Goal: Task Accomplishment & Management: Complete application form

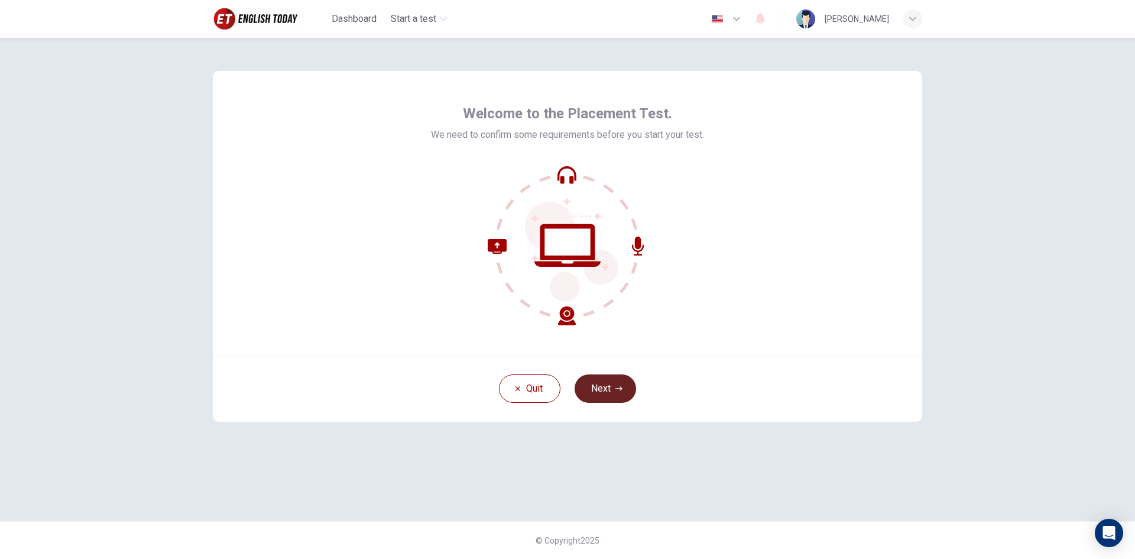
click at [600, 386] on button "Next" at bounding box center [605, 388] width 61 height 28
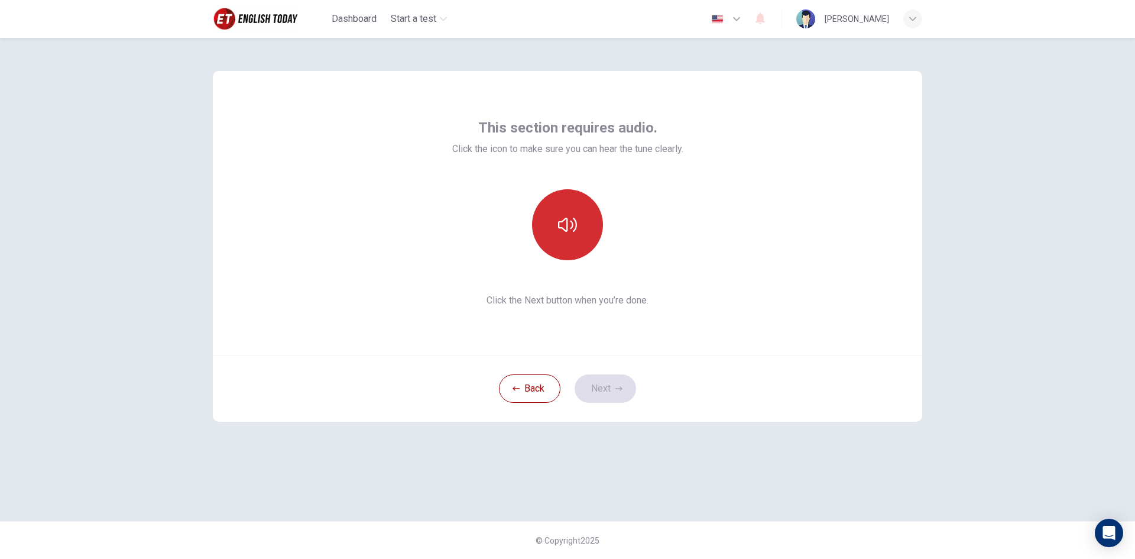
click at [576, 229] on icon "button" at bounding box center [567, 224] width 19 height 19
drag, startPoint x: 757, startPoint y: 357, endPoint x: 704, endPoint y: 363, distance: 53.0
click at [757, 357] on div "Back Next" at bounding box center [567, 388] width 709 height 67
click at [615, 384] on button "Next" at bounding box center [605, 388] width 61 height 28
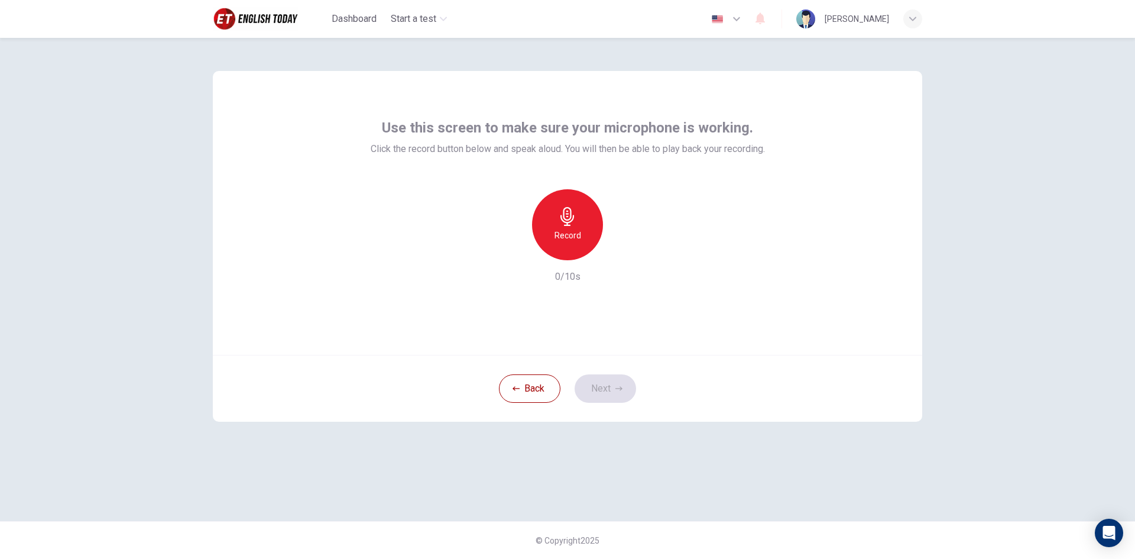
click at [566, 235] on h6 "Record" at bounding box center [568, 235] width 27 height 14
click at [571, 225] on icon "button" at bounding box center [567, 216] width 14 height 19
click at [621, 252] on icon "button" at bounding box center [622, 250] width 5 height 7
click at [619, 385] on icon "button" at bounding box center [618, 388] width 7 height 7
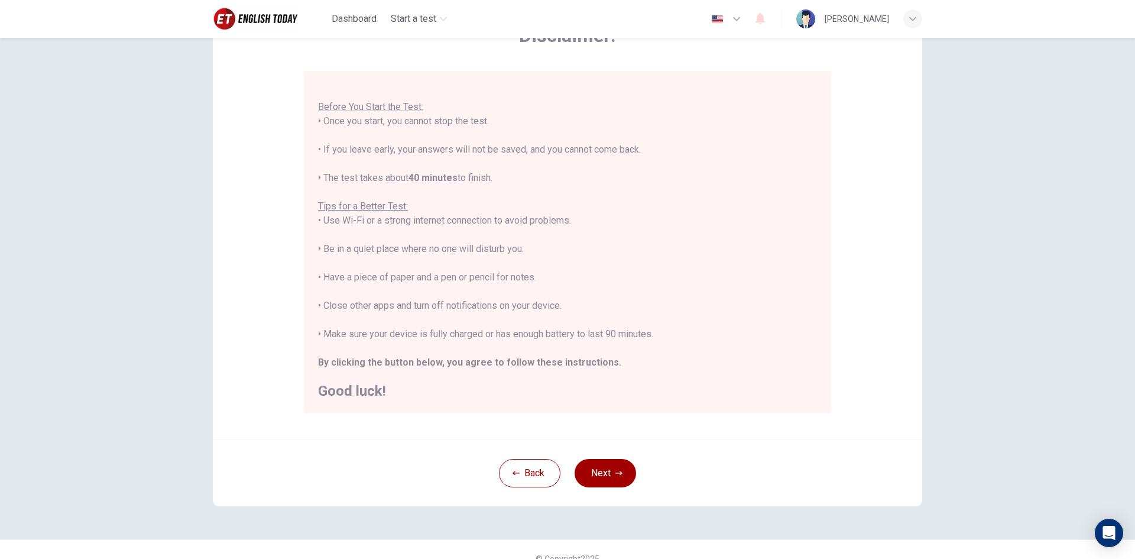
scroll to position [99, 0]
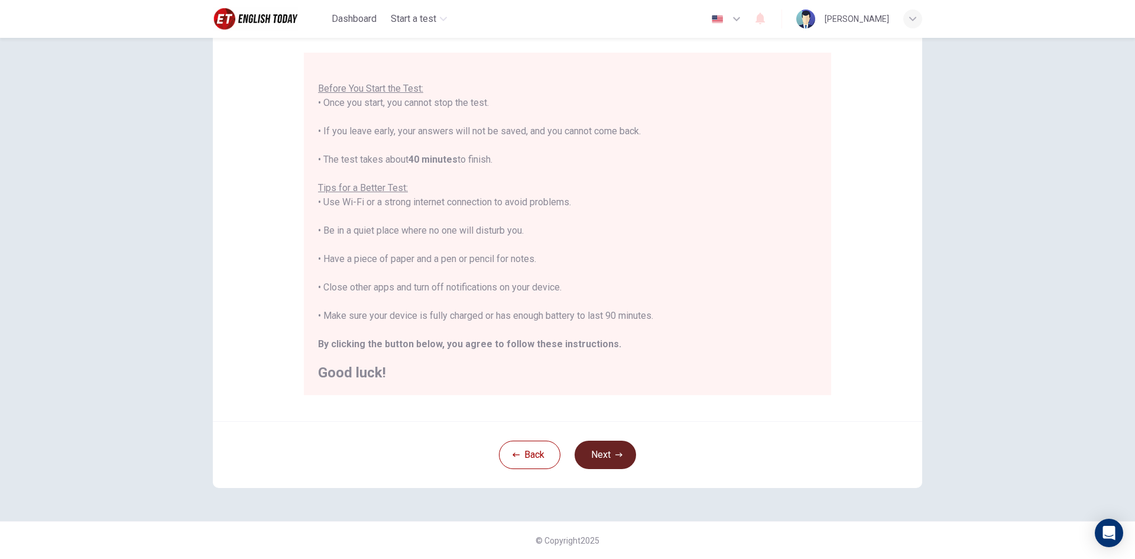
click at [611, 452] on button "Next" at bounding box center [605, 454] width 61 height 28
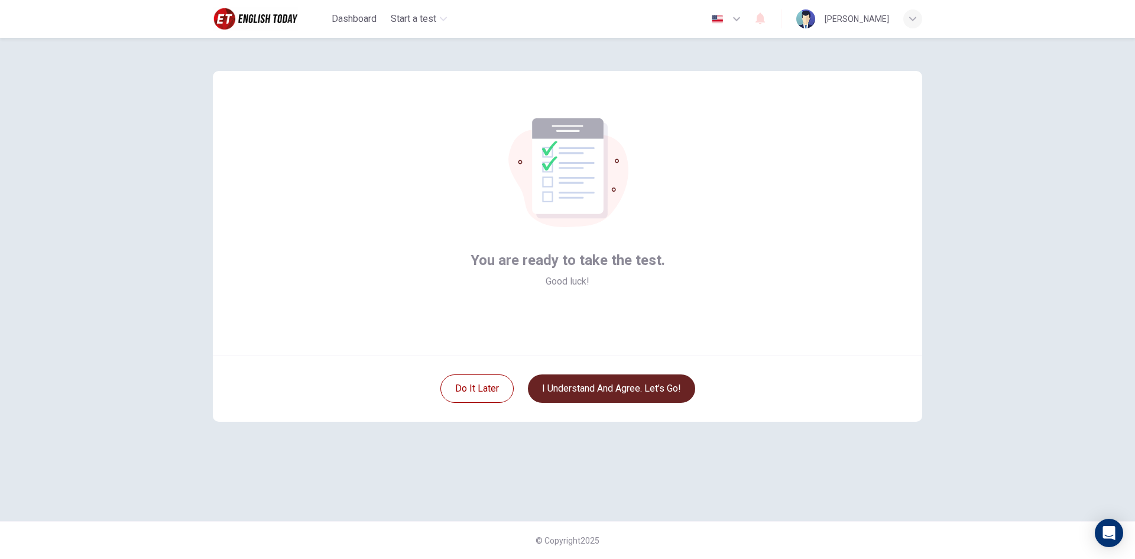
click at [627, 388] on button "I understand and agree. Let’s go!" at bounding box center [611, 388] width 167 height 28
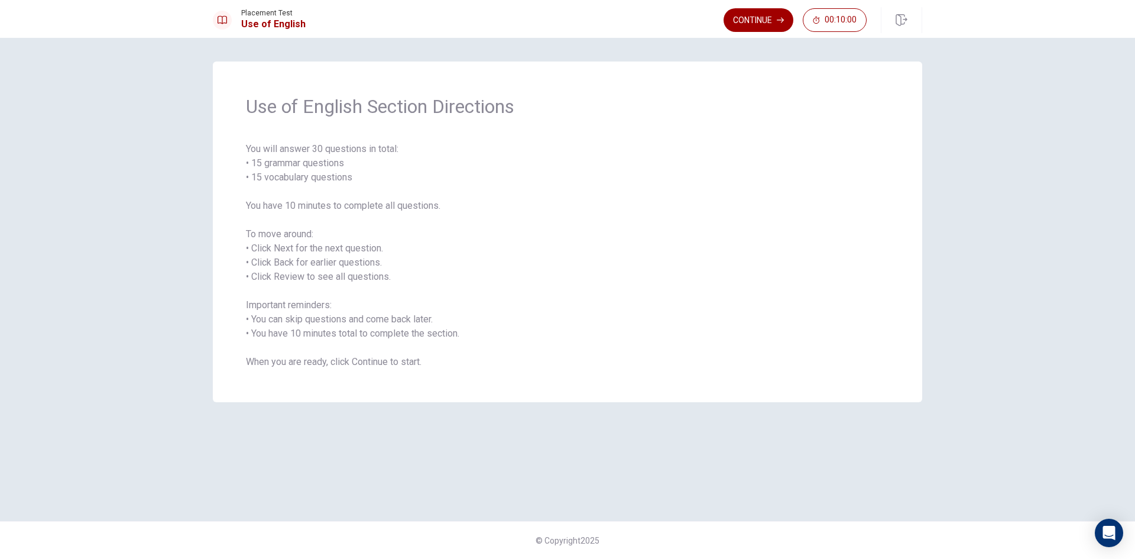
click at [410, 362] on span "You will answer 30 questions in total: • 15 grammar questions • 15 vocabulary q…" at bounding box center [567, 255] width 643 height 227
click at [769, 347] on span "You will answer 30 questions in total: • 15 grammar questions • 15 vocabulary q…" at bounding box center [567, 255] width 643 height 227
click at [747, 20] on button "Continue" at bounding box center [759, 20] width 70 height 24
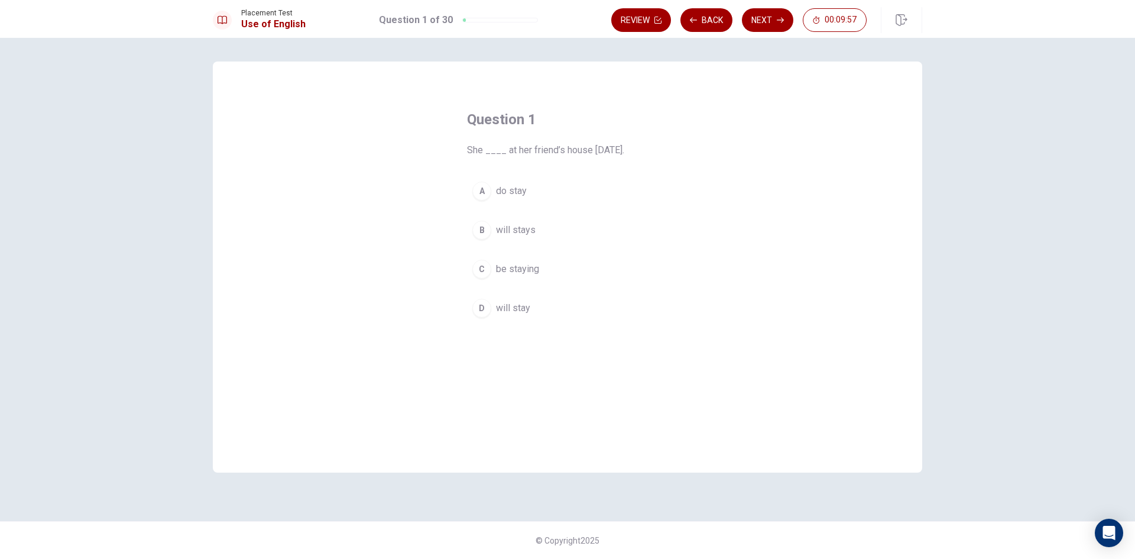
click at [503, 191] on span "do stay" at bounding box center [511, 191] width 31 height 14
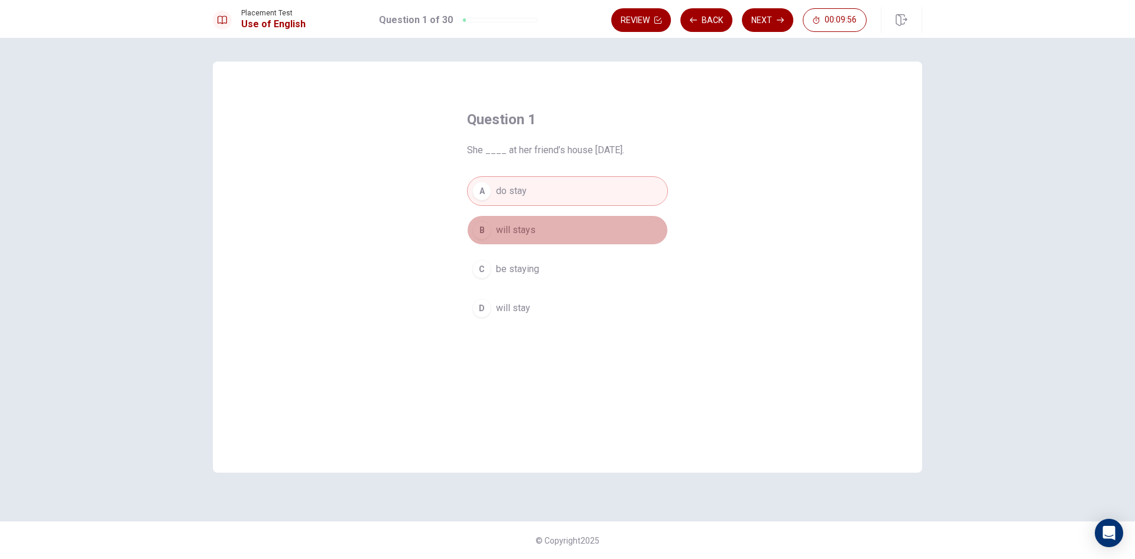
click at [506, 230] on span "will stays" at bounding box center [516, 230] width 40 height 14
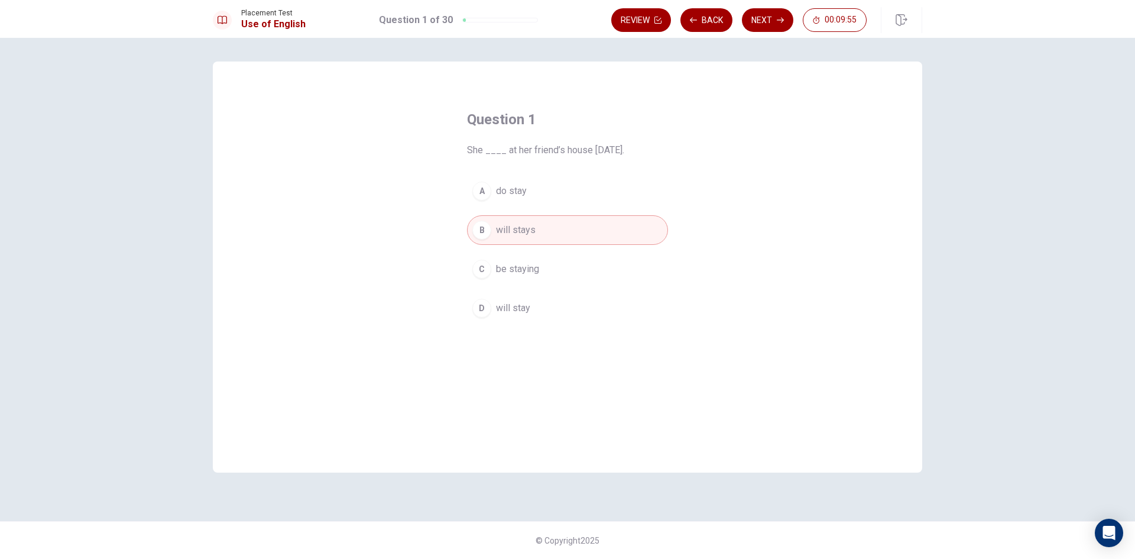
click at [517, 187] on span "do stay" at bounding box center [511, 191] width 31 height 14
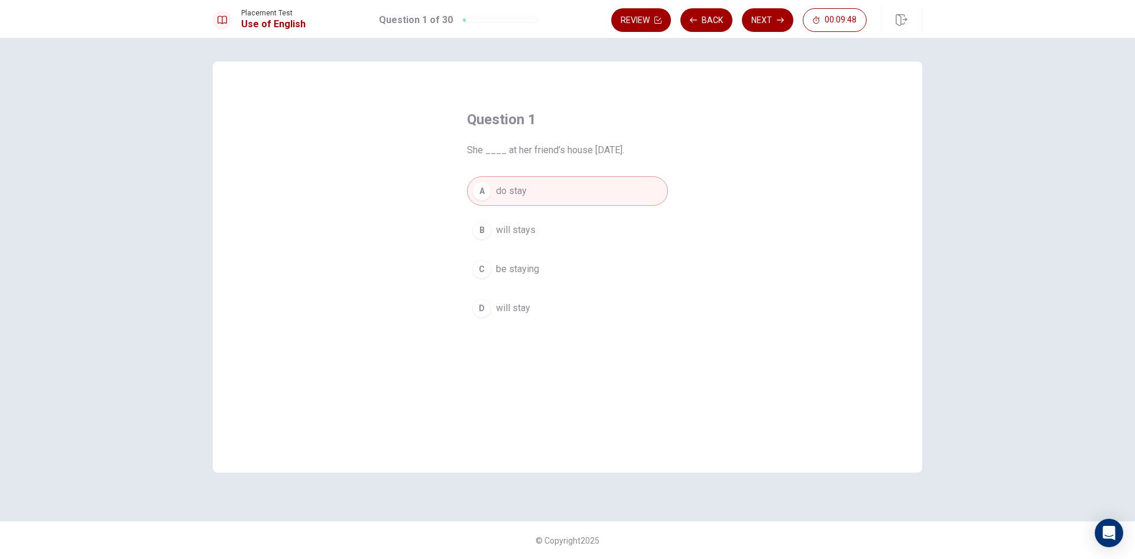
click at [527, 303] on span "will stay" at bounding box center [513, 308] width 34 height 14
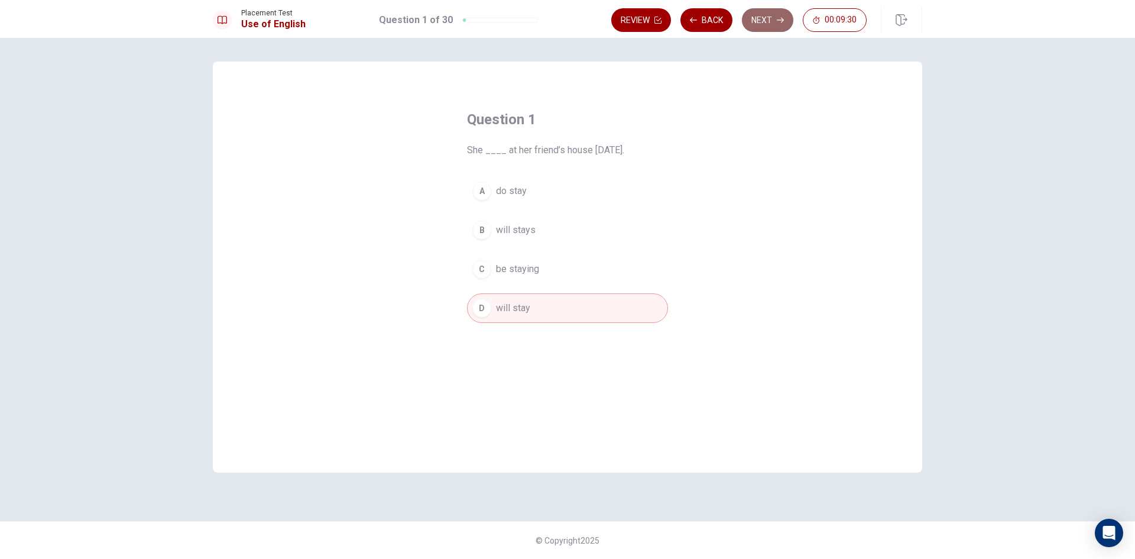
click at [764, 24] on button "Next" at bounding box center [767, 20] width 51 height 24
click at [493, 196] on button "A do" at bounding box center [567, 191] width 201 height 30
click at [757, 21] on button "Next" at bounding box center [767, 20] width 51 height 24
click at [709, 22] on button "Back" at bounding box center [706, 20] width 52 height 24
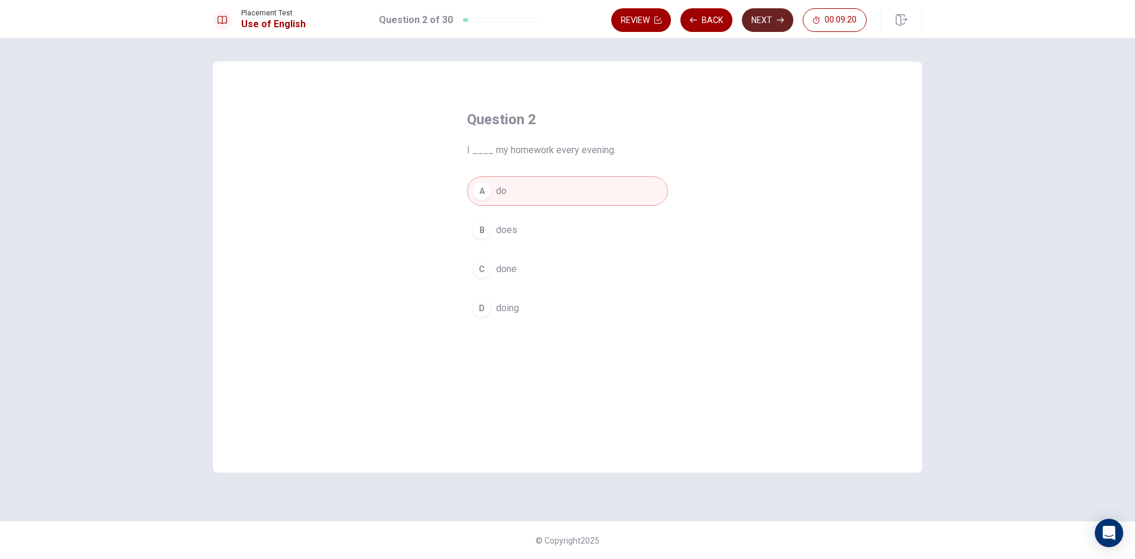
click at [761, 22] on button "Next" at bounding box center [767, 20] width 51 height 24
click at [508, 187] on span "works" at bounding box center [508, 191] width 25 height 14
click at [764, 24] on button "Next" at bounding box center [767, 20] width 51 height 24
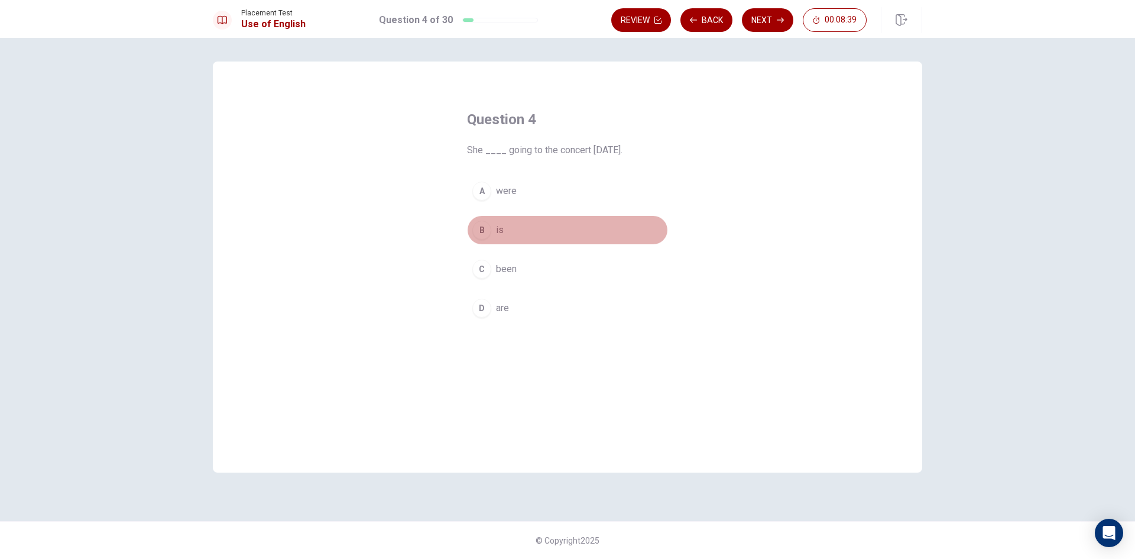
click at [498, 233] on span "is" at bounding box center [500, 230] width 8 height 14
click at [764, 23] on button "Next" at bounding box center [767, 20] width 51 height 24
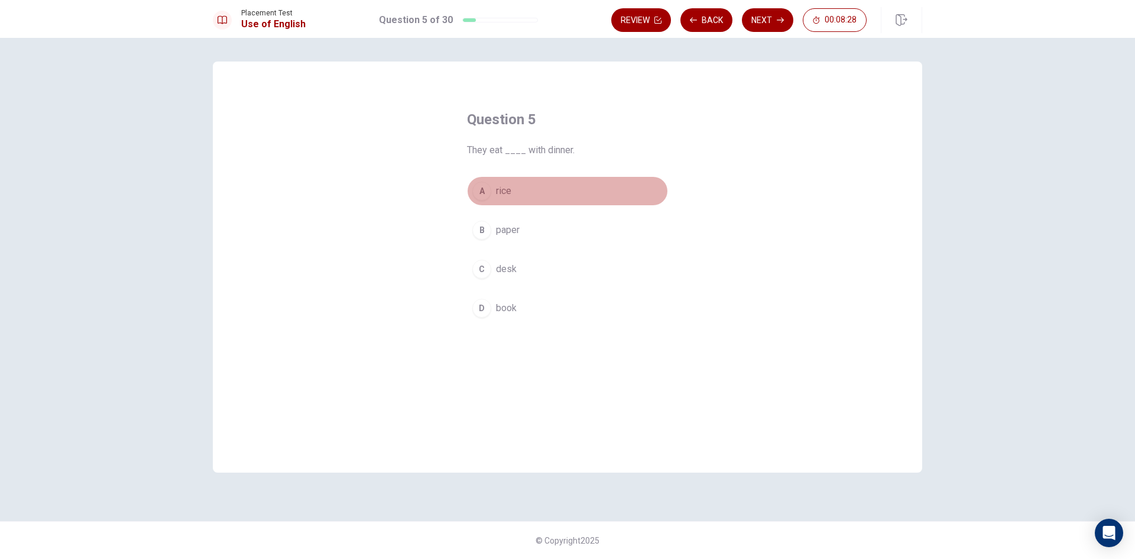
click at [503, 194] on span "rice" at bounding box center [503, 191] width 15 height 14
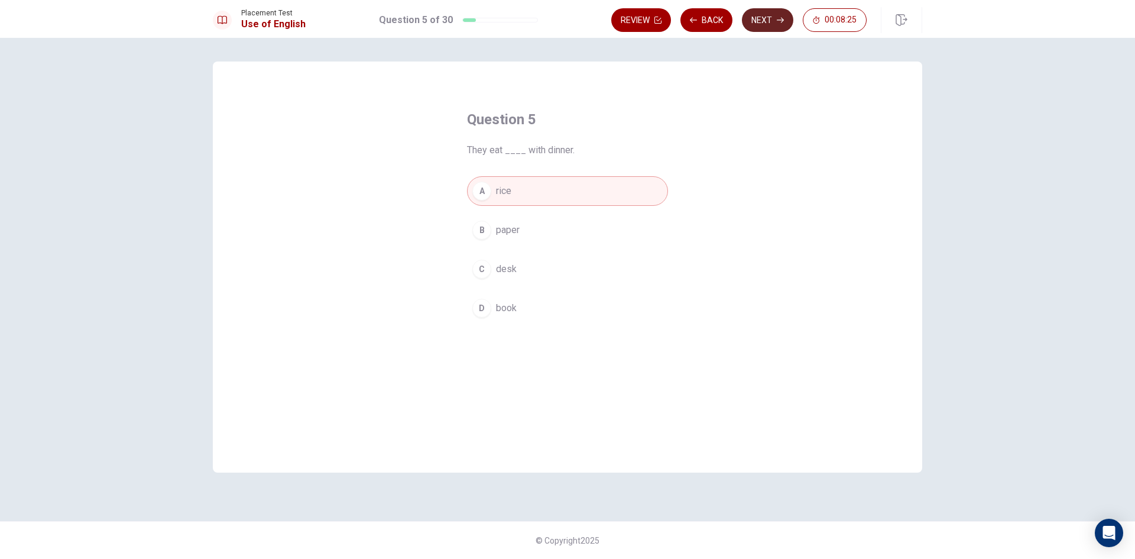
click at [772, 18] on button "Next" at bounding box center [767, 20] width 51 height 24
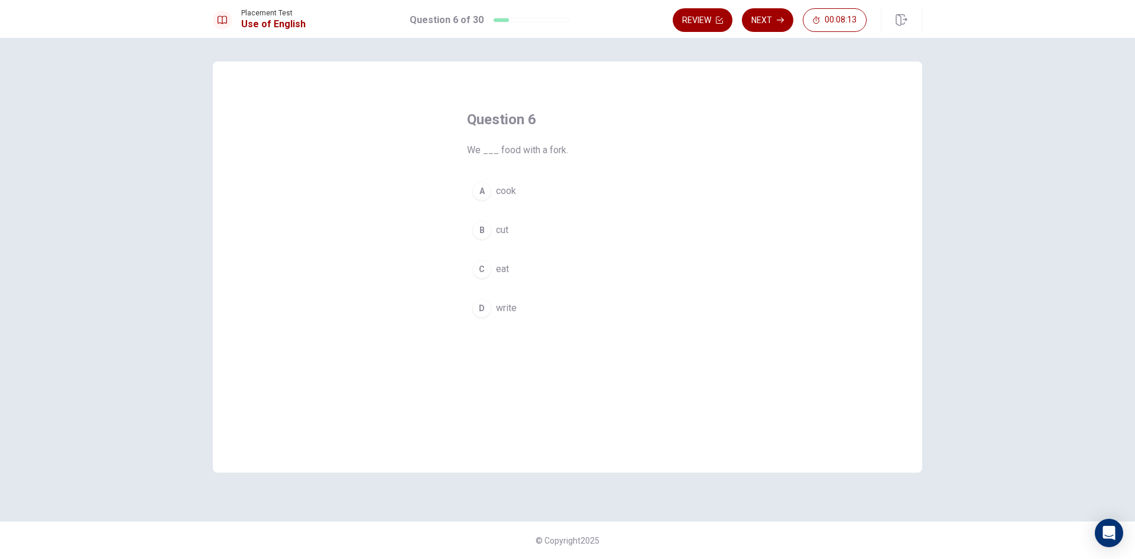
click at [505, 273] on span "eat" at bounding box center [502, 269] width 13 height 14
click at [766, 26] on button "Next" at bounding box center [767, 20] width 51 height 24
click at [501, 309] on span "dry" at bounding box center [502, 308] width 13 height 14
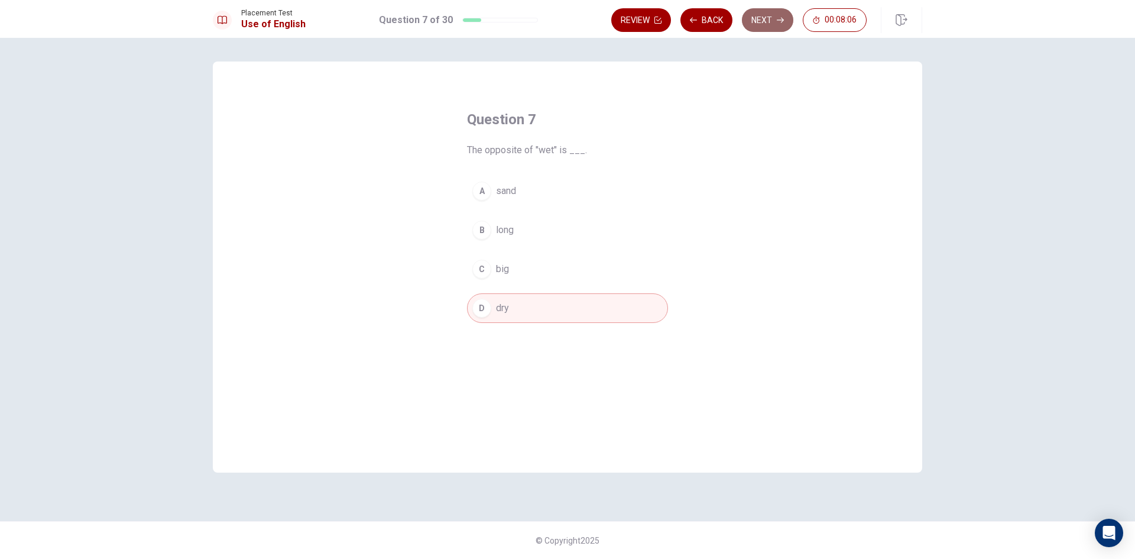
click at [761, 25] on button "Next" at bounding box center [767, 20] width 51 height 24
click at [518, 272] on span "below" at bounding box center [508, 269] width 25 height 14
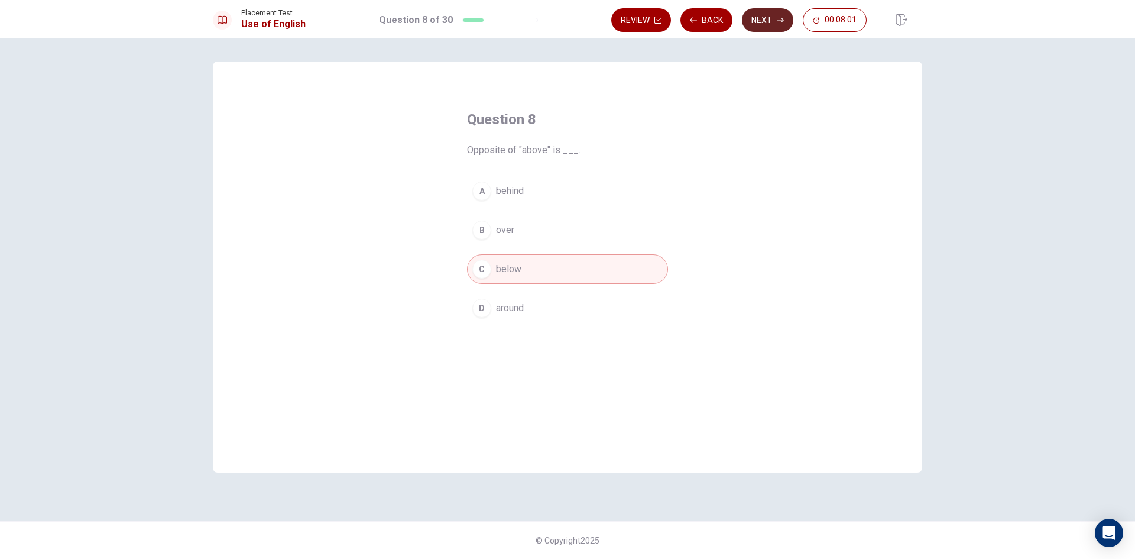
click at [777, 19] on icon "button" at bounding box center [780, 20] width 7 height 7
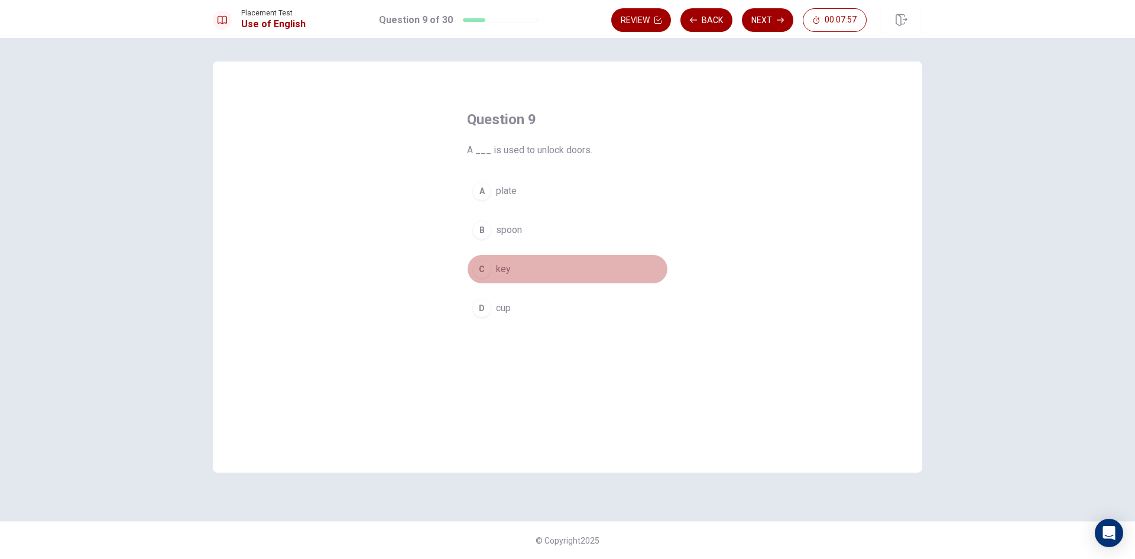
click at [498, 272] on span "key" at bounding box center [503, 269] width 15 height 14
click at [768, 16] on button "Next" at bounding box center [767, 20] width 51 height 24
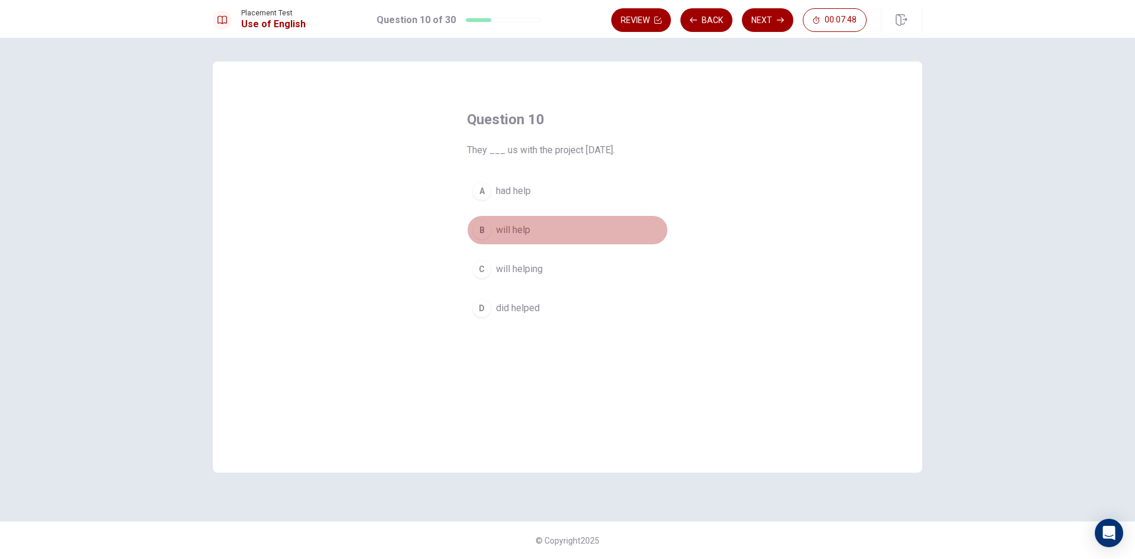
click at [517, 226] on span "will help" at bounding box center [513, 230] width 34 height 14
click at [763, 23] on button "Next" at bounding box center [767, 20] width 51 height 24
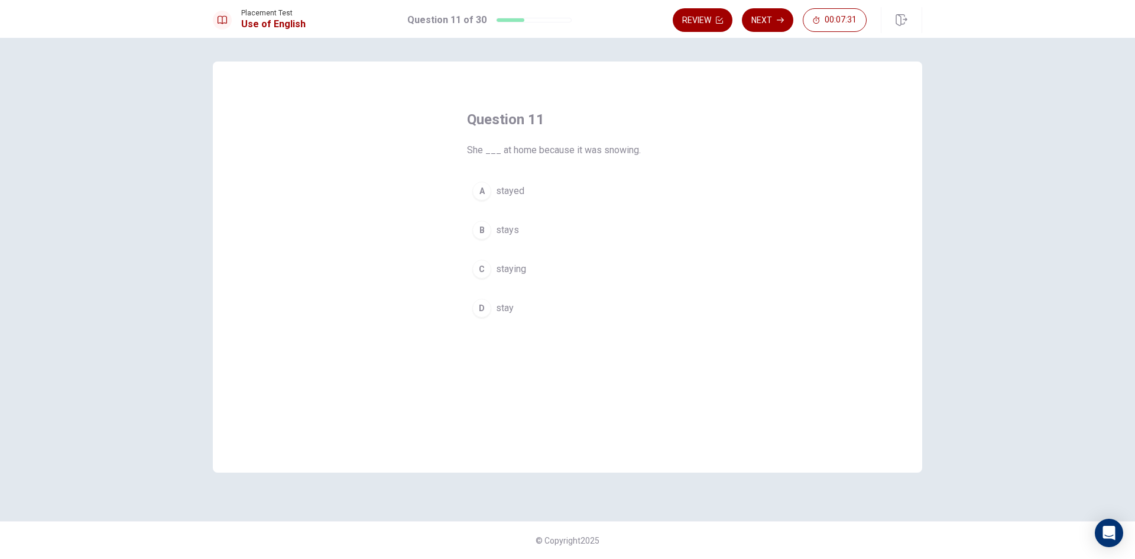
click at [511, 265] on span "staying" at bounding box center [511, 269] width 30 height 14
click at [506, 228] on span "stays" at bounding box center [507, 230] width 23 height 14
click at [767, 24] on button "Next" at bounding box center [767, 20] width 51 height 24
click at [540, 190] on span "have been working" at bounding box center [534, 191] width 77 height 14
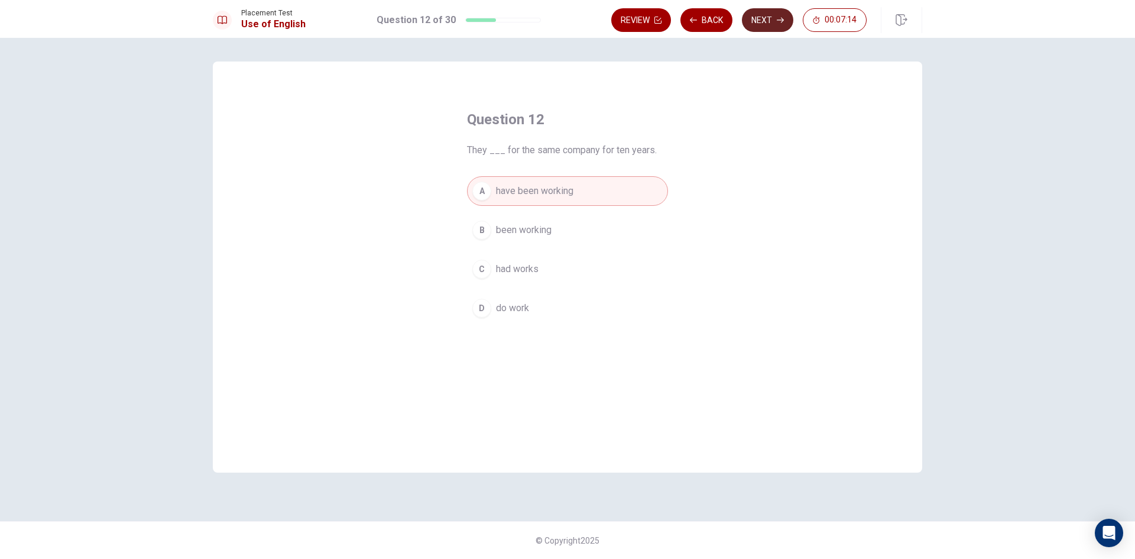
click at [767, 18] on button "Next" at bounding box center [767, 20] width 51 height 24
click at [513, 307] on span "showed up" at bounding box center [519, 308] width 46 height 14
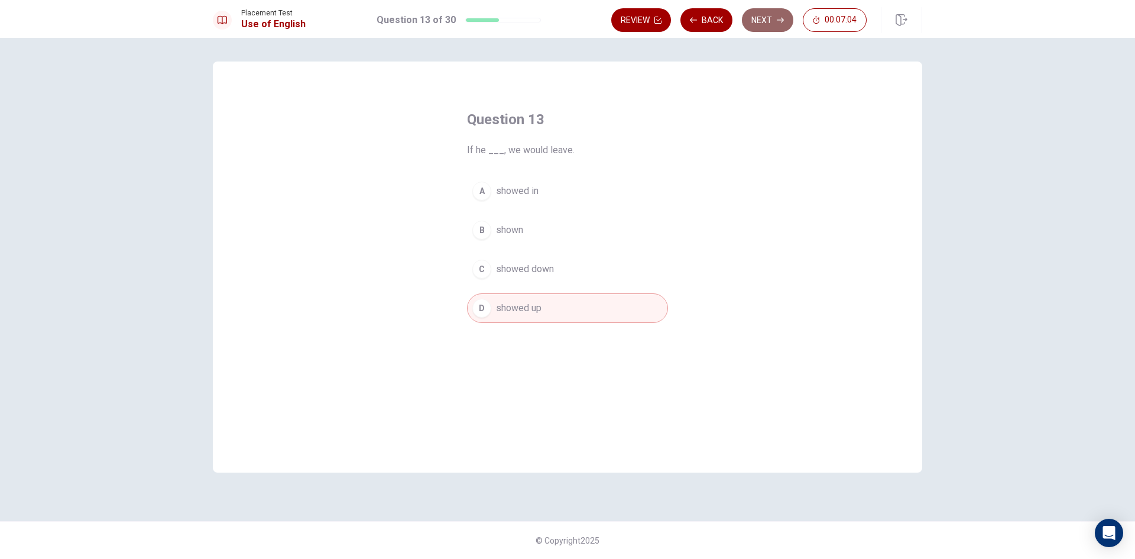
click at [762, 24] on button "Next" at bounding box center [767, 20] width 51 height 24
click at [509, 270] on span "raining" at bounding box center [509, 269] width 27 height 14
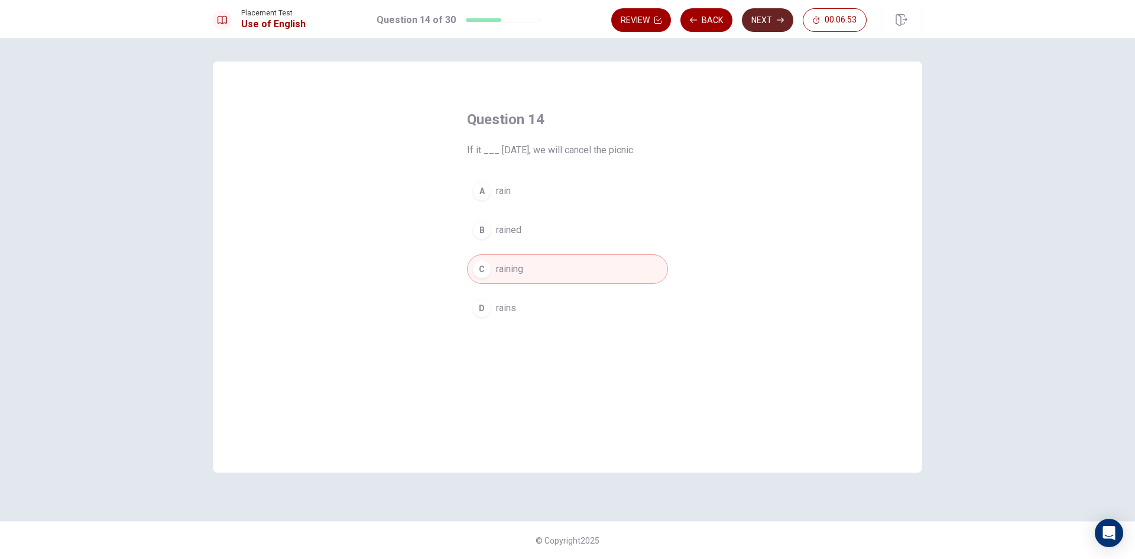
click at [753, 21] on button "Next" at bounding box center [767, 20] width 51 height 24
click at [516, 309] on span "depend" at bounding box center [511, 308] width 31 height 14
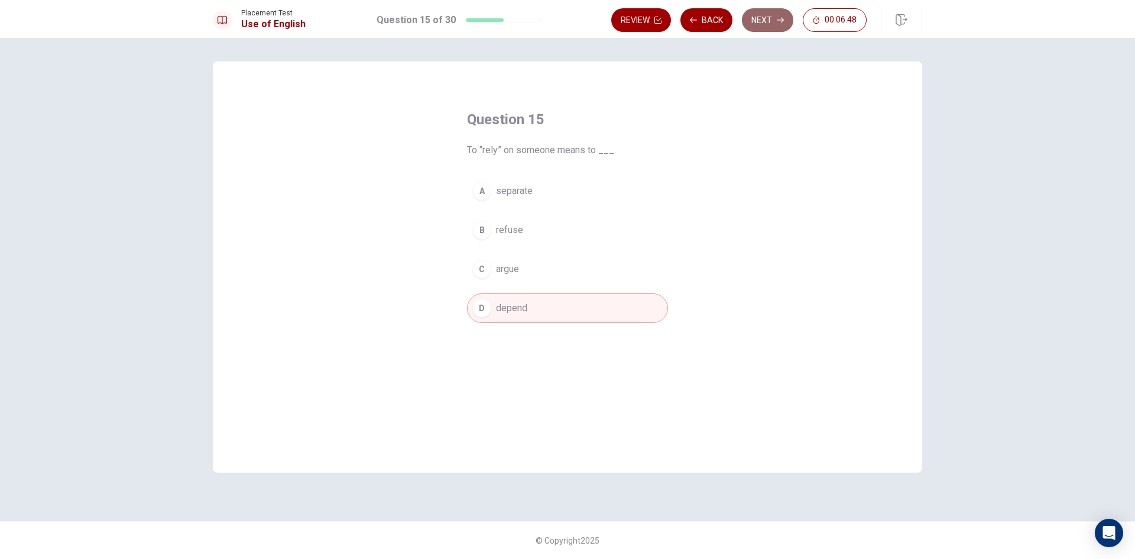
click at [759, 22] on button "Next" at bounding box center [767, 20] width 51 height 24
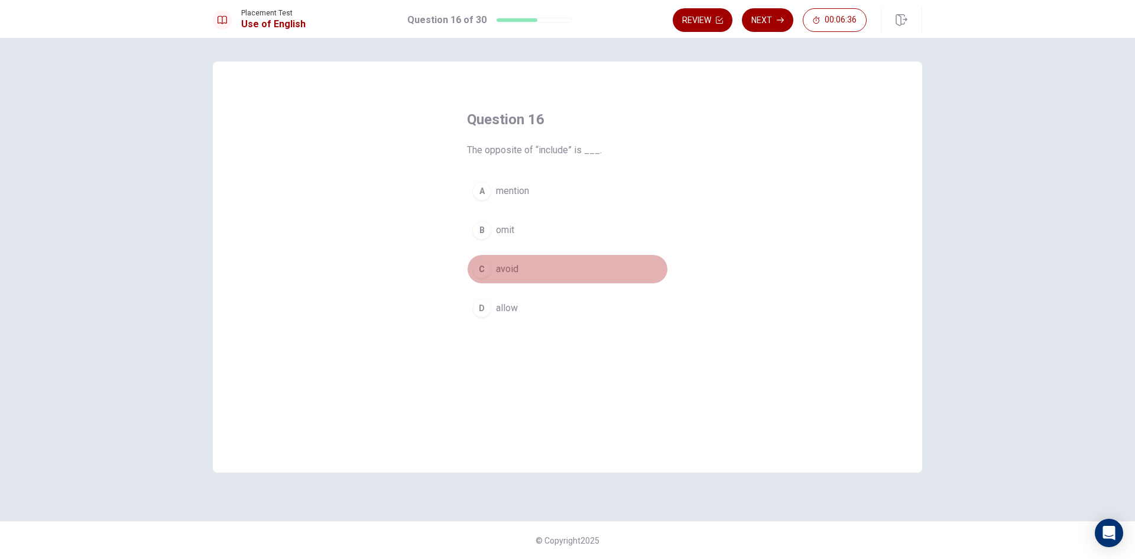
click at [519, 267] on button "C avoid" at bounding box center [567, 269] width 201 height 30
click at [767, 24] on button "Next" at bounding box center [767, 20] width 51 height 24
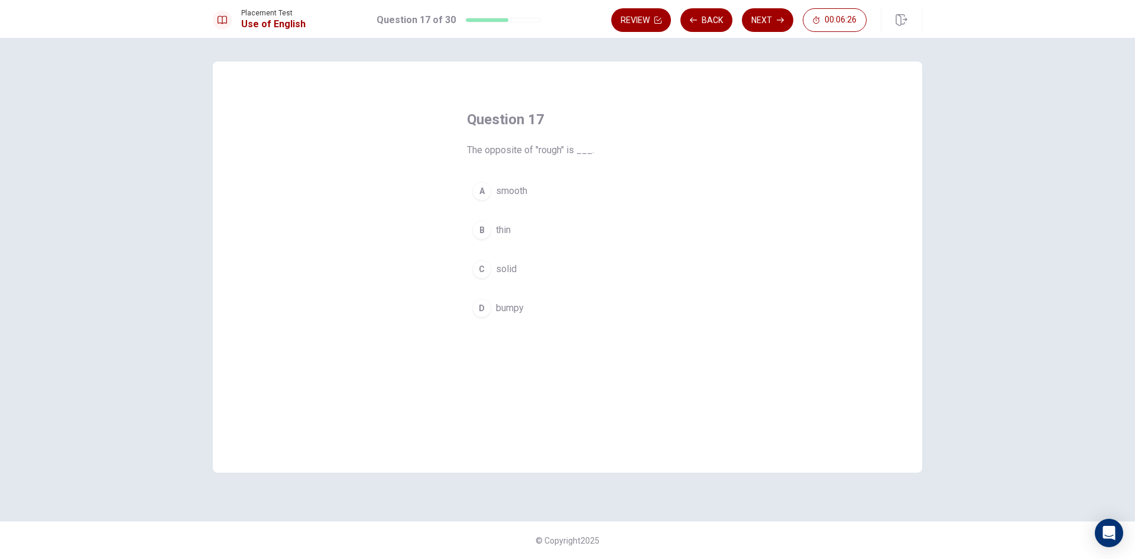
drag, startPoint x: 504, startPoint y: 306, endPoint x: 553, endPoint y: 293, distance: 50.6
click at [504, 306] on span "bumpy" at bounding box center [510, 308] width 28 height 14
click at [763, 22] on button "Next" at bounding box center [767, 20] width 51 height 24
click at [541, 232] on span "small piece of information" at bounding box center [550, 230] width 108 height 14
click at [766, 22] on button "Next" at bounding box center [767, 20] width 51 height 24
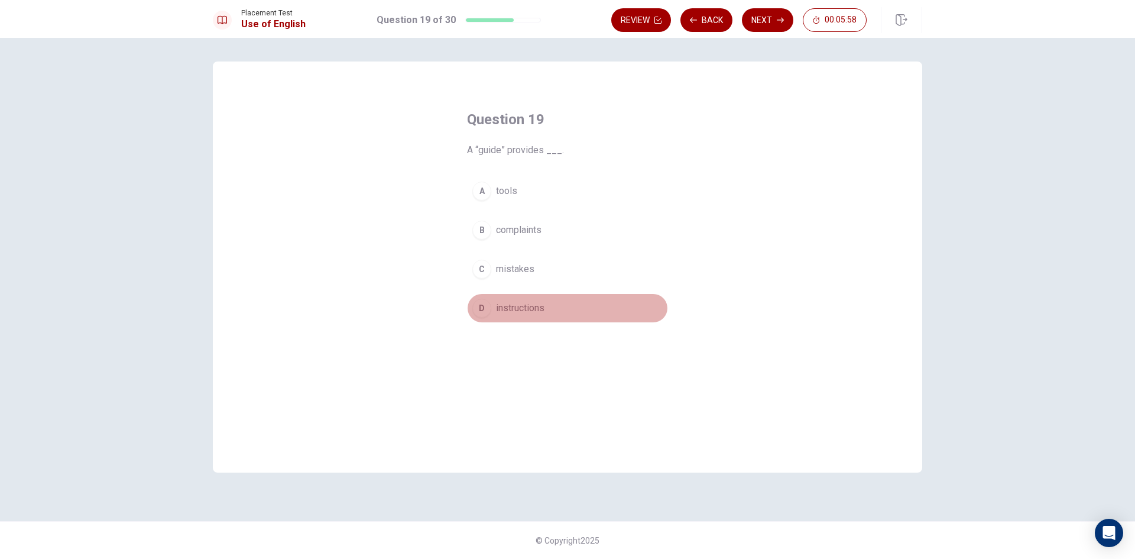
click at [536, 317] on button "D instructions" at bounding box center [567, 308] width 201 height 30
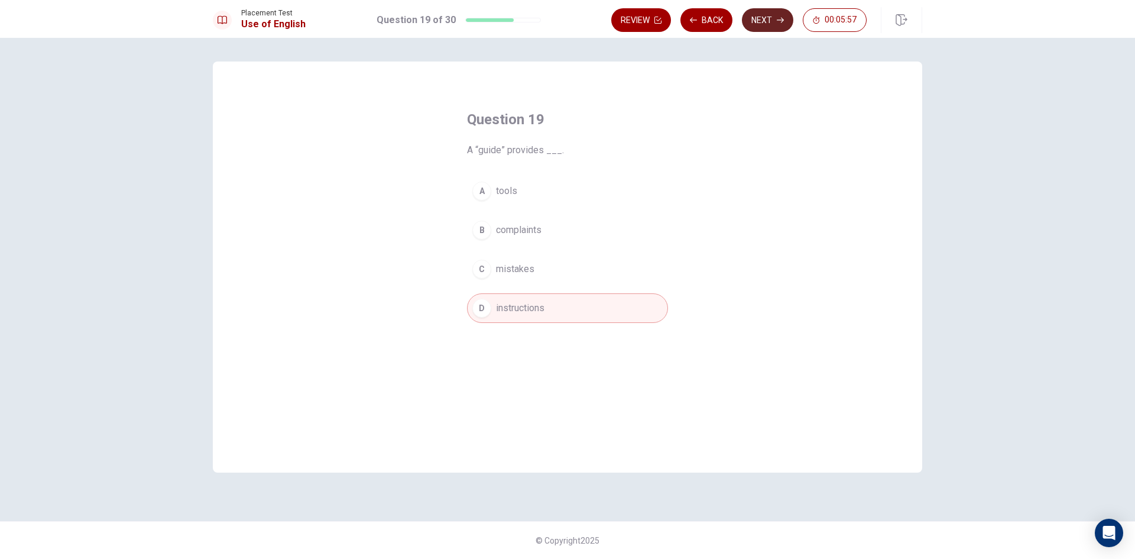
click at [770, 14] on button "Next" at bounding box center [767, 20] width 51 height 24
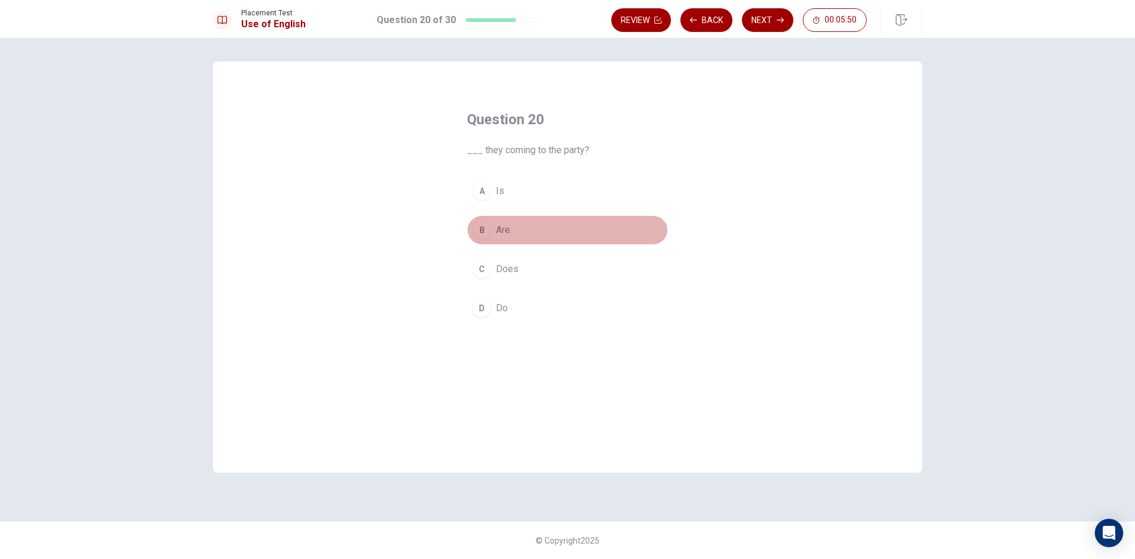
click at [506, 230] on span "Are" at bounding box center [503, 230] width 14 height 14
click at [764, 17] on button "Next" at bounding box center [767, 20] width 51 height 24
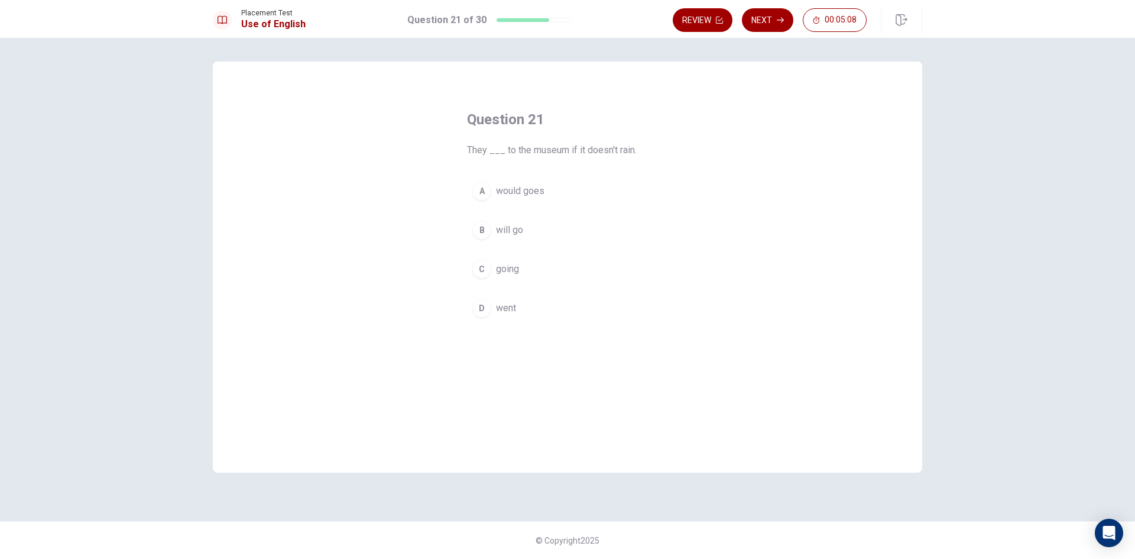
click at [508, 309] on span "went" at bounding box center [506, 308] width 20 height 14
click at [777, 21] on icon "button" at bounding box center [780, 20] width 7 height 7
click at [489, 309] on div "D" at bounding box center [481, 308] width 19 height 19
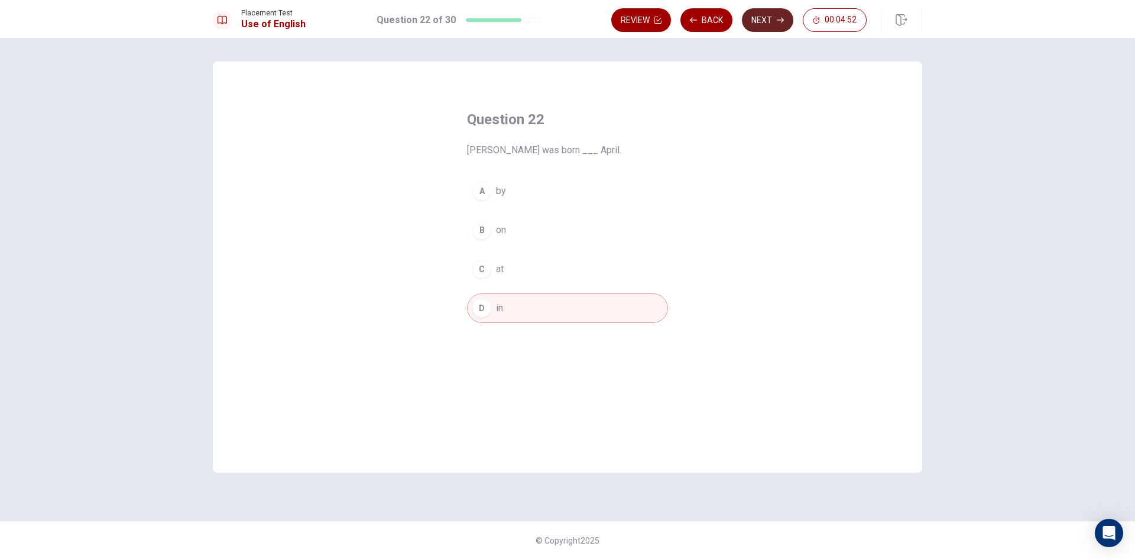
click at [760, 17] on button "Next" at bounding box center [767, 20] width 51 height 24
click at [508, 311] on span "will be" at bounding box center [509, 308] width 27 height 14
click at [764, 27] on button "Next" at bounding box center [767, 20] width 51 height 24
click at [523, 271] on span "could buys" at bounding box center [518, 269] width 45 height 14
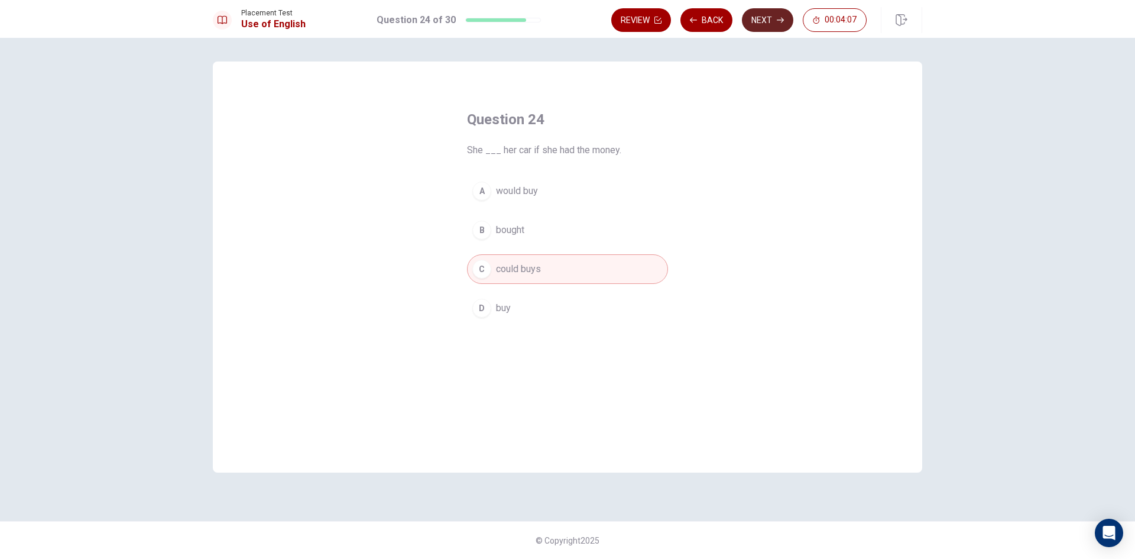
click at [777, 25] on button "Next" at bounding box center [767, 20] width 51 height 24
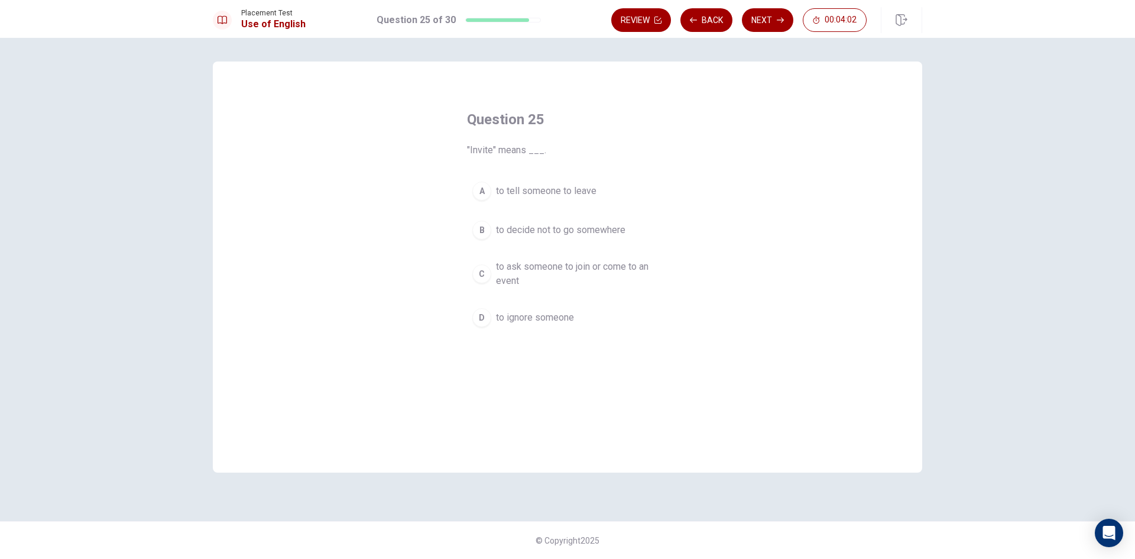
click at [545, 273] on span "to ask someone to join or come to an event" at bounding box center [579, 274] width 167 height 28
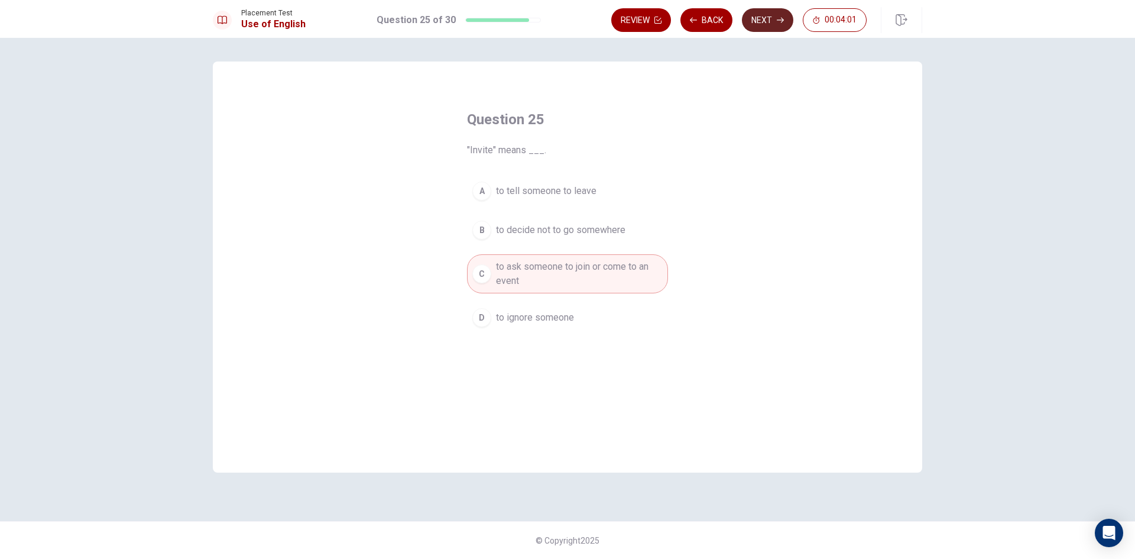
click at [762, 24] on button "Next" at bounding box center [767, 20] width 51 height 24
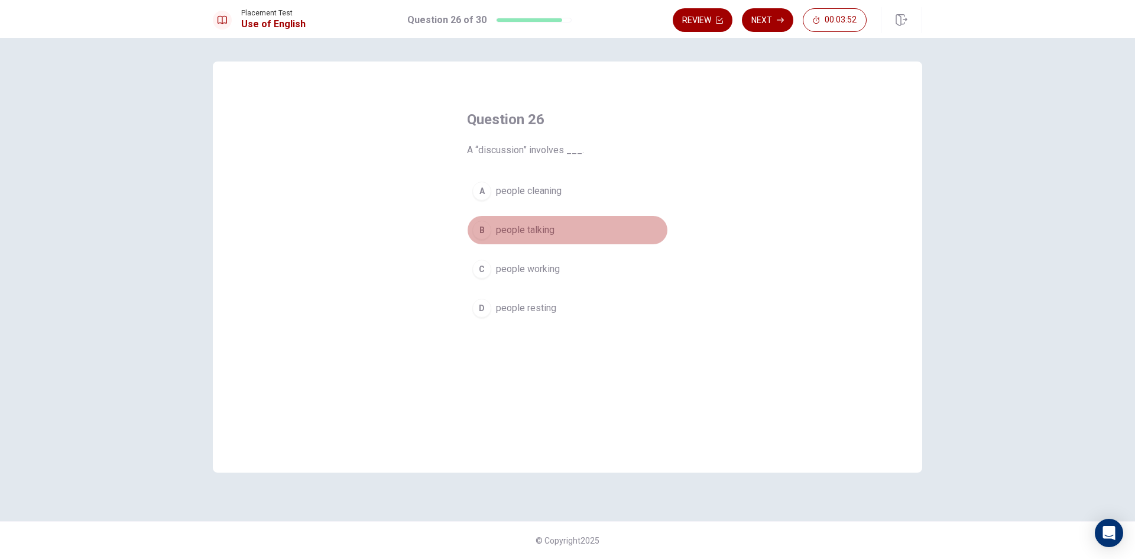
click at [543, 236] on span "people talking" at bounding box center [525, 230] width 59 height 14
click at [785, 28] on button "Next" at bounding box center [767, 20] width 51 height 24
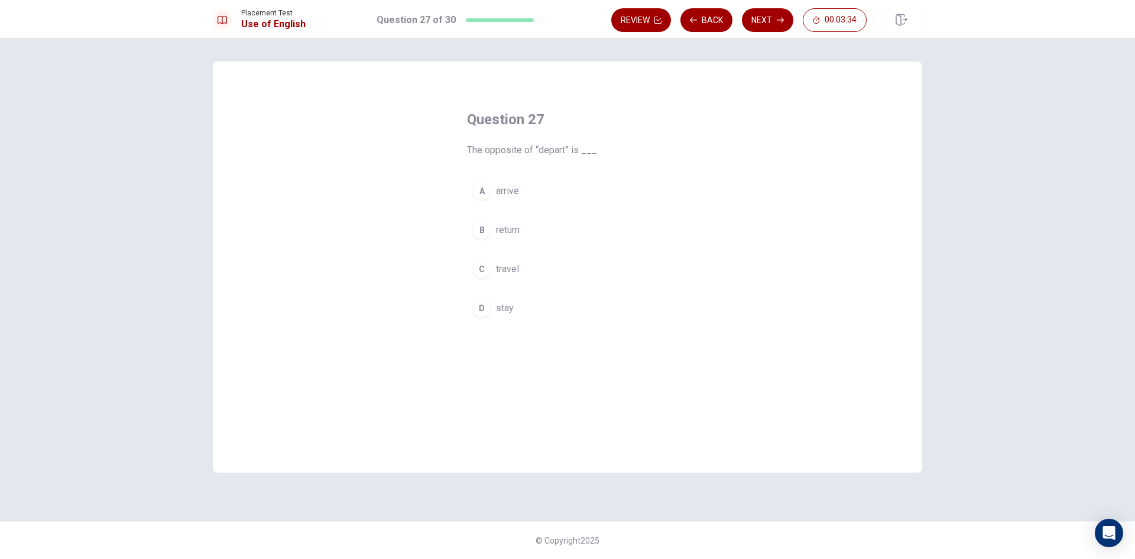
click at [520, 267] on button "C travel" at bounding box center [567, 269] width 201 height 30
click at [759, 26] on button "Next" at bounding box center [767, 20] width 51 height 24
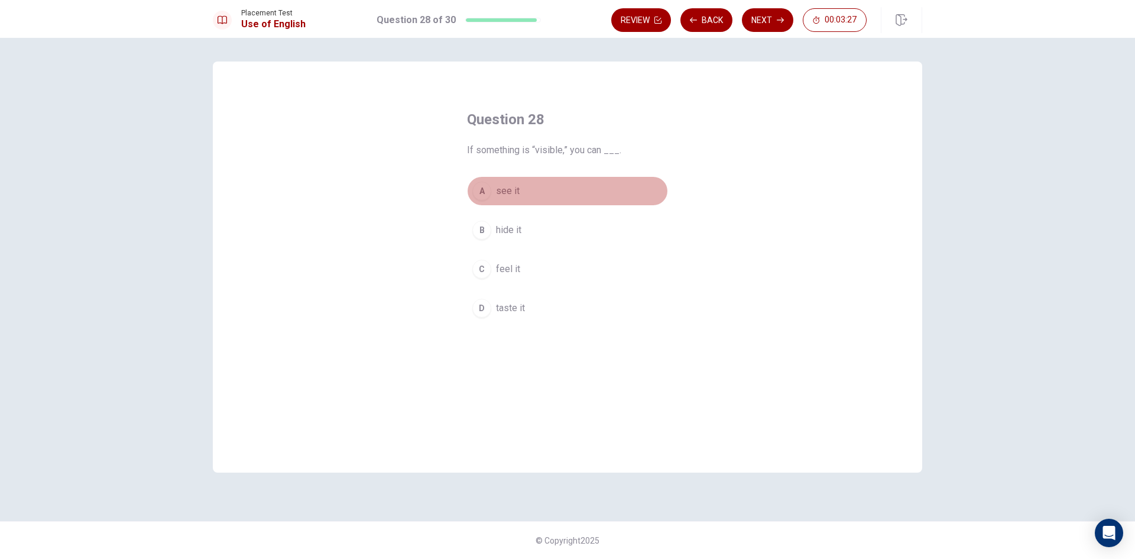
click at [520, 189] on button "A see it" at bounding box center [567, 191] width 201 height 30
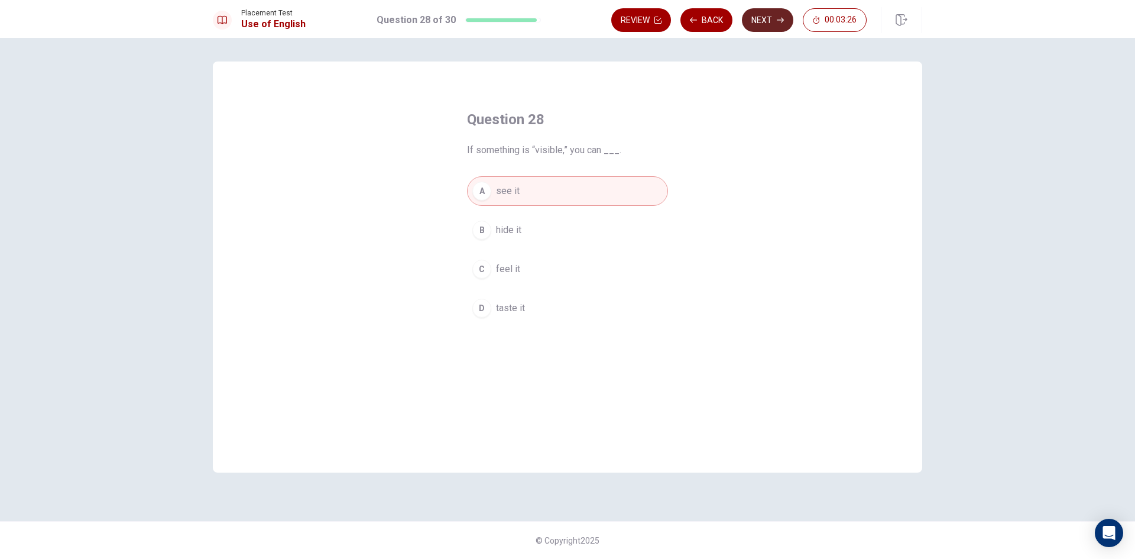
click at [764, 20] on button "Next" at bounding box center [767, 20] width 51 height 24
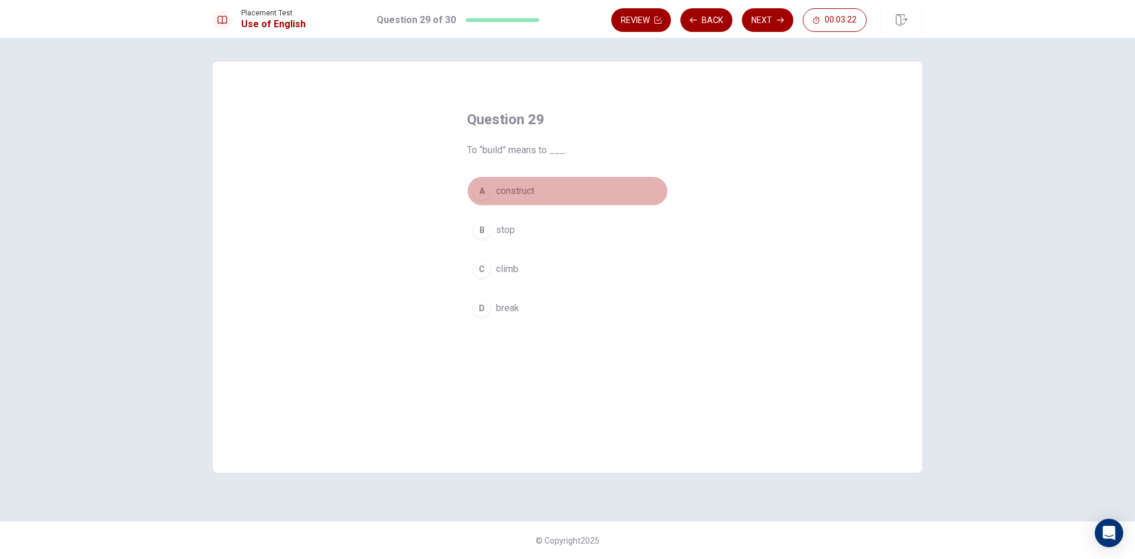
click at [527, 190] on span "construct" at bounding box center [515, 191] width 38 height 14
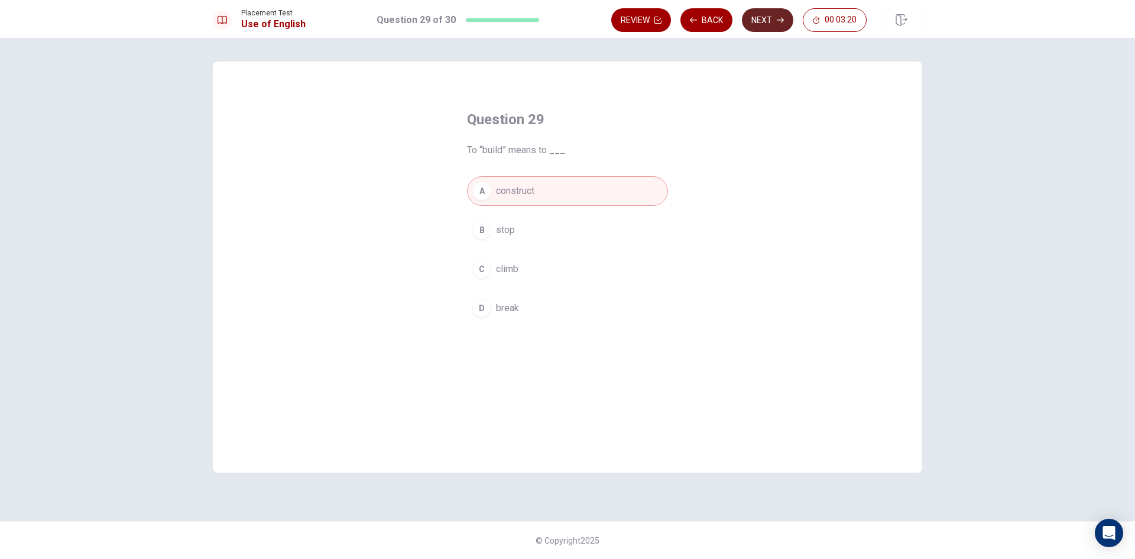
click at [758, 29] on button "Next" at bounding box center [767, 20] width 51 height 24
click at [498, 229] on span "Do" at bounding box center [502, 230] width 12 height 14
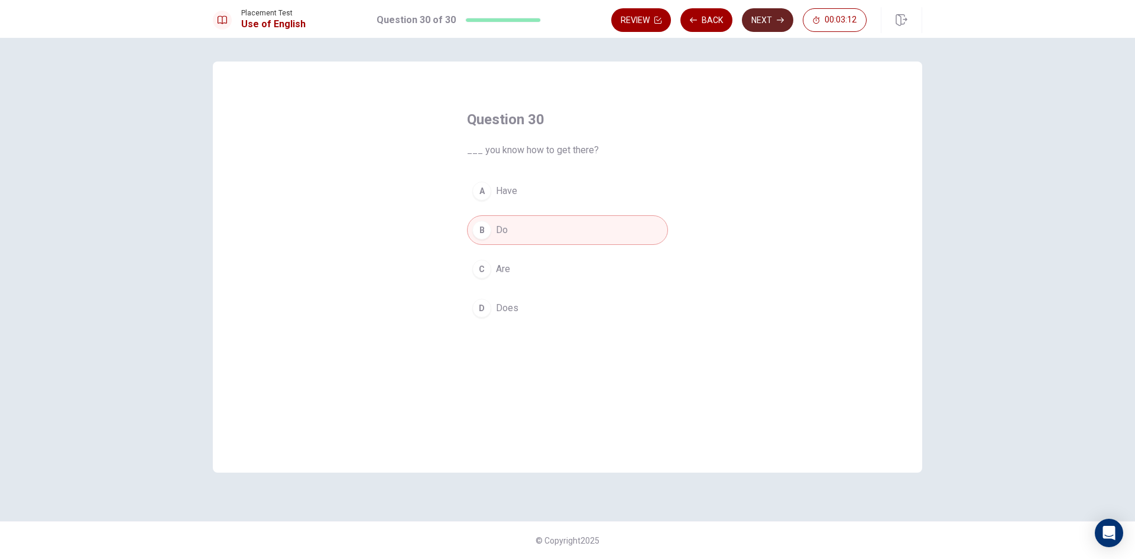
click at [761, 21] on button "Next" at bounding box center [767, 20] width 51 height 24
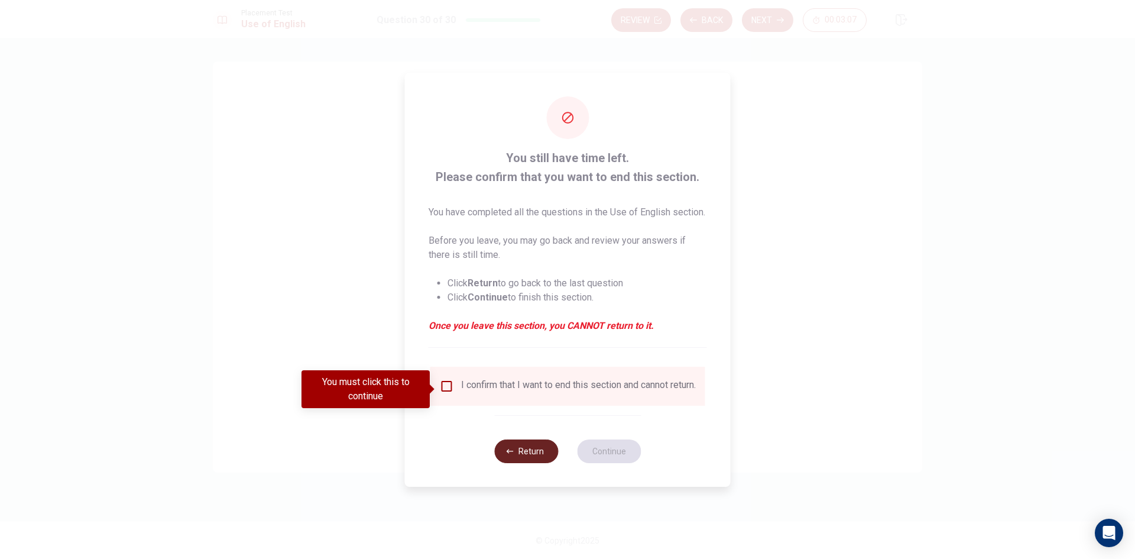
click at [534, 462] on button "Return" at bounding box center [526, 451] width 64 height 24
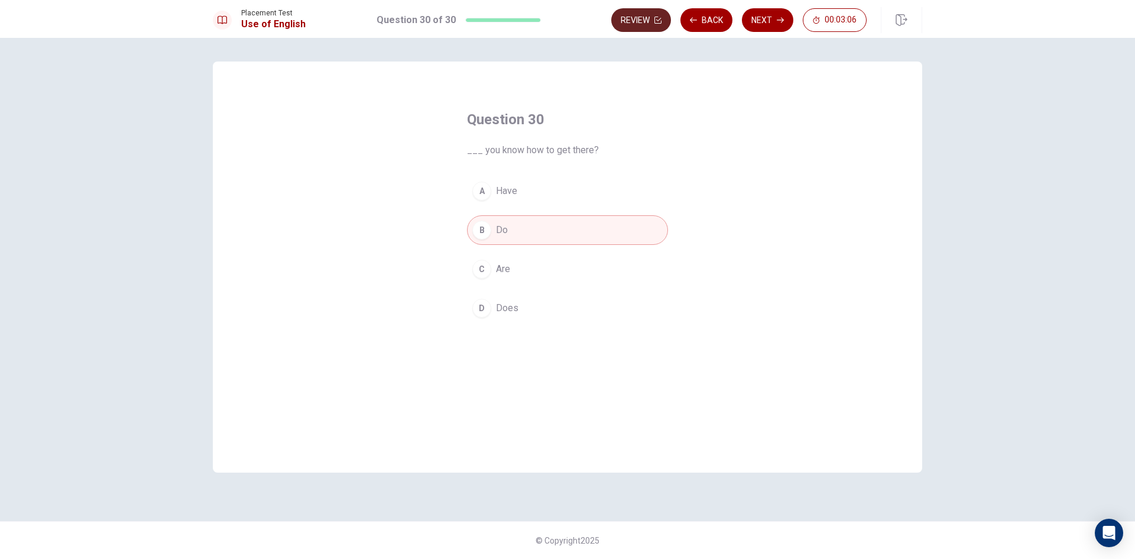
click at [644, 25] on button "Review" at bounding box center [641, 20] width 60 height 24
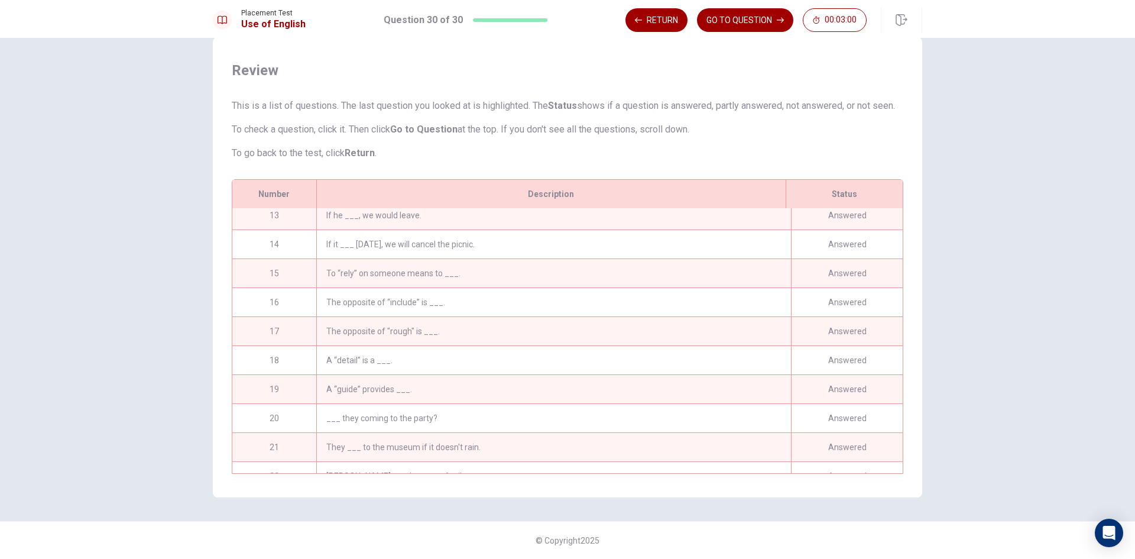
scroll to position [610, 0]
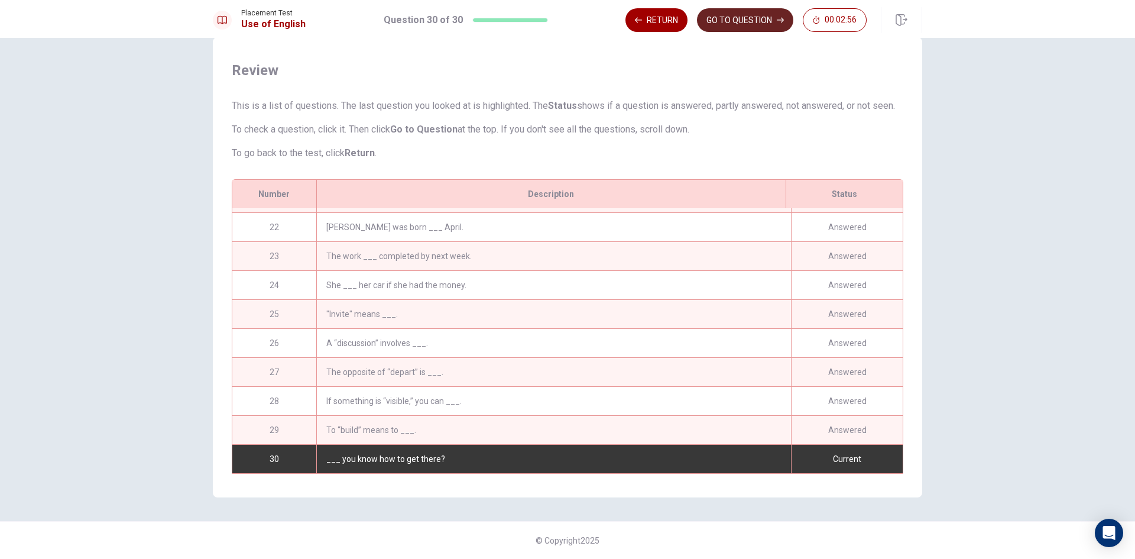
click at [746, 24] on button "GO TO QUESTION" at bounding box center [745, 20] width 96 height 24
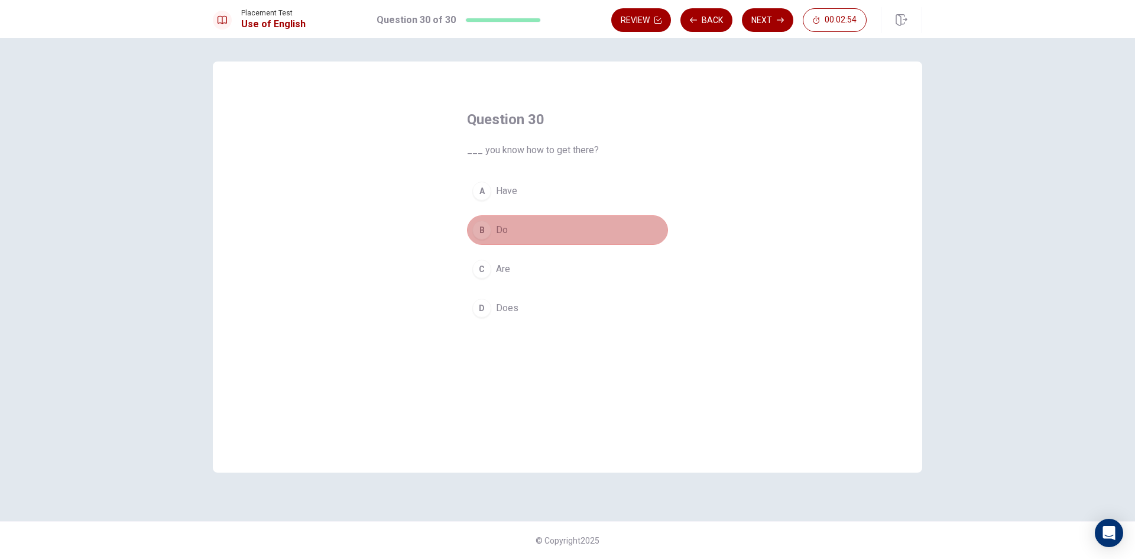
click at [505, 234] on span "Do" at bounding box center [502, 230] width 12 height 14
click at [780, 25] on button "Next" at bounding box center [767, 20] width 51 height 24
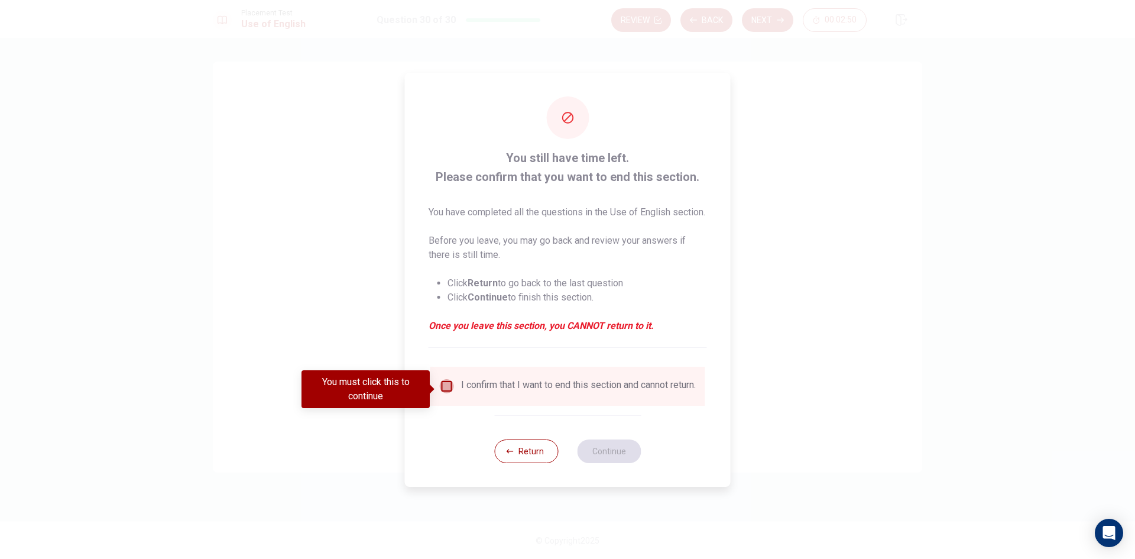
click at [440, 392] on input "You must click this to continue" at bounding box center [447, 386] width 14 height 14
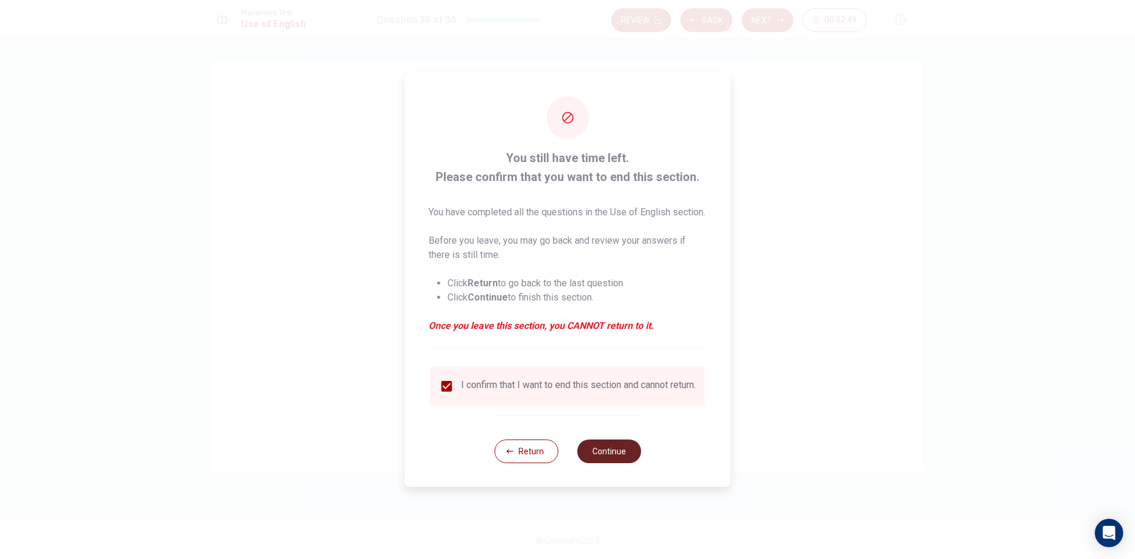
click at [626, 463] on button "Continue" at bounding box center [609, 451] width 64 height 24
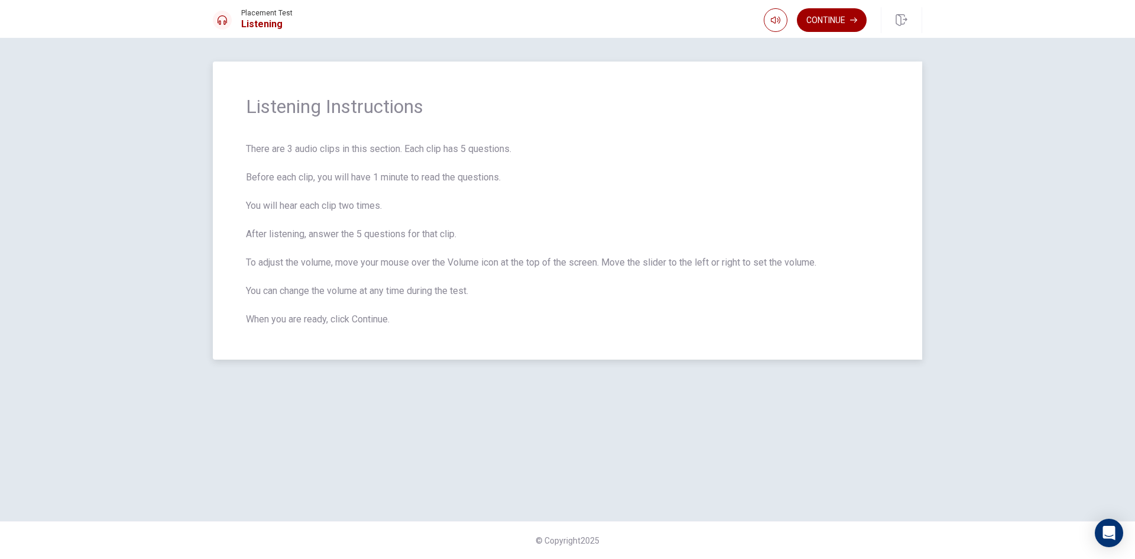
drag, startPoint x: 402, startPoint y: 236, endPoint x: 454, endPoint y: 238, distance: 52.1
click at [454, 238] on span "There are 3 audio clips in this section. Each clip has 5 questions. Before each…" at bounding box center [567, 234] width 643 height 184
click at [823, 17] on button "Continue" at bounding box center [832, 20] width 70 height 24
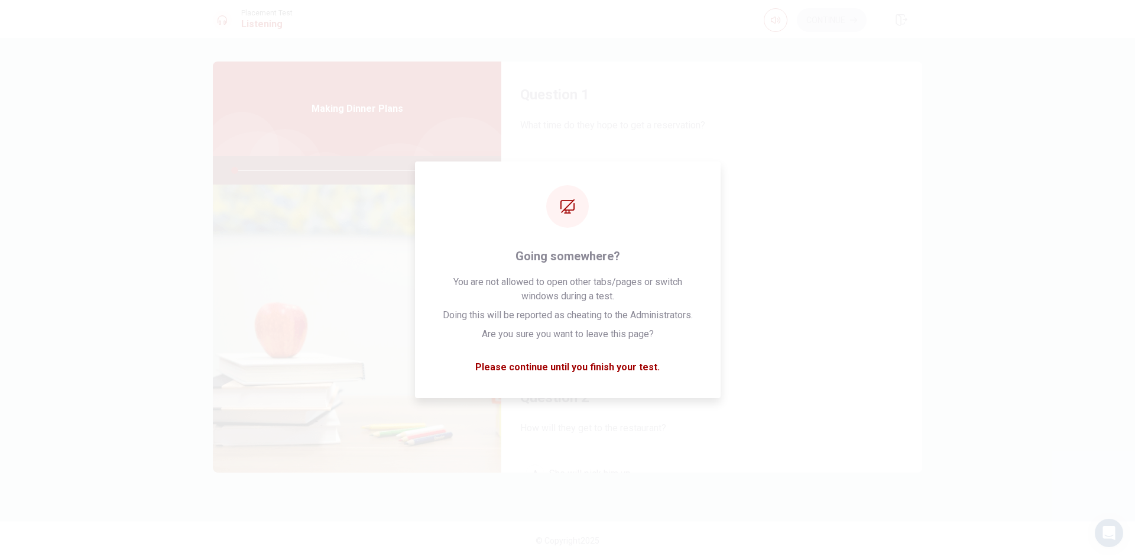
click at [834, 242] on div "A 9:00 B 6:00 C 8:00 D 7:00" at bounding box center [711, 248] width 383 height 184
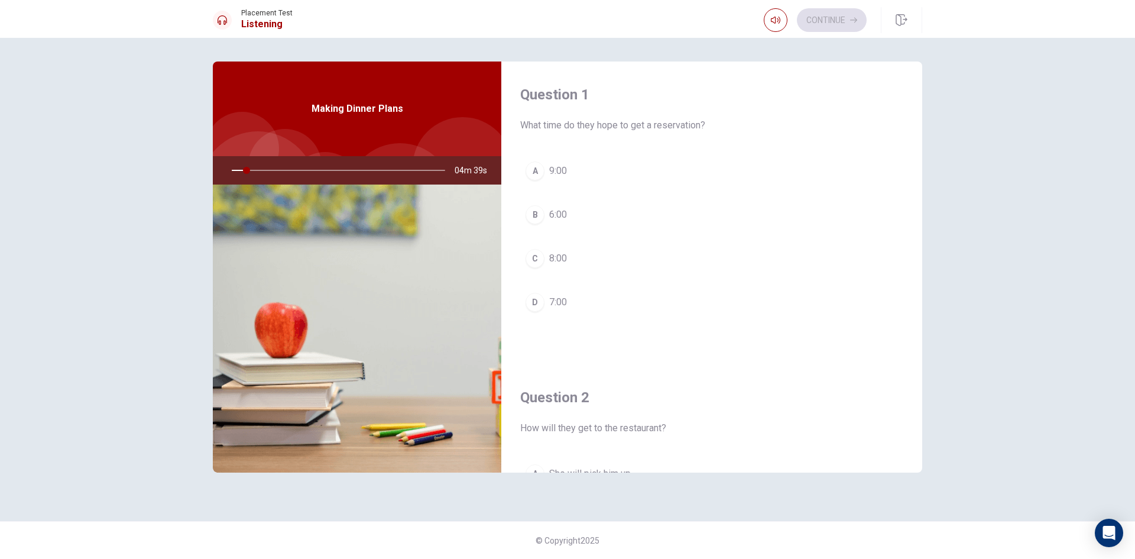
scroll to position [59, 0]
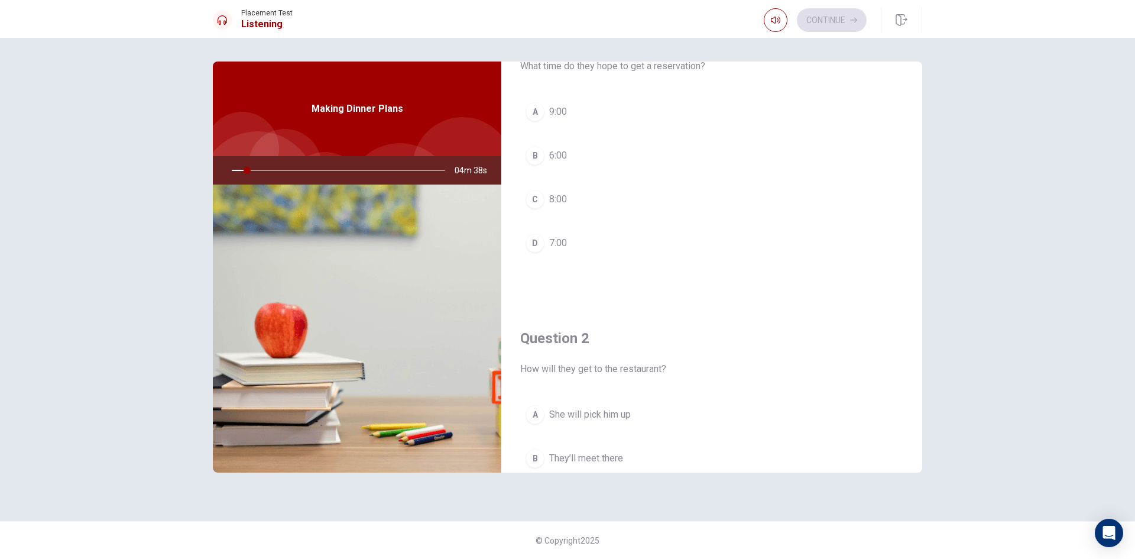
click at [575, 159] on button "B 6:00" at bounding box center [711, 156] width 383 height 30
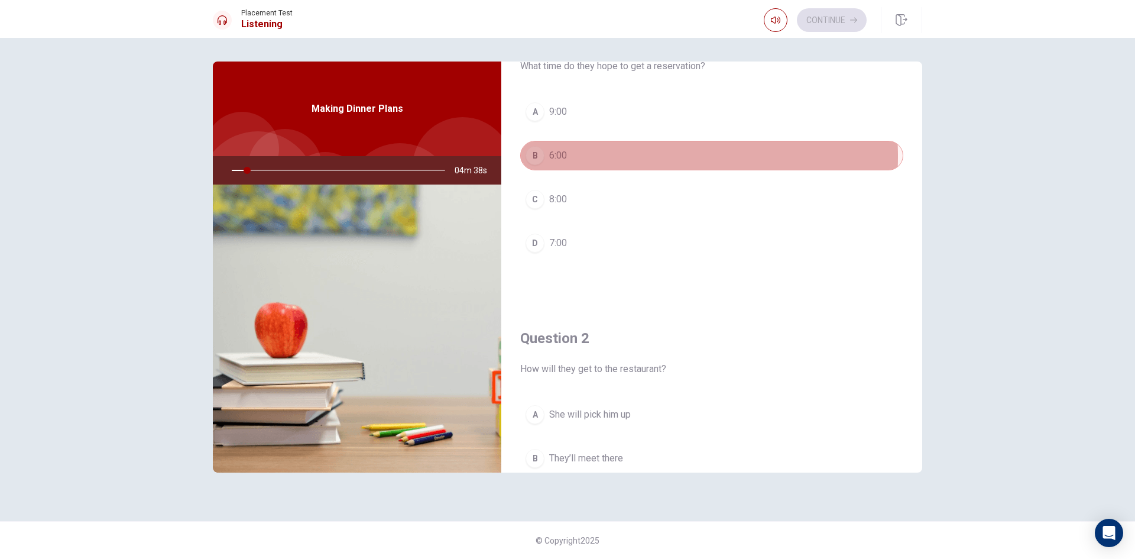
click at [580, 157] on button "B 6:00" at bounding box center [711, 156] width 383 height 30
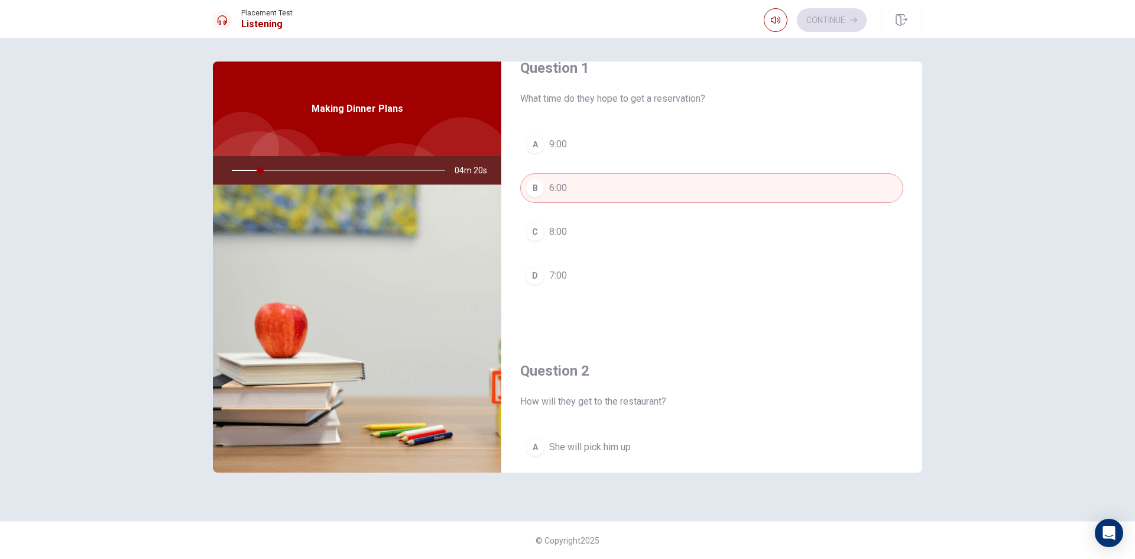
scroll to position [0, 0]
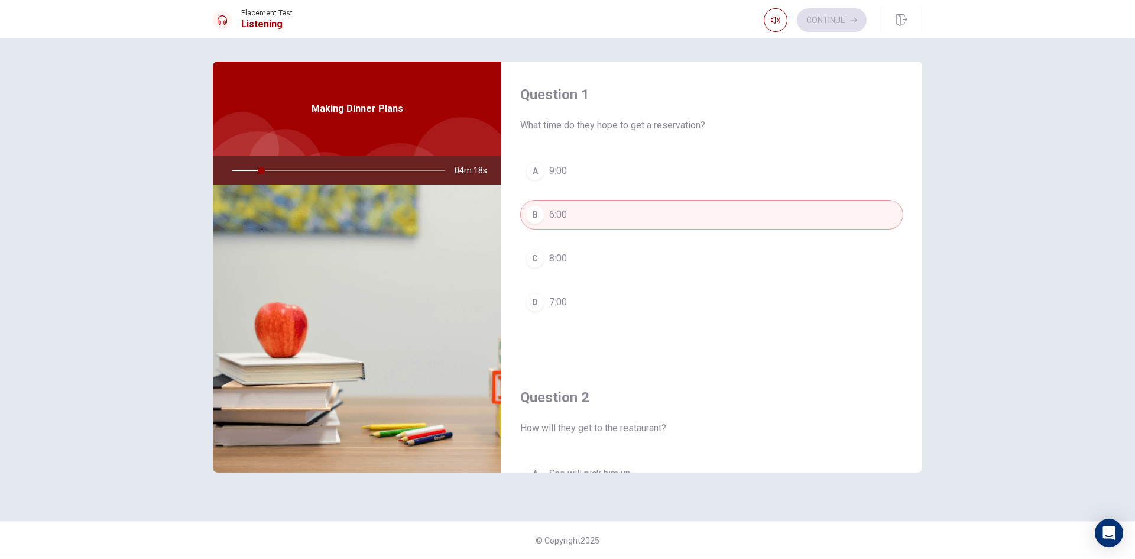
type input "14"
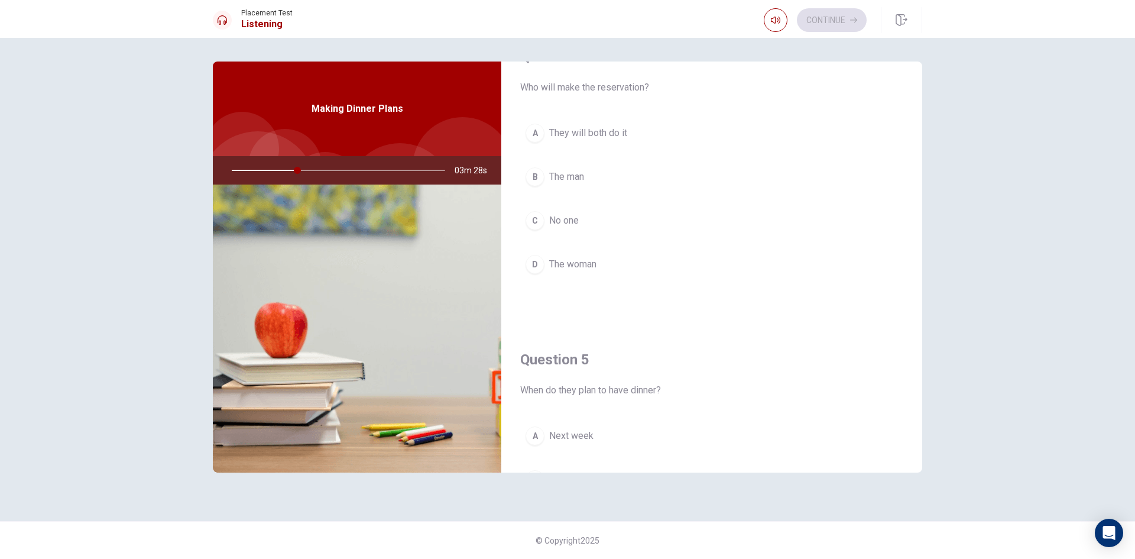
scroll to position [1103, 0]
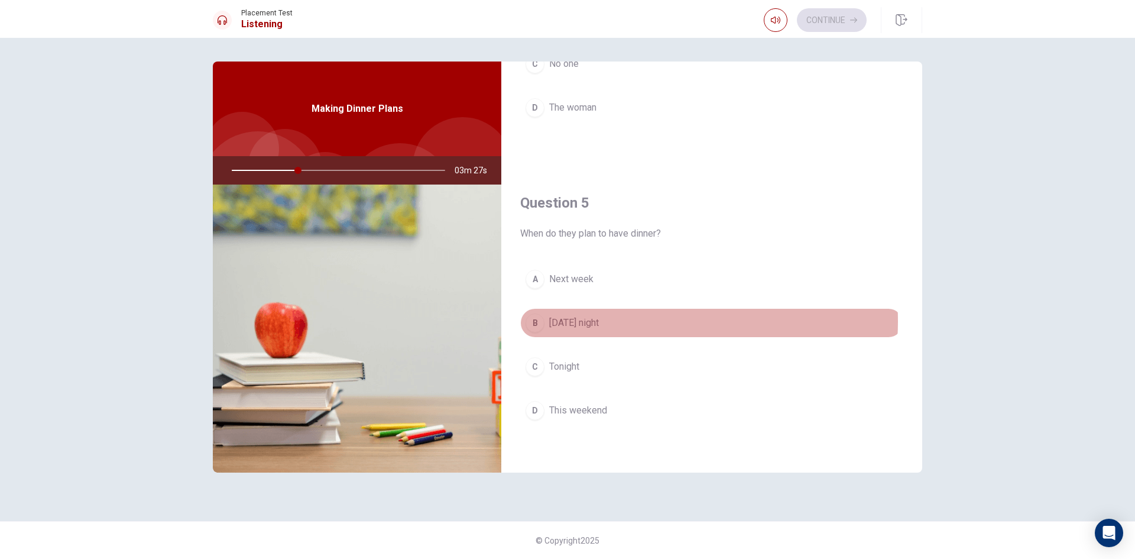
click at [634, 321] on button "B [DATE] night" at bounding box center [711, 323] width 383 height 30
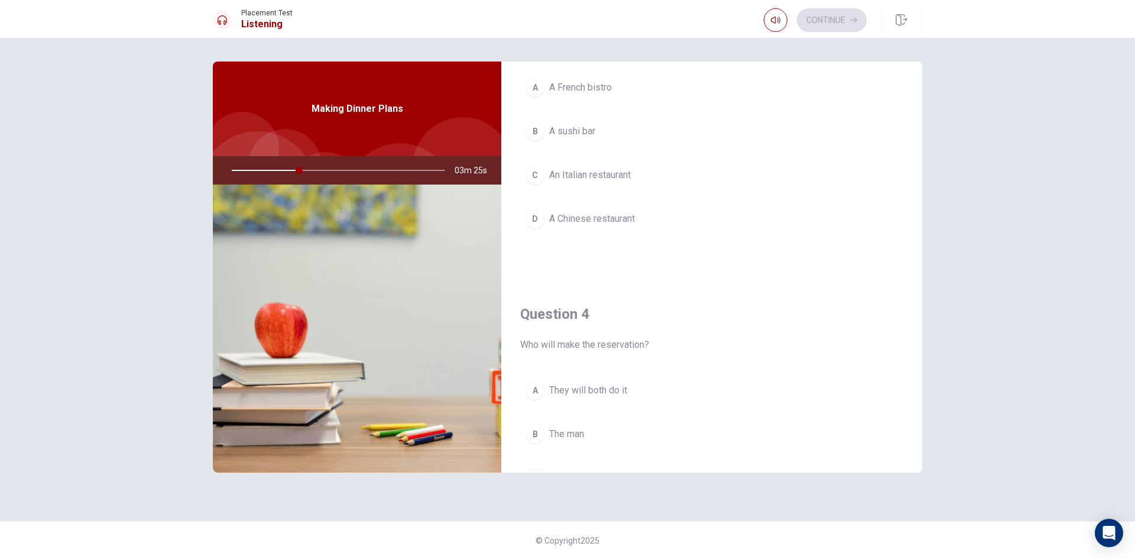
scroll to position [630, 0]
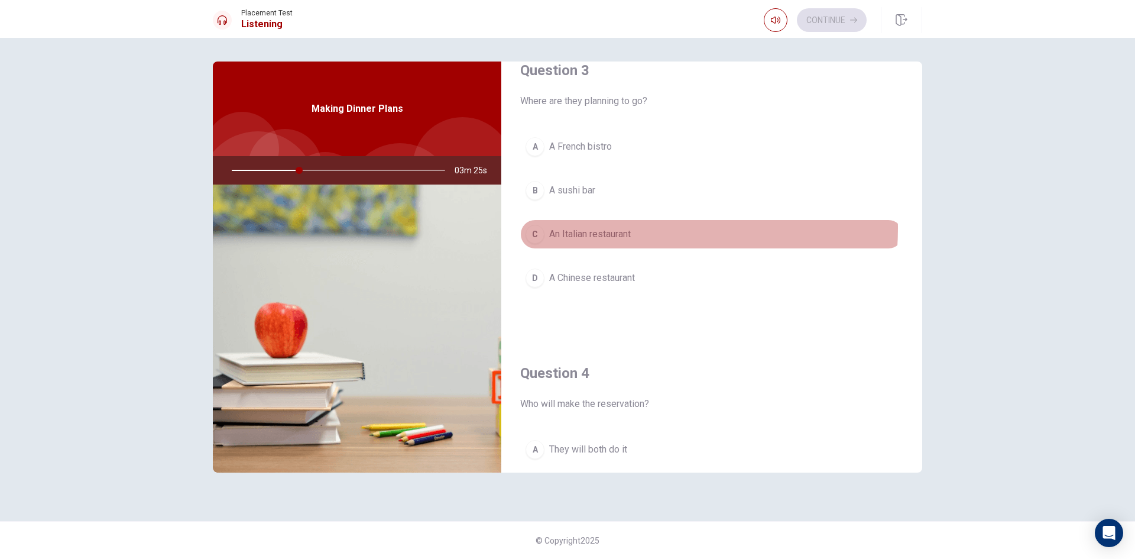
click at [612, 228] on span "An Italian restaurant" at bounding box center [590, 234] width 82 height 14
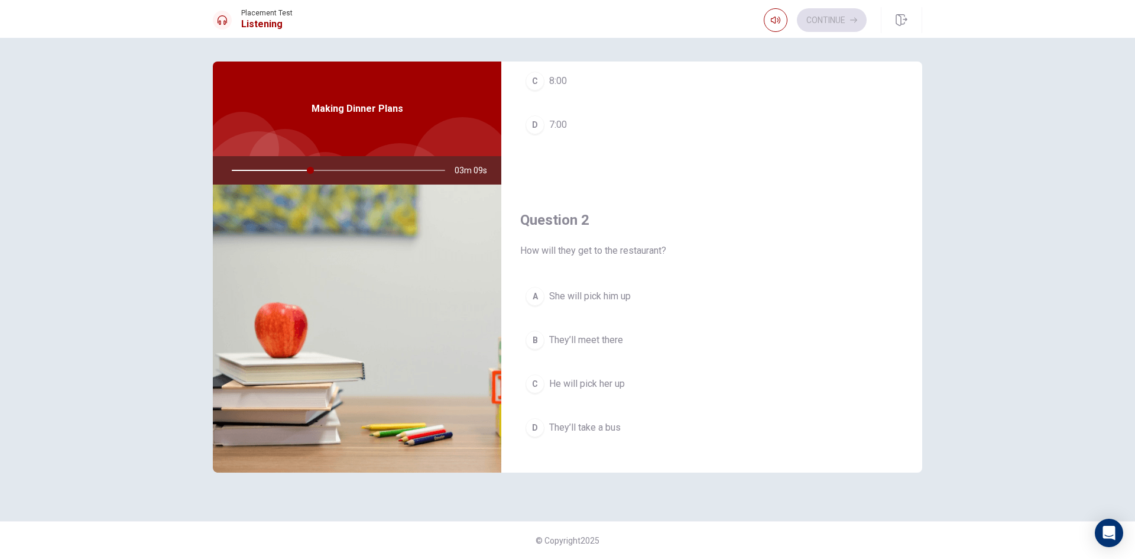
scroll to position [0, 0]
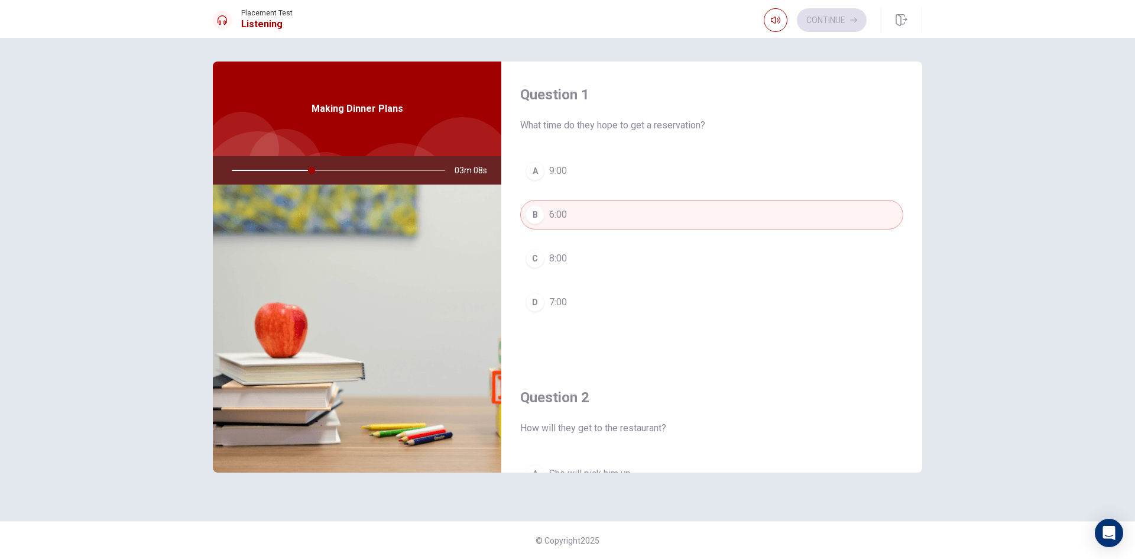
click at [600, 302] on button "D 7:00" at bounding box center [711, 302] width 383 height 30
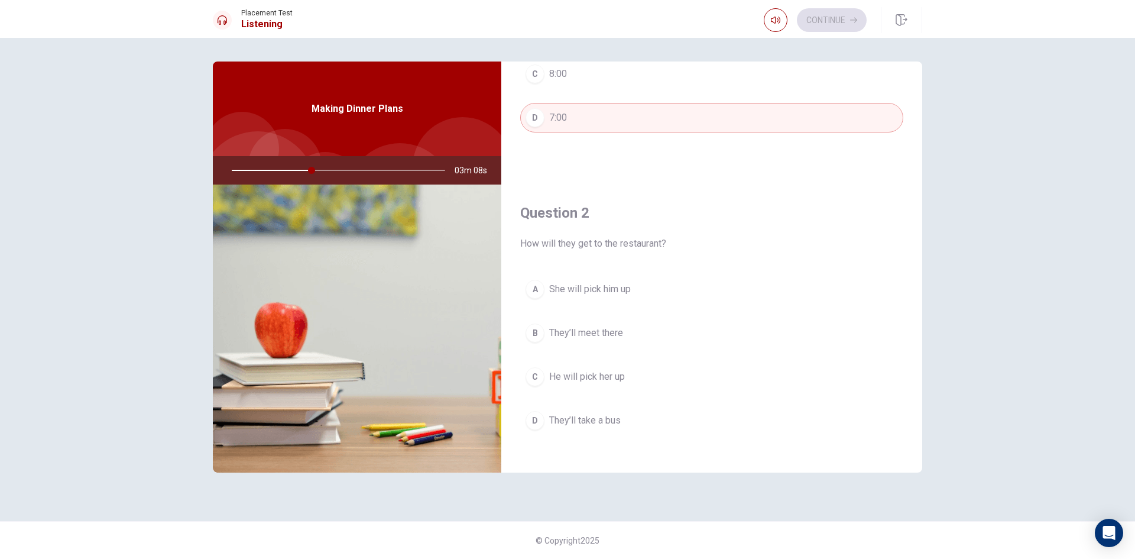
scroll to position [296, 0]
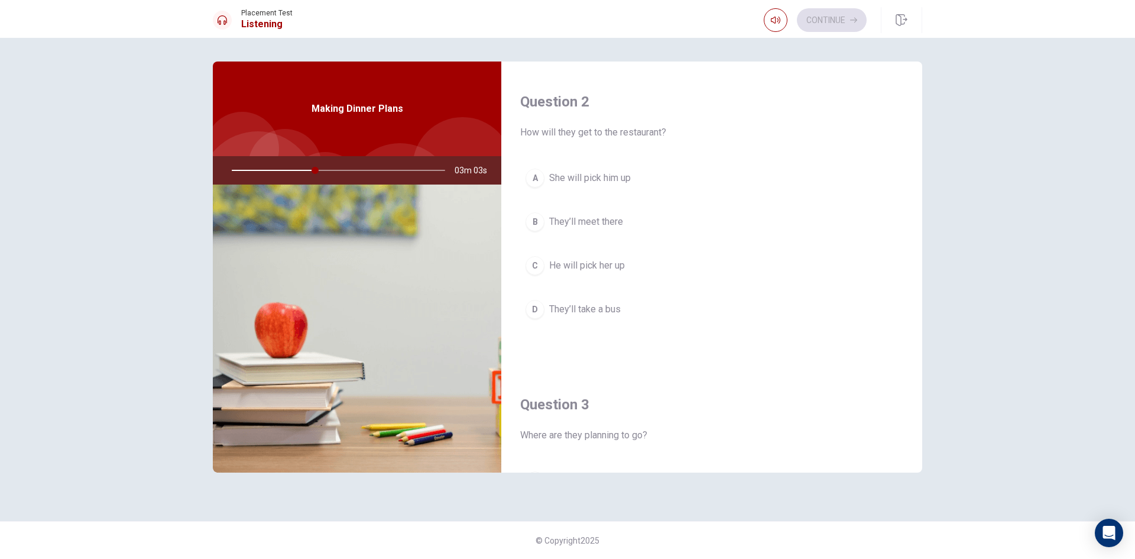
click at [607, 221] on span "They’ll meet there" at bounding box center [586, 222] width 74 height 14
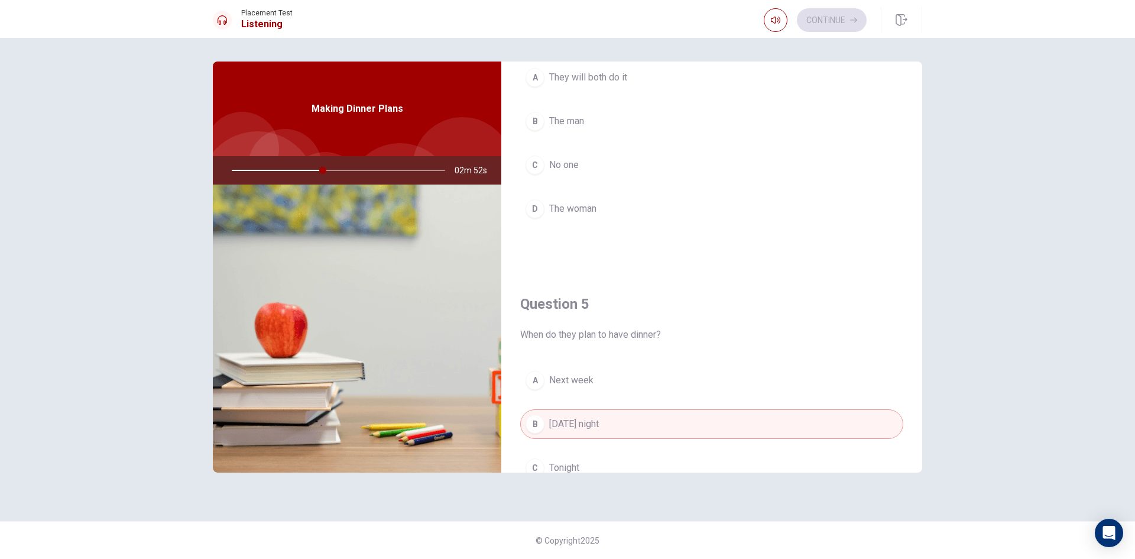
scroll to position [925, 0]
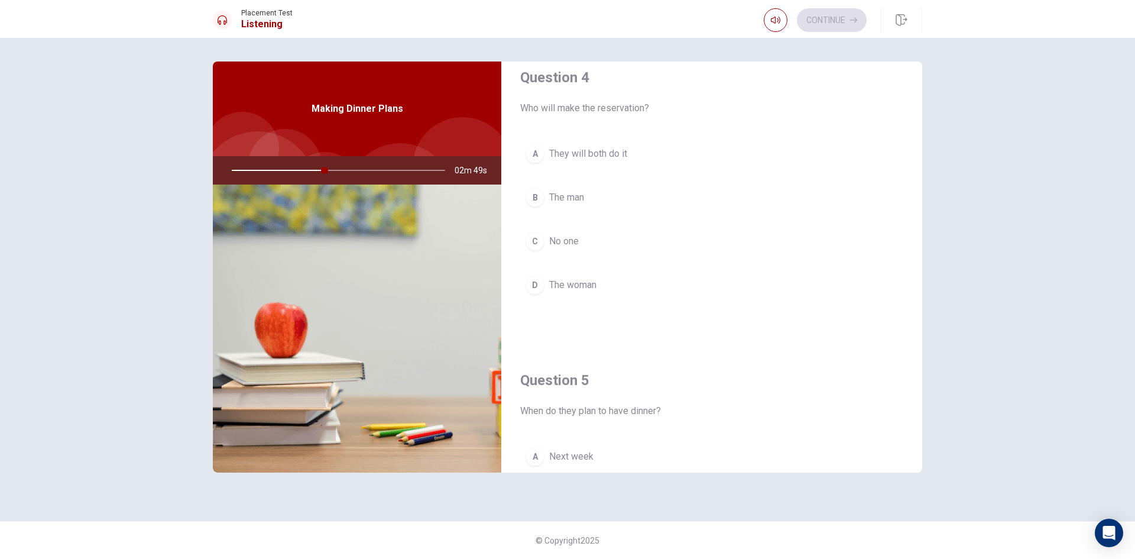
click at [609, 197] on button "B The man" at bounding box center [711, 198] width 383 height 30
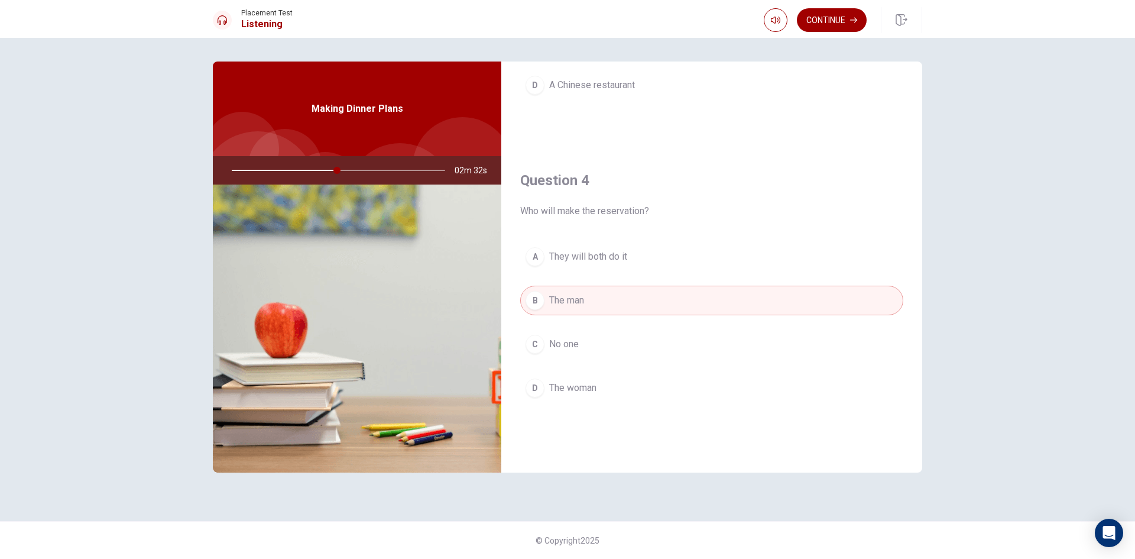
scroll to position [828, 0]
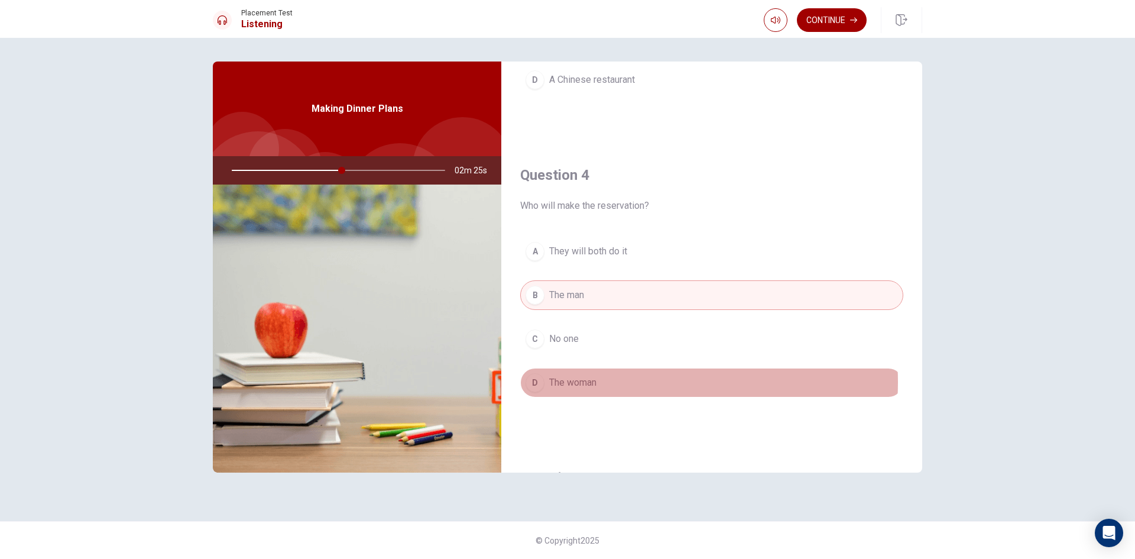
drag, startPoint x: 619, startPoint y: 382, endPoint x: 624, endPoint y: 377, distance: 7.1
click at [620, 381] on button "D The woman" at bounding box center [711, 383] width 383 height 30
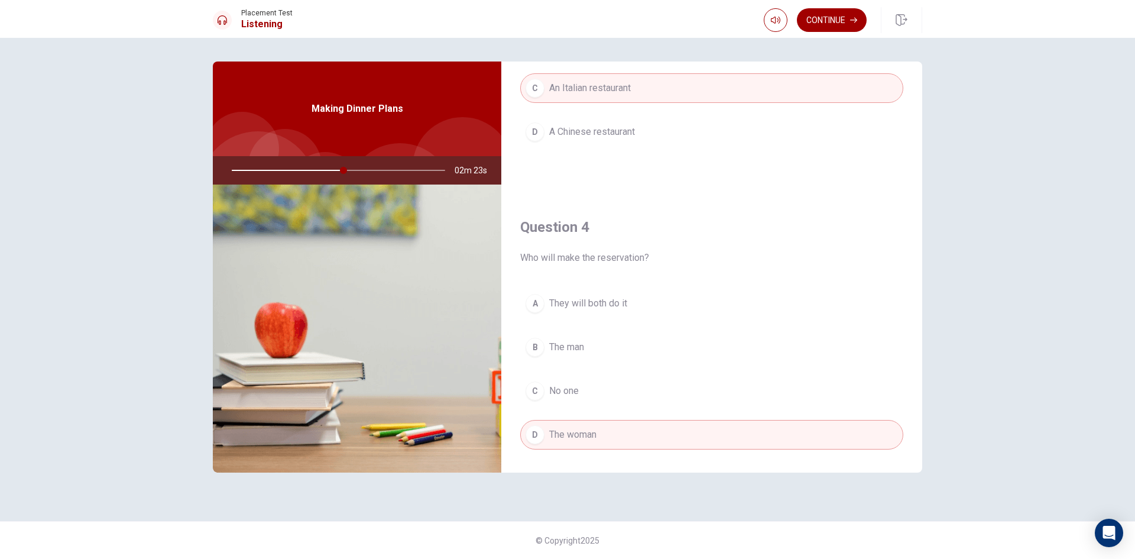
scroll to position [769, 0]
click at [385, 167] on div at bounding box center [336, 170] width 237 height 28
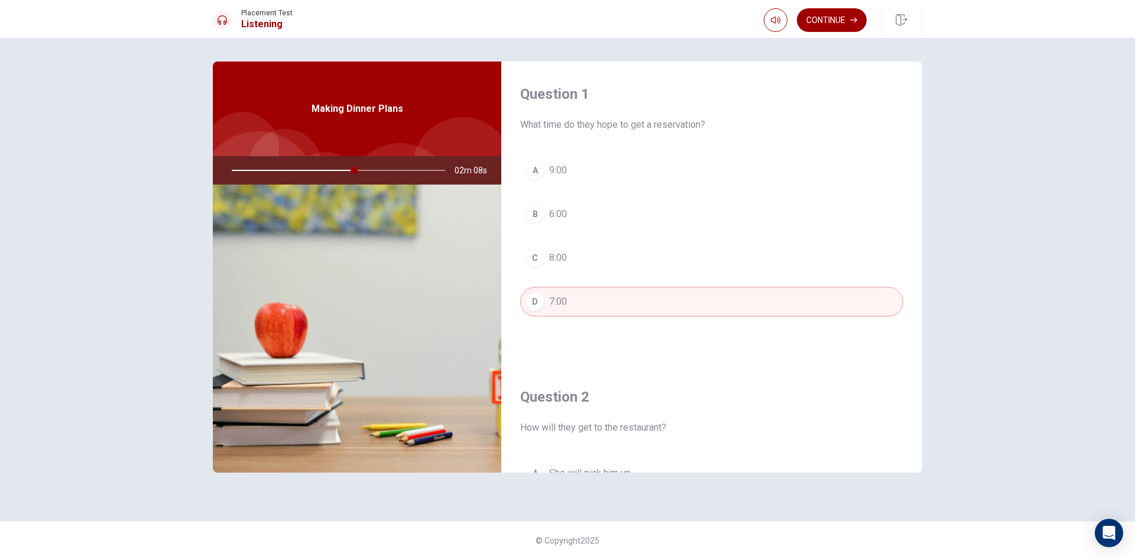
scroll to position [0, 0]
click at [838, 17] on button "Continue" at bounding box center [832, 20] width 70 height 24
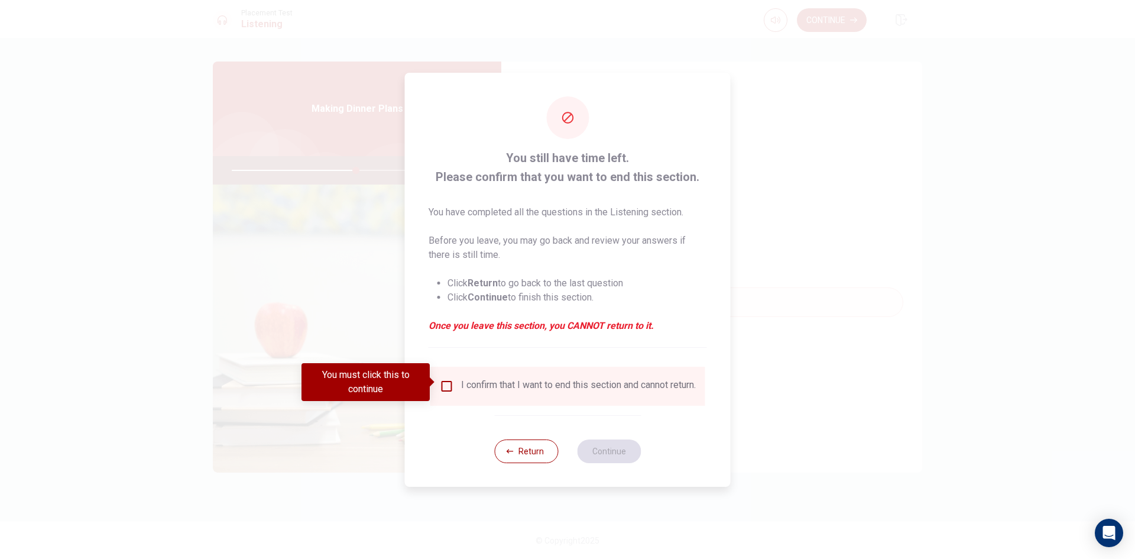
click at [448, 383] on input "You must click this to continue" at bounding box center [447, 386] width 14 height 14
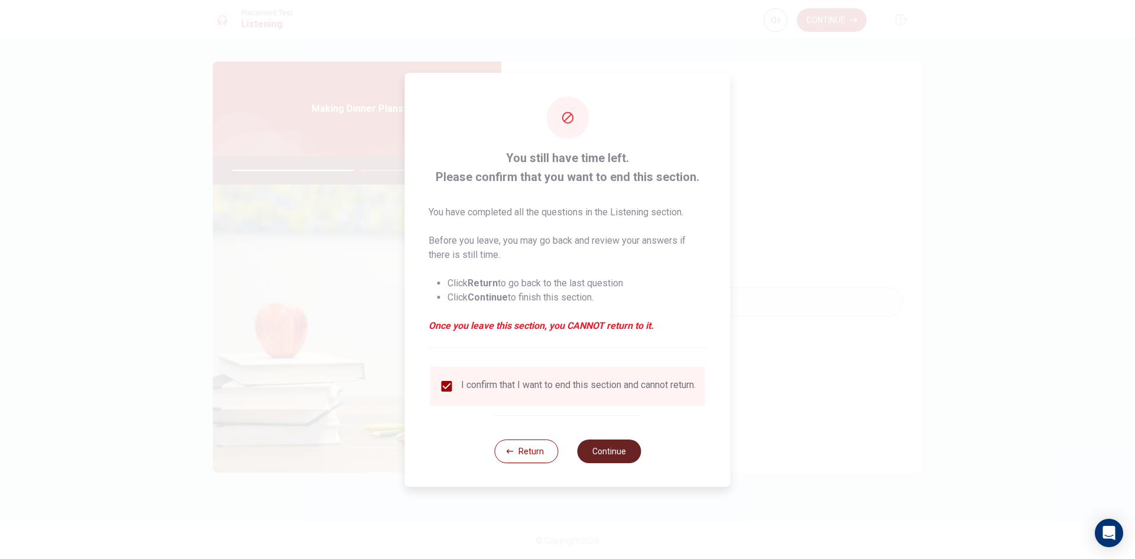
click at [620, 452] on button "Continue" at bounding box center [609, 451] width 64 height 24
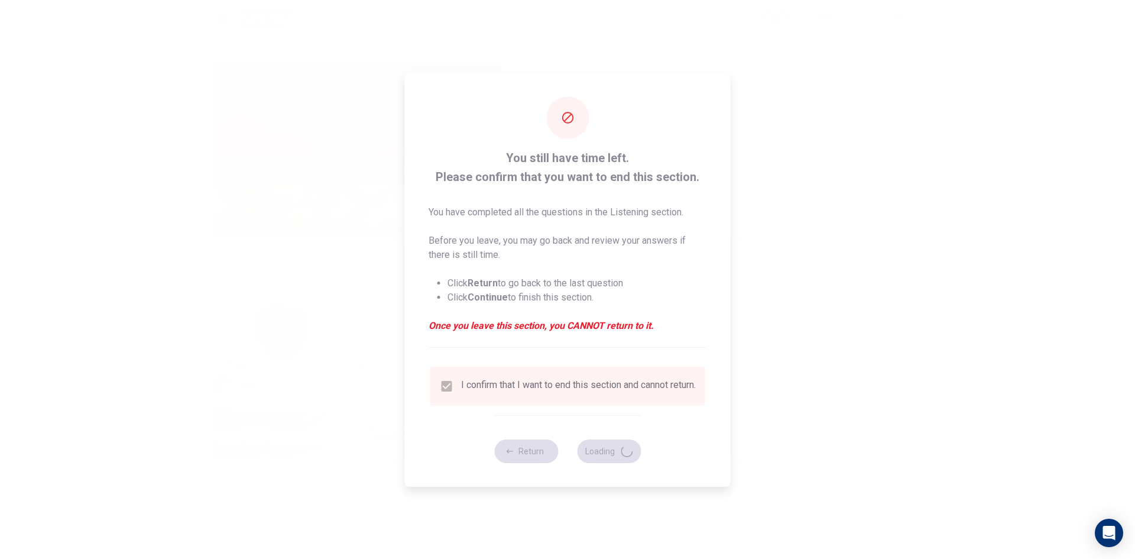
type input "60"
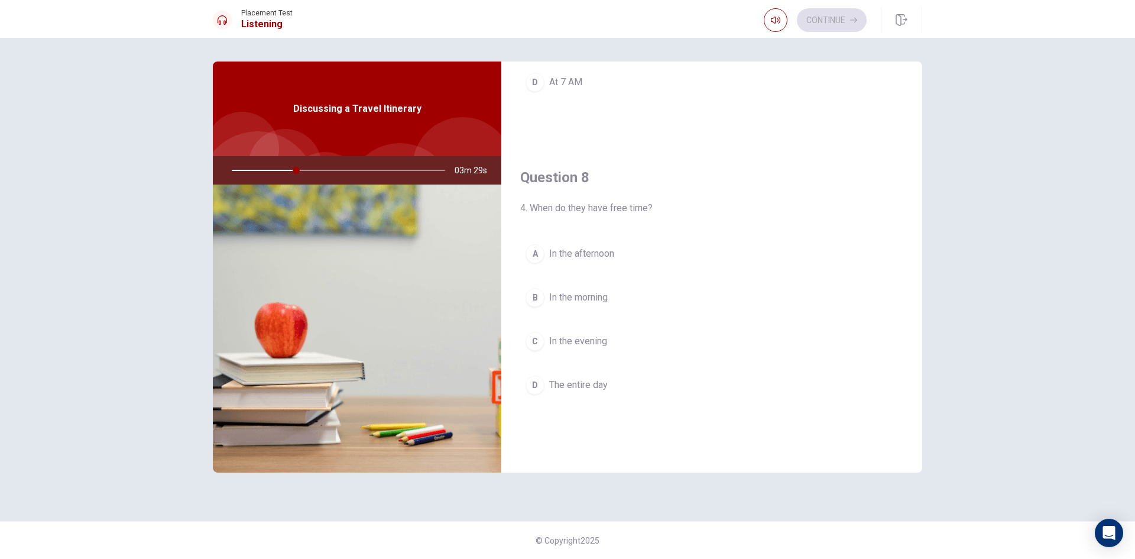
scroll to position [511, 0]
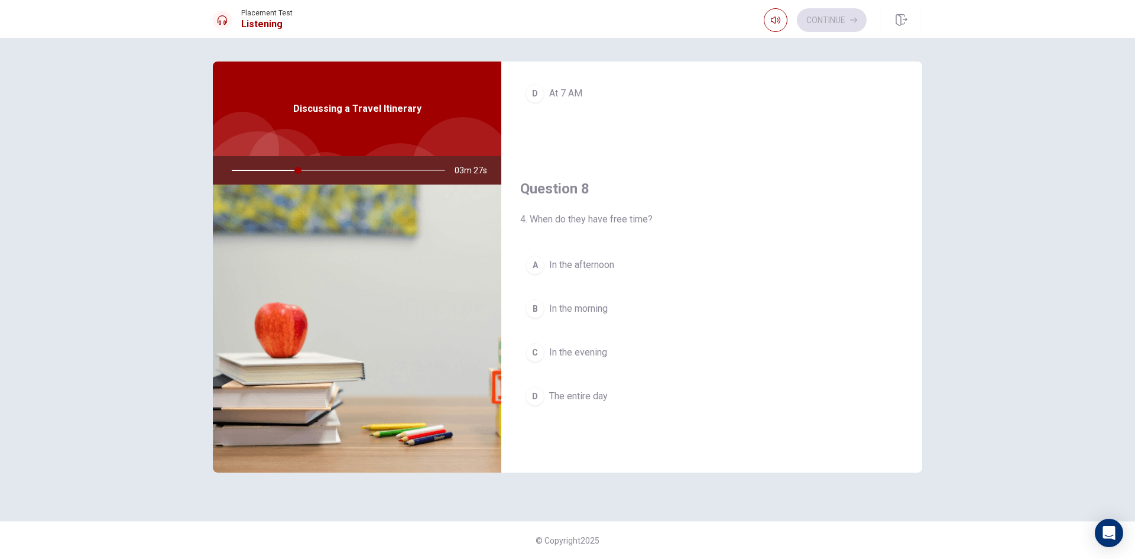
click at [595, 307] on span "In the morning" at bounding box center [578, 309] width 59 height 14
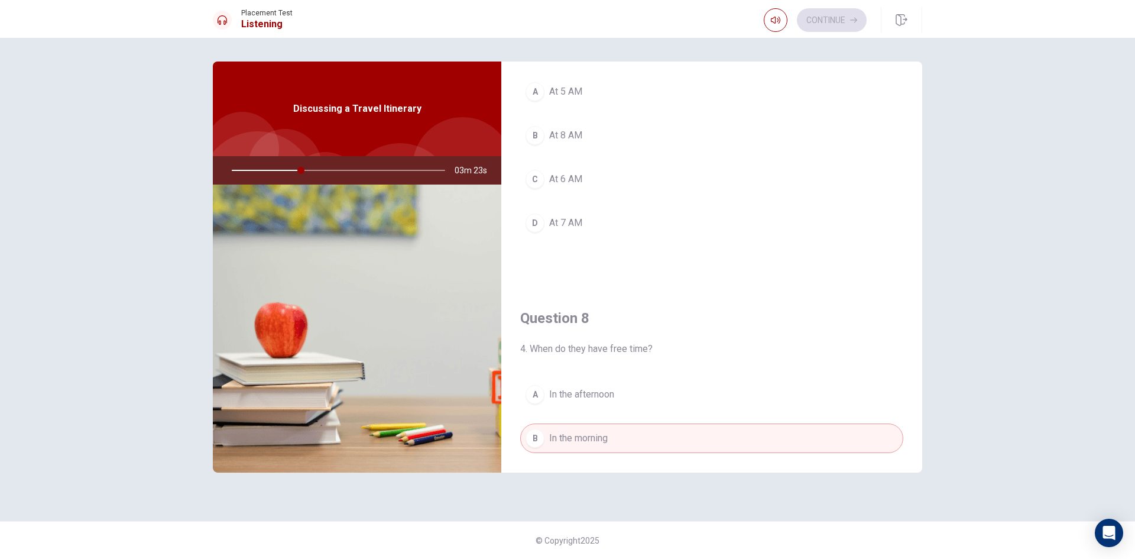
scroll to position [334, 0]
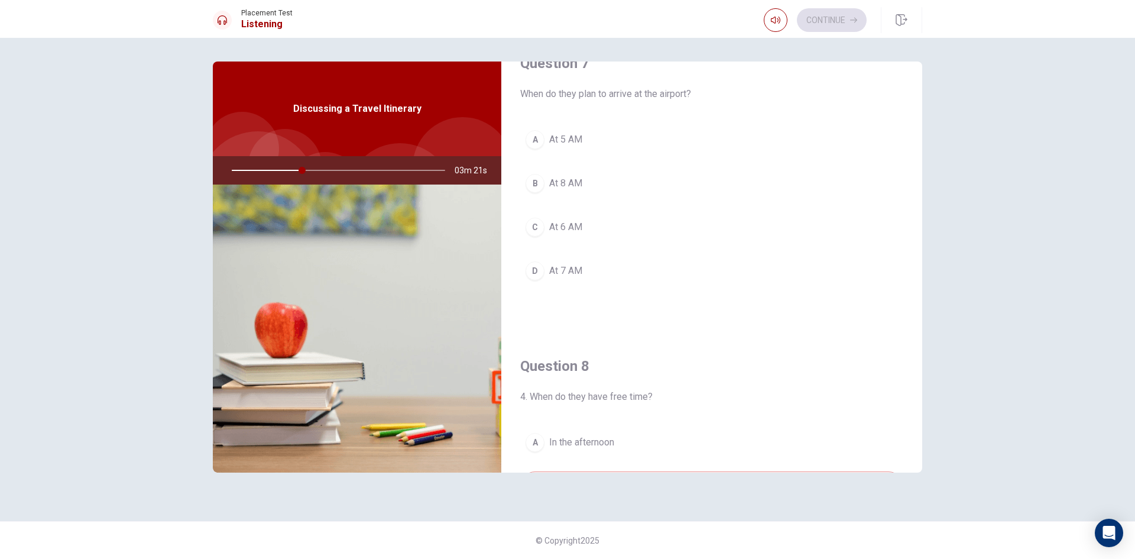
click at [562, 231] on span "At 6 AM" at bounding box center [565, 227] width 33 height 14
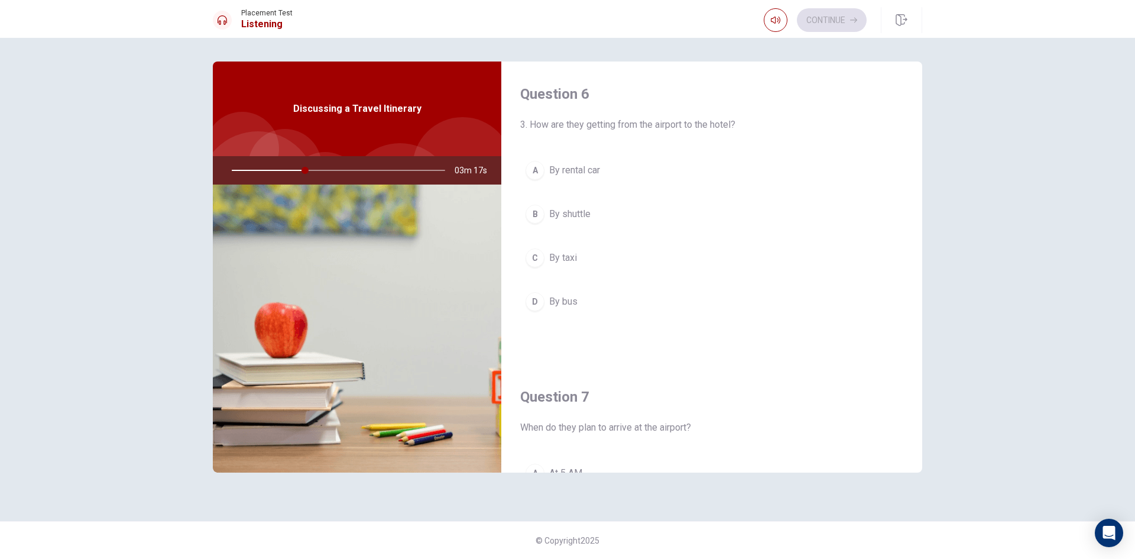
scroll to position [0, 0]
click at [582, 219] on span "By shuttle" at bounding box center [569, 215] width 41 height 14
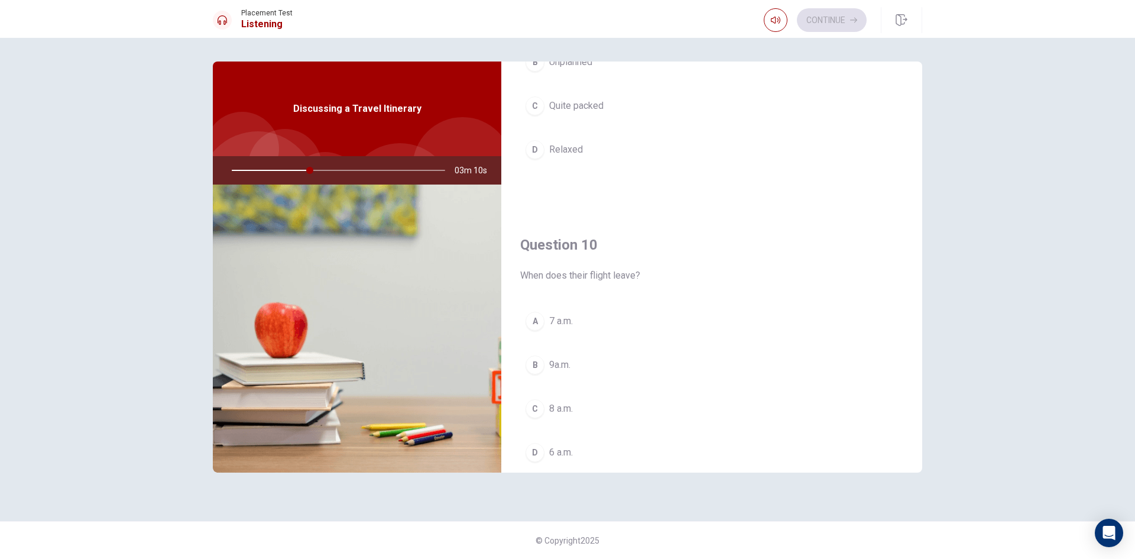
scroll to position [1103, 0]
click at [560, 326] on span "9a.m." at bounding box center [559, 323] width 21 height 14
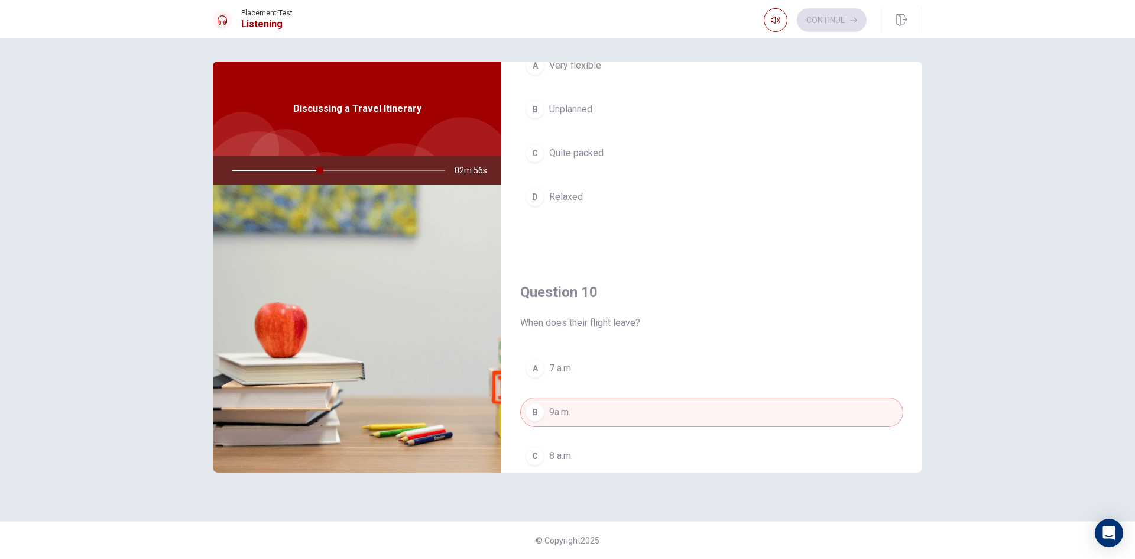
scroll to position [1064, 0]
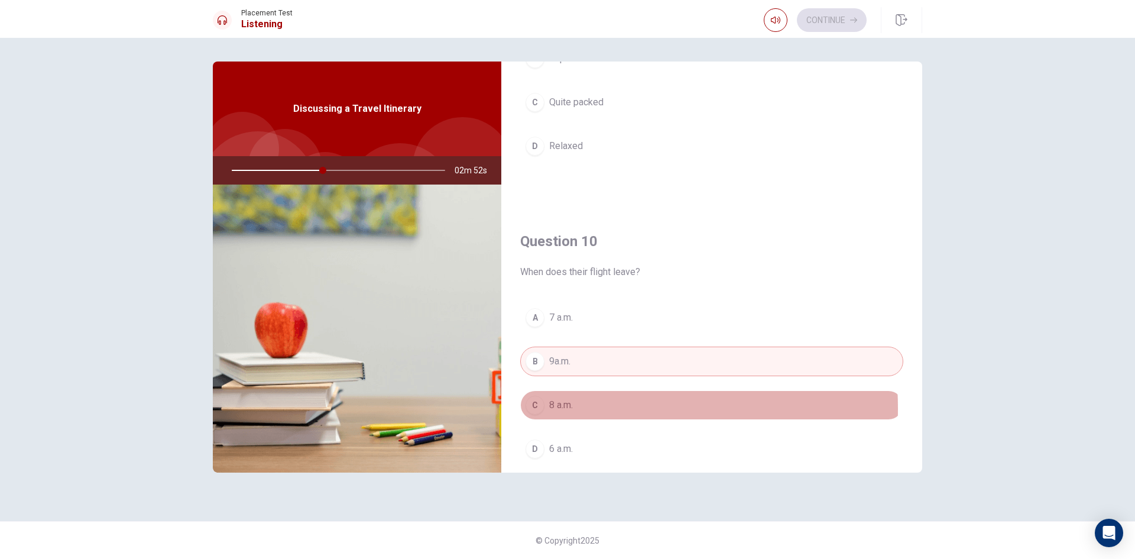
click at [583, 408] on button "C 8 a.m." at bounding box center [711, 405] width 383 height 30
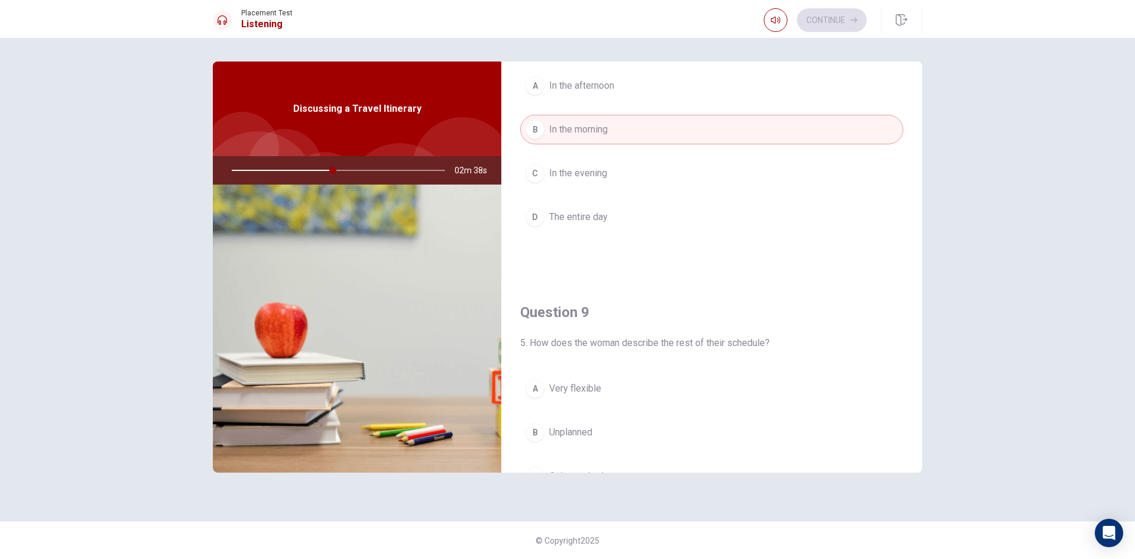
scroll to position [650, 0]
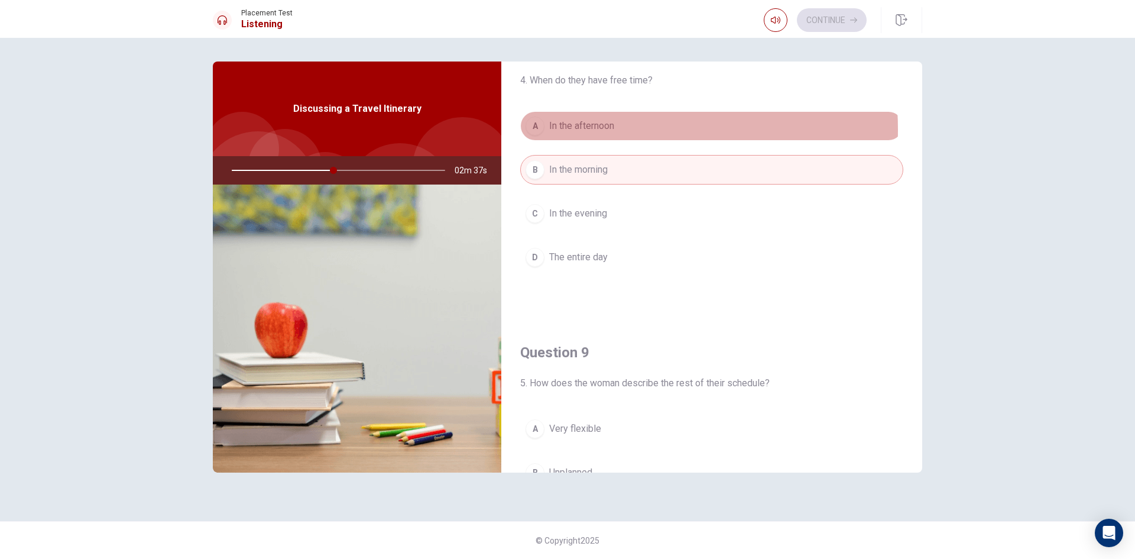
click at [588, 129] on span "In the afternoon" at bounding box center [581, 126] width 65 height 14
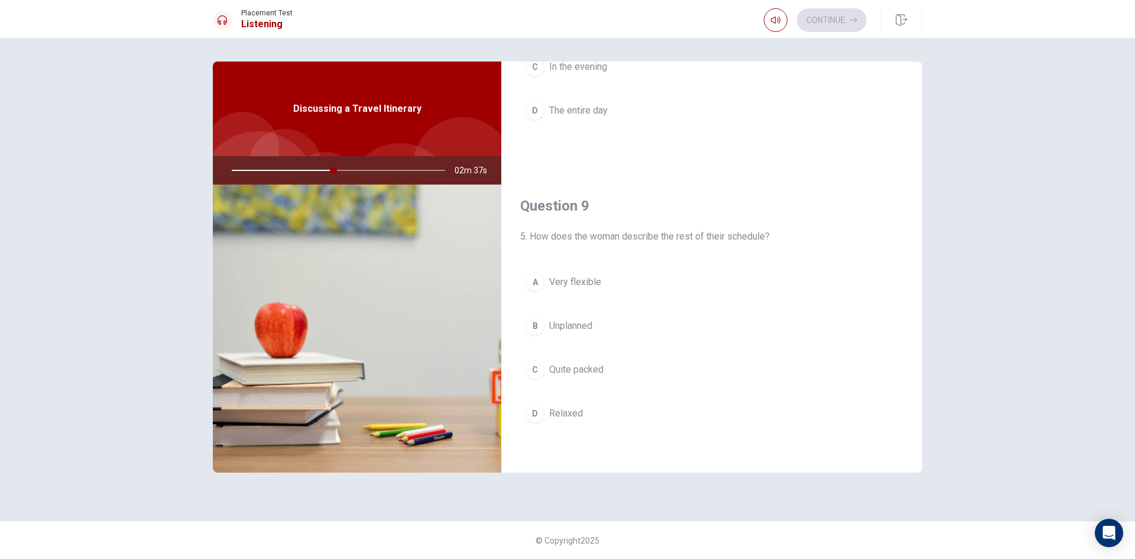
scroll to position [887, 0]
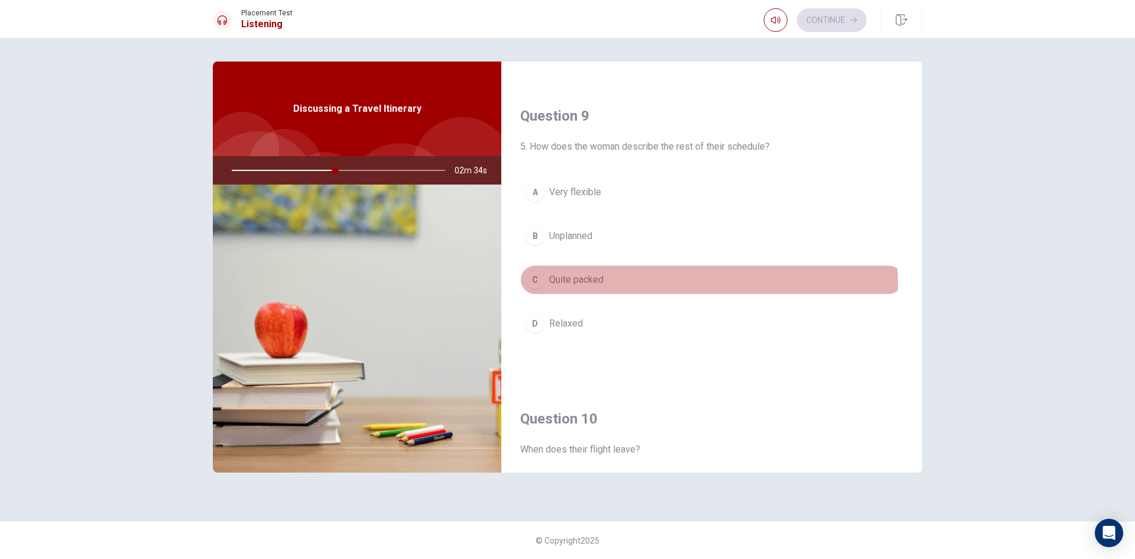
click at [588, 286] on span "Quite packed" at bounding box center [576, 280] width 54 height 14
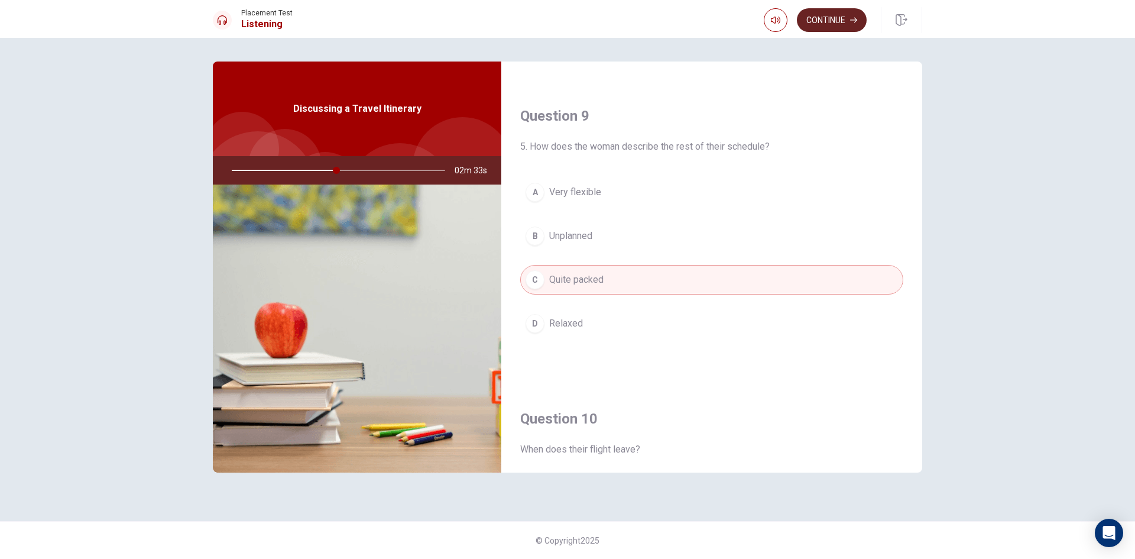
click at [828, 21] on button "Continue" at bounding box center [832, 20] width 70 height 24
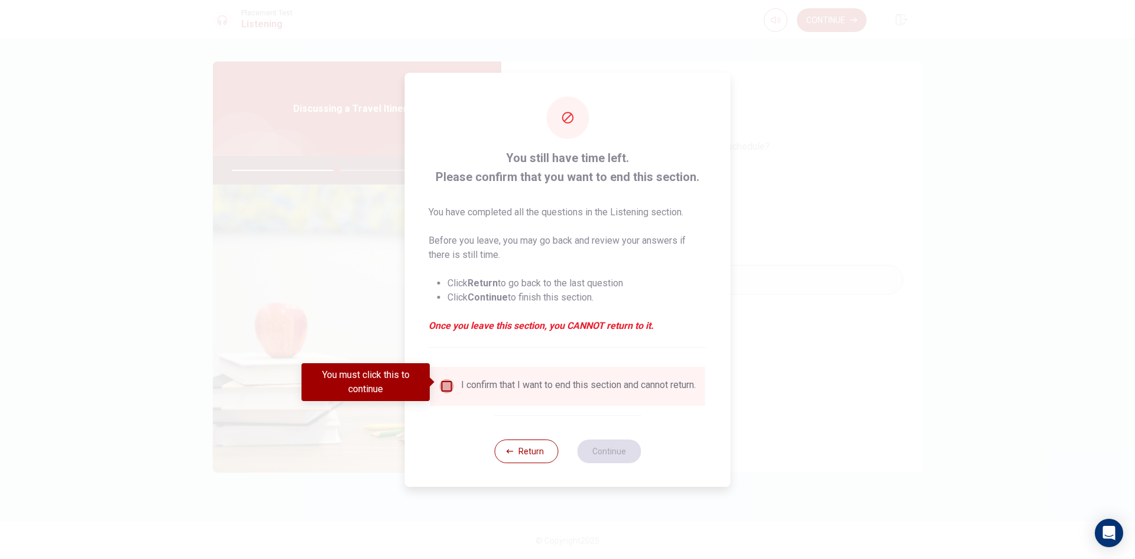
click at [448, 384] on input "You must click this to continue" at bounding box center [447, 386] width 14 height 14
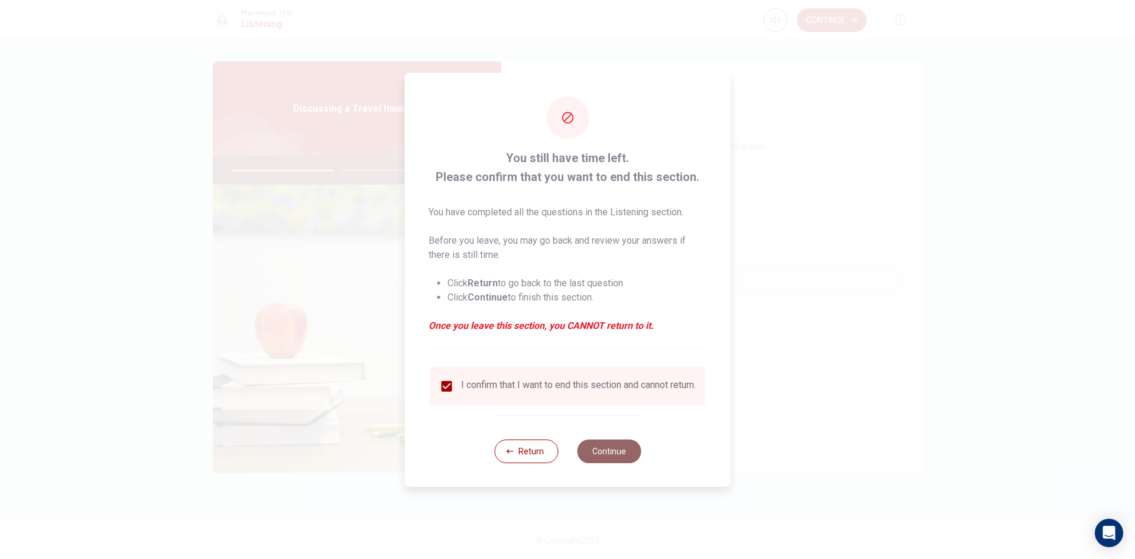
click at [610, 448] on button "Continue" at bounding box center [609, 451] width 64 height 24
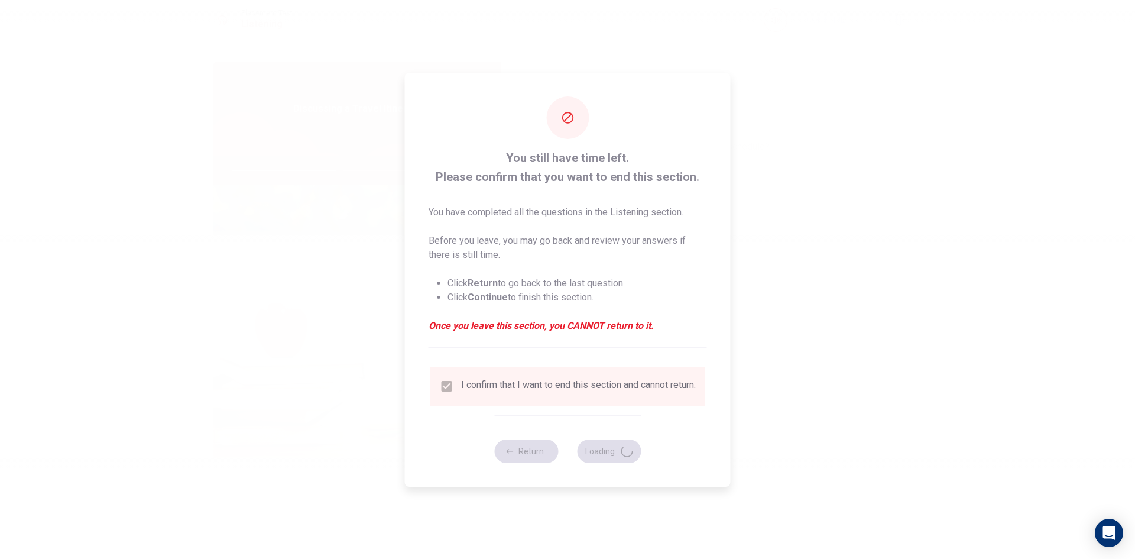
type input "51"
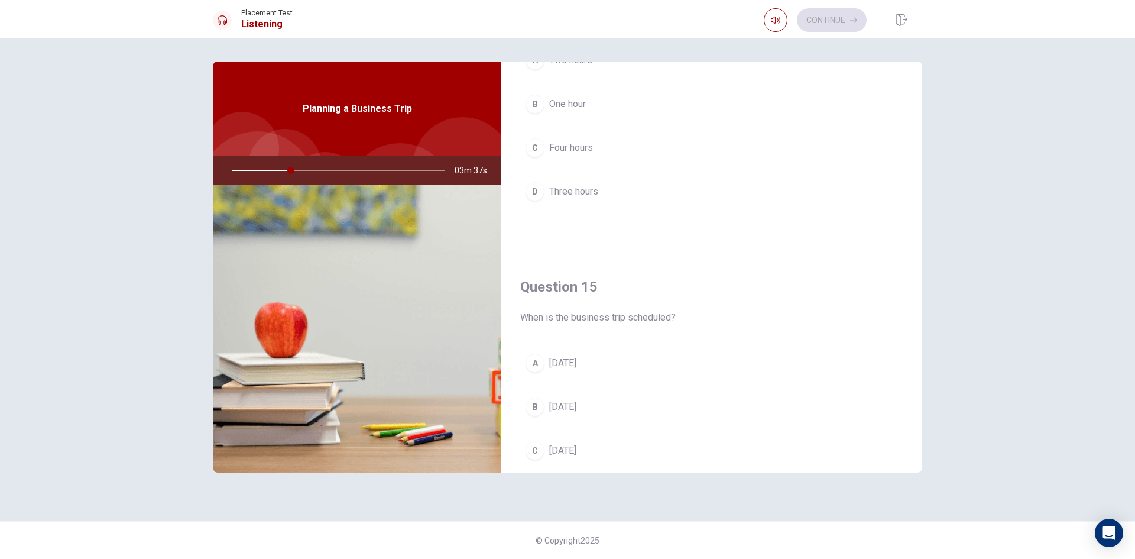
scroll to position [925, 0]
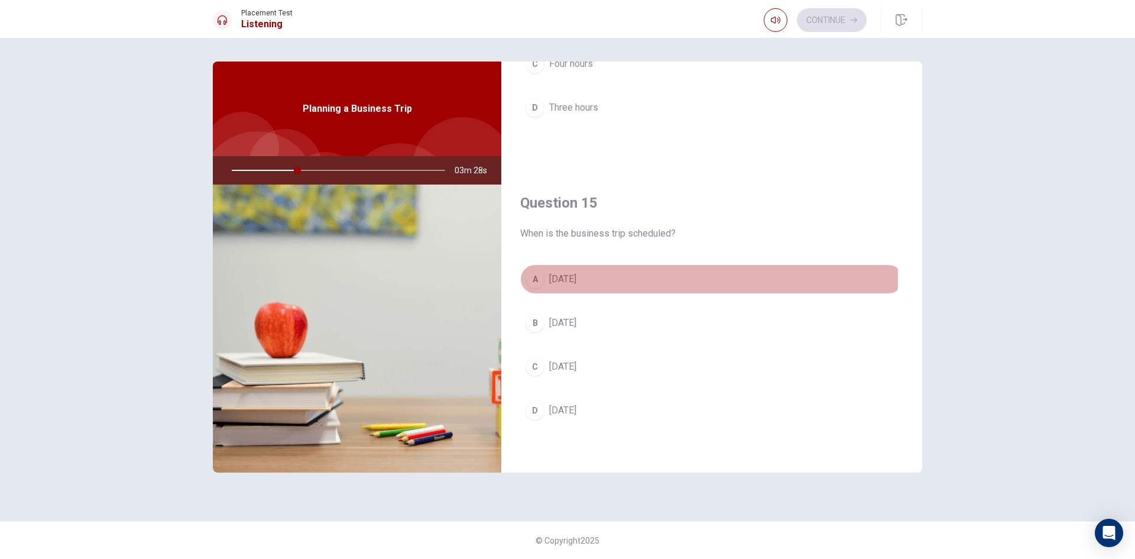
click at [576, 278] on span "[DATE]" at bounding box center [562, 279] width 27 height 14
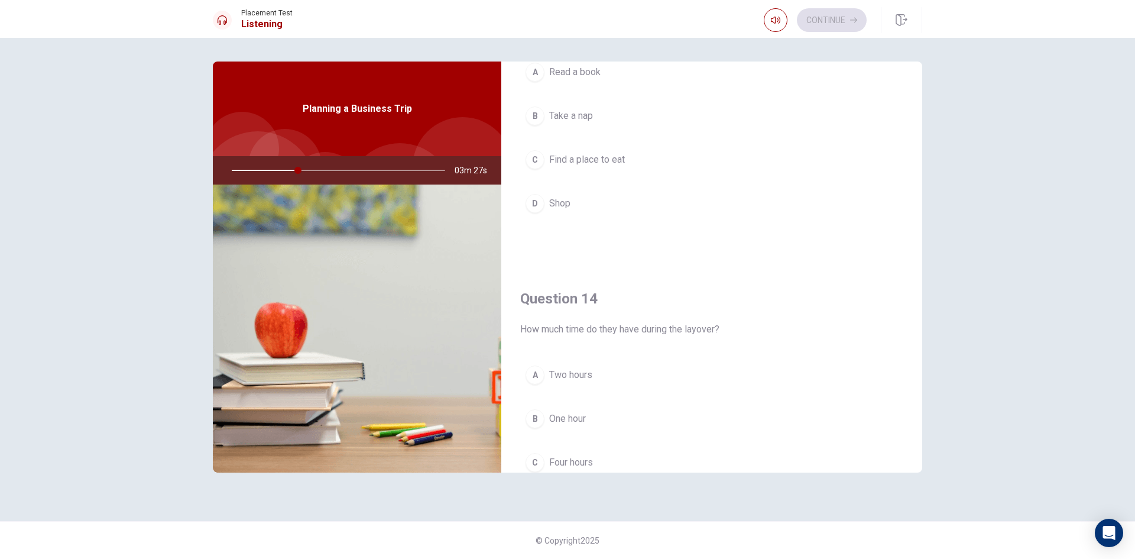
scroll to position [630, 0]
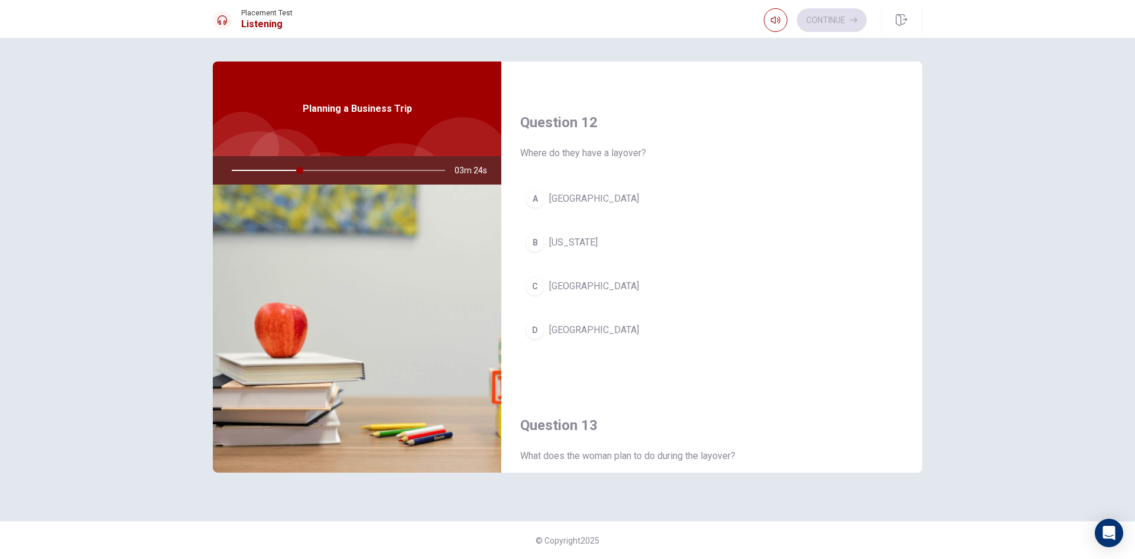
click at [584, 202] on button "A [GEOGRAPHIC_DATA]" at bounding box center [711, 199] width 383 height 30
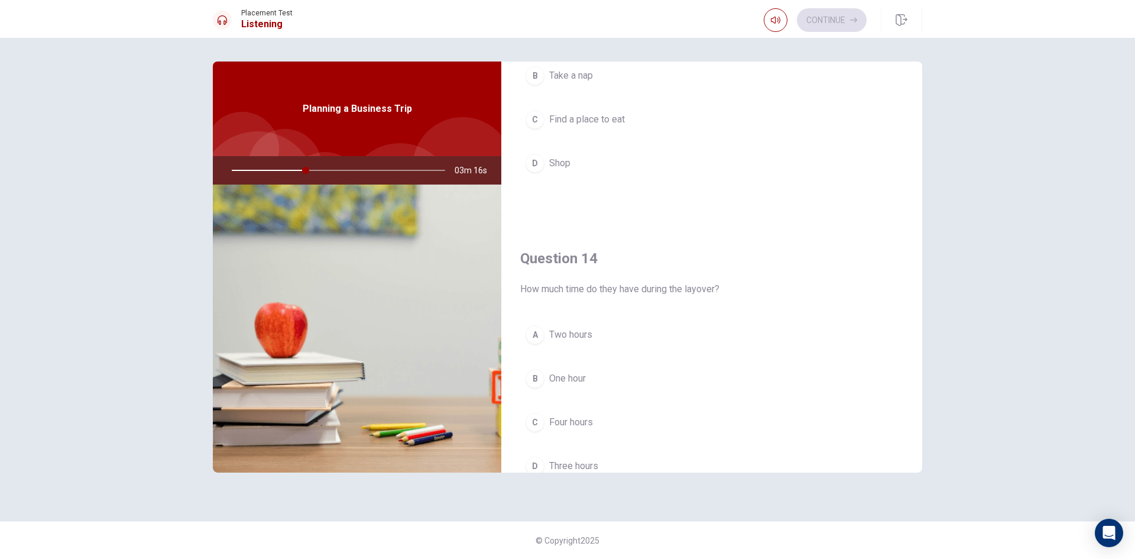
scroll to position [650, 0]
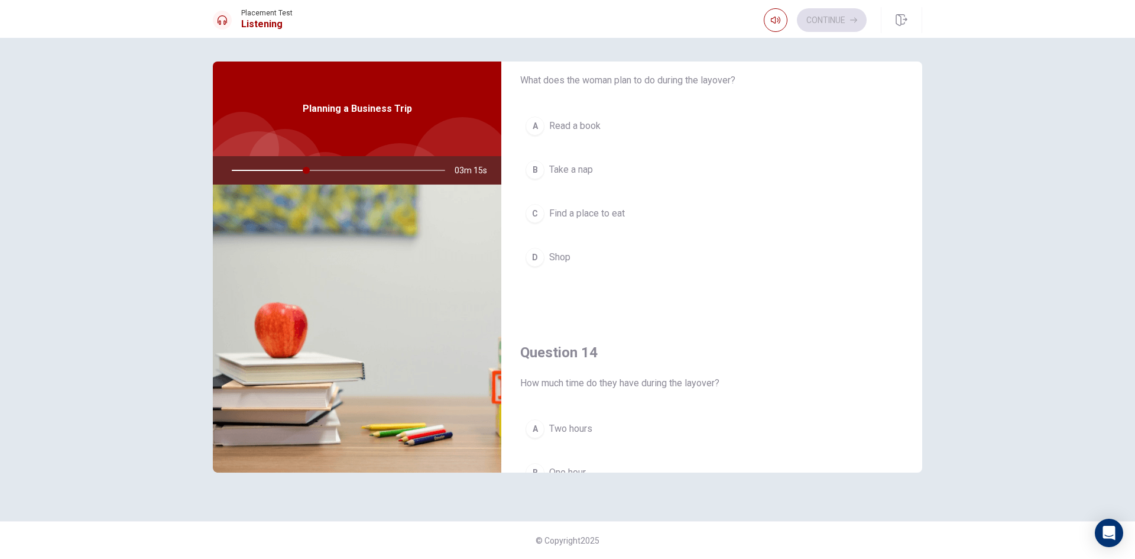
click at [604, 210] on span "Find a place to eat" at bounding box center [587, 213] width 76 height 14
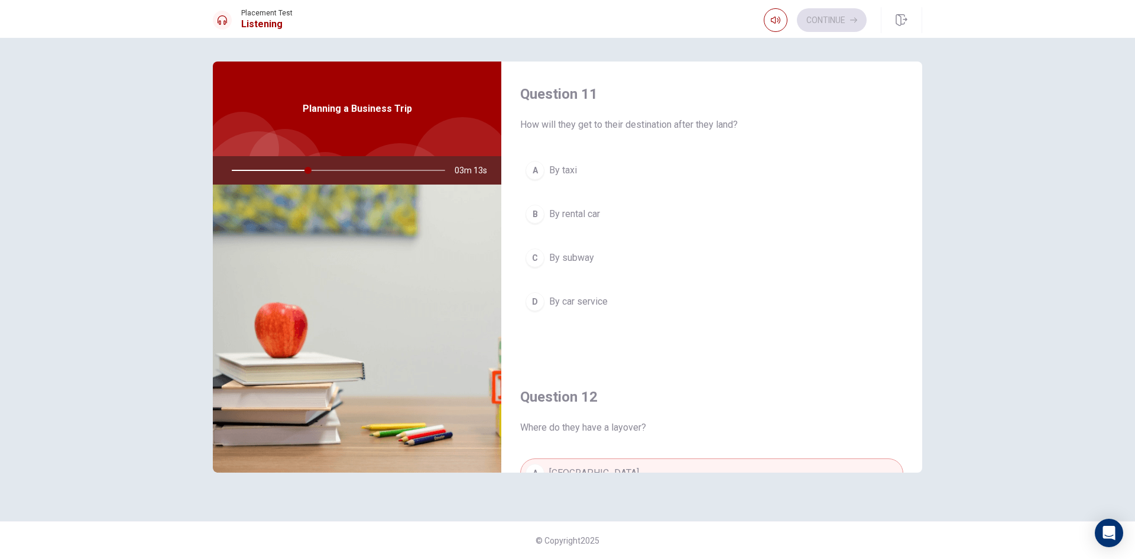
scroll to position [0, 0]
click at [602, 295] on span "By car service" at bounding box center [578, 302] width 59 height 14
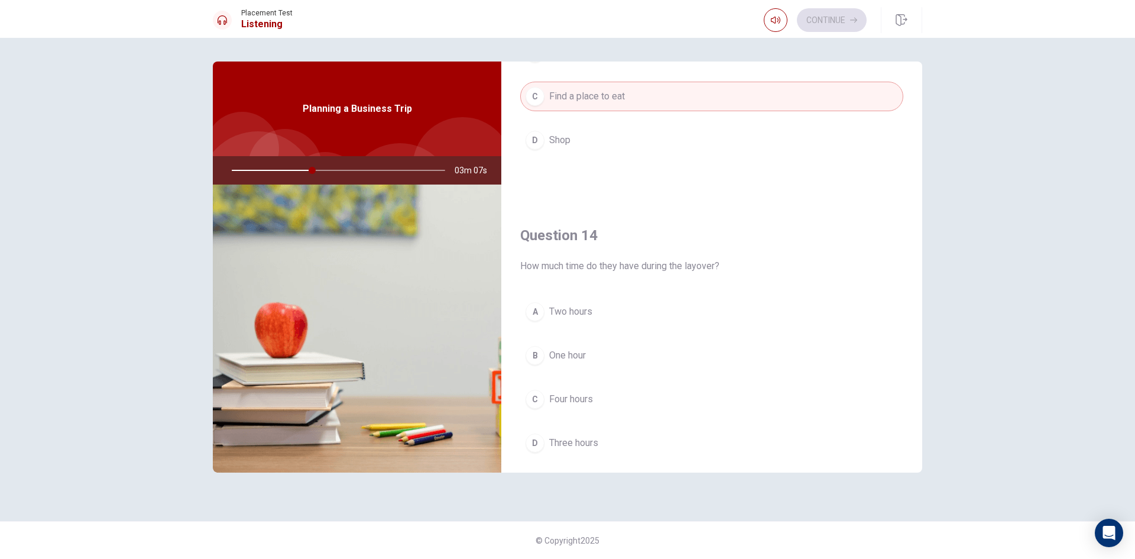
scroll to position [828, 0]
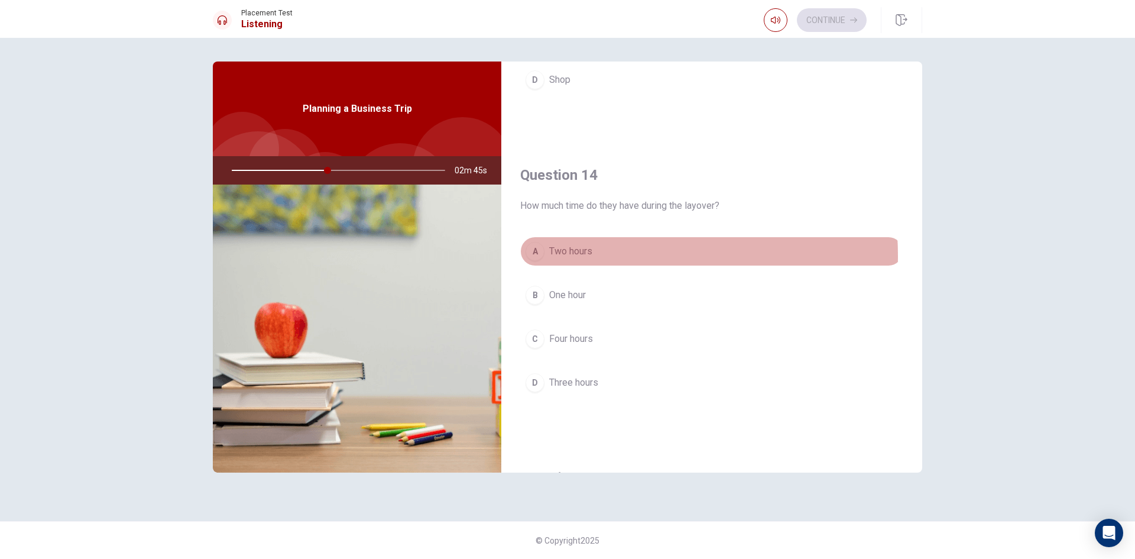
click at [581, 256] on span "Two hours" at bounding box center [570, 251] width 43 height 14
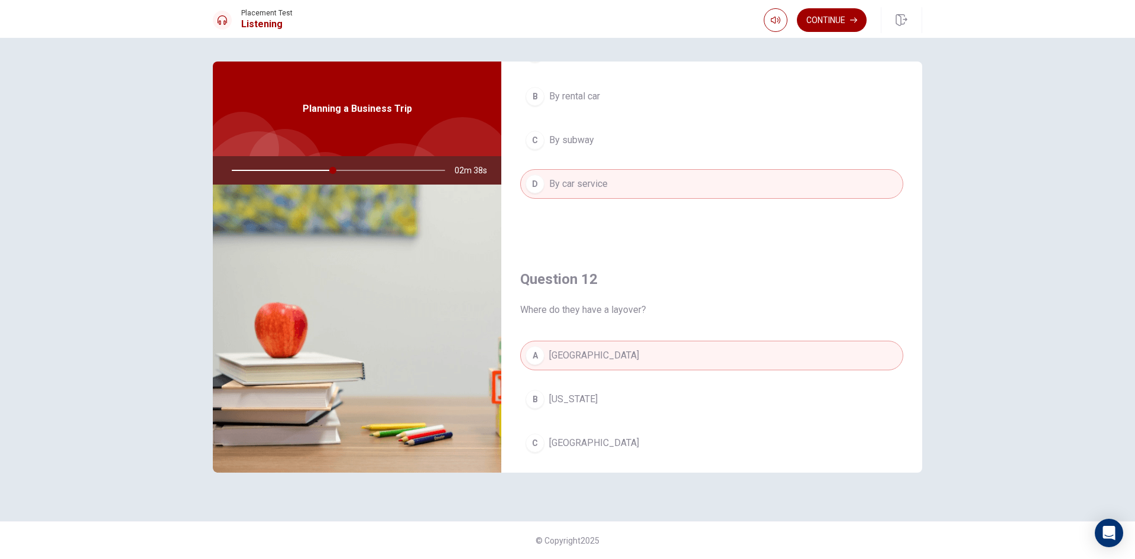
scroll to position [0, 0]
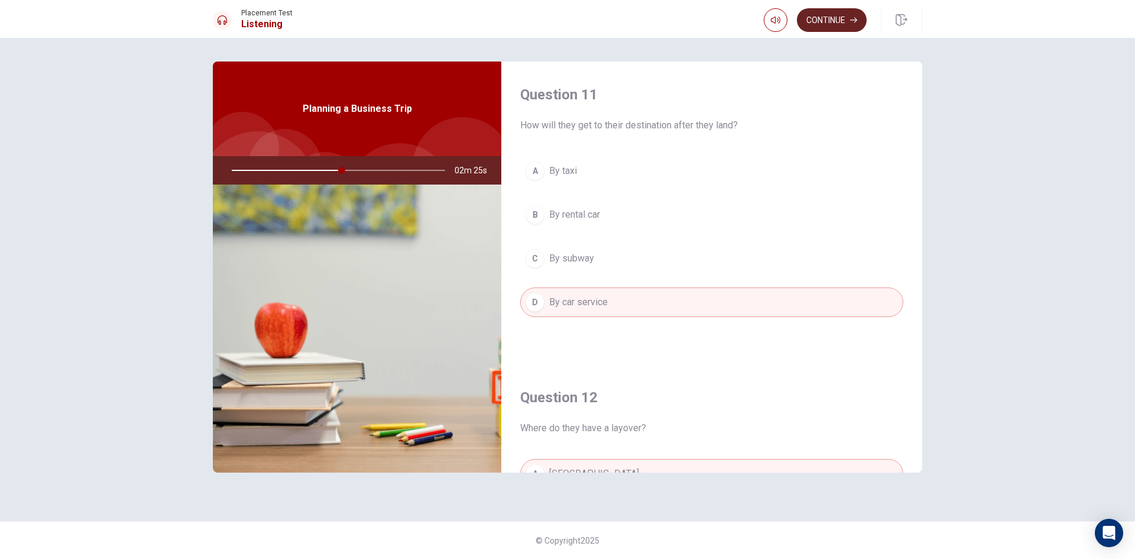
click at [832, 26] on button "Continue" at bounding box center [832, 20] width 70 height 24
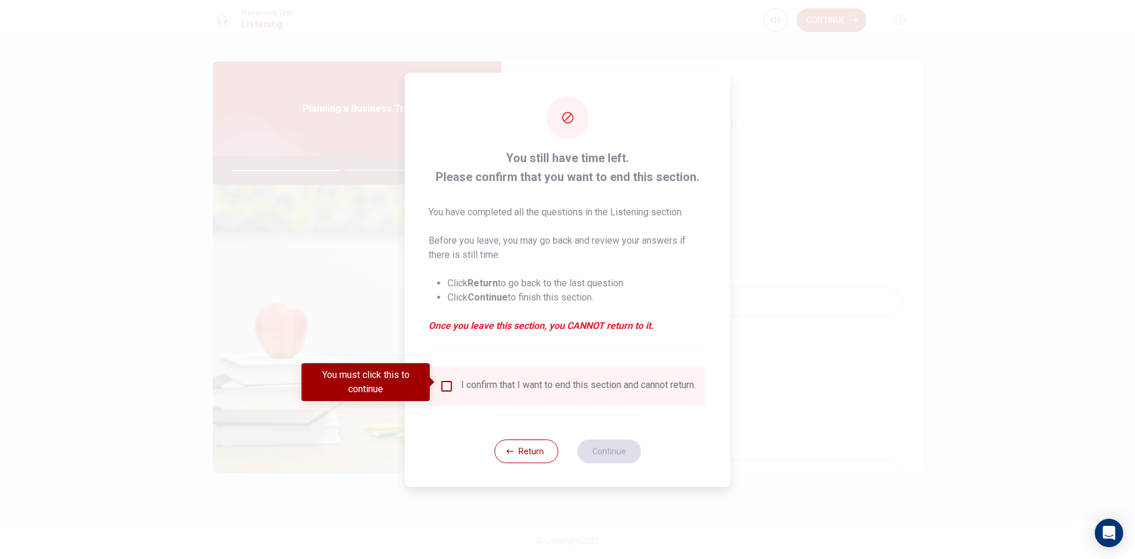
click at [482, 382] on div "I confirm that I want to end this section and cannot return." at bounding box center [578, 386] width 235 height 14
click at [446, 381] on input "You must click this to continue" at bounding box center [447, 386] width 14 height 14
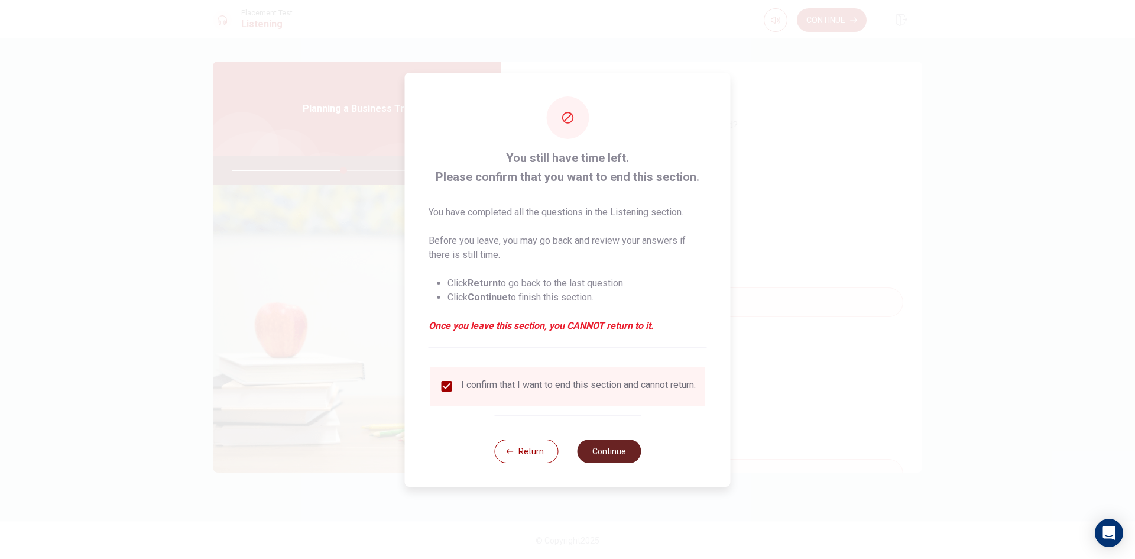
click at [623, 458] on button "Continue" at bounding box center [609, 451] width 64 height 24
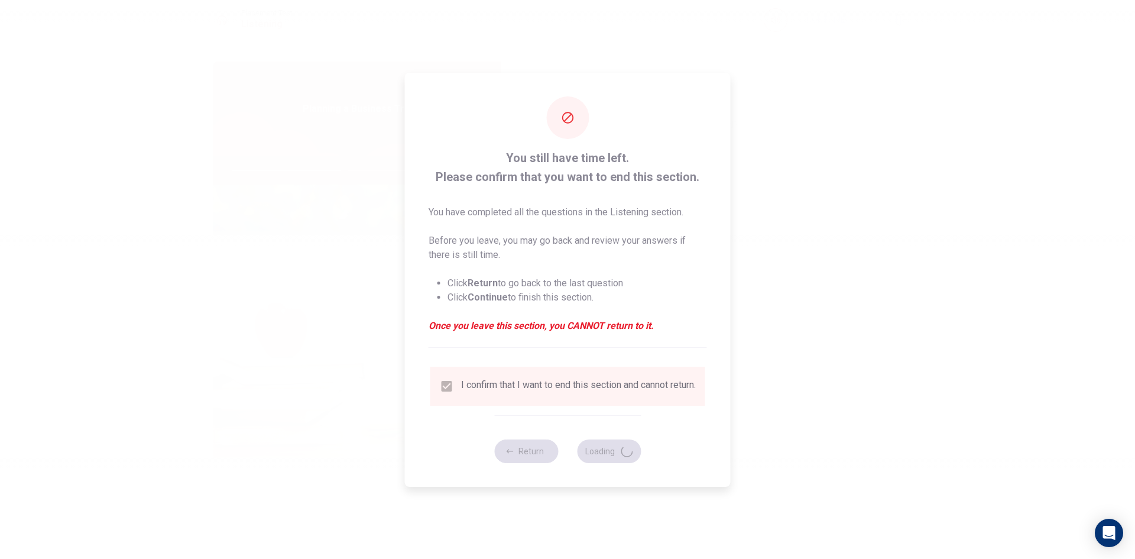
type input "53"
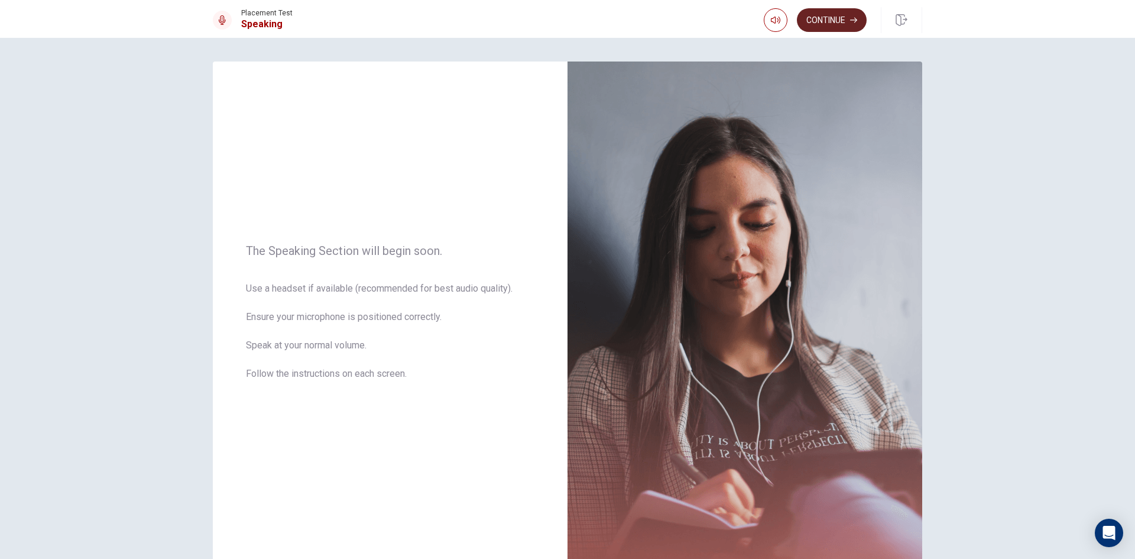
click at [836, 21] on button "Continue" at bounding box center [832, 20] width 70 height 24
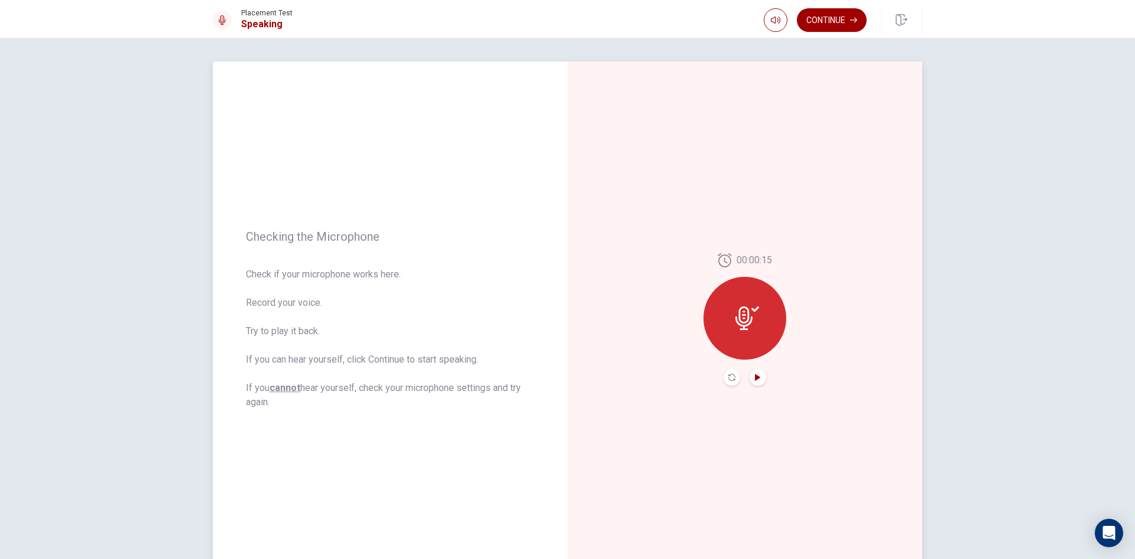
click at [754, 375] on icon "Play Audio" at bounding box center [757, 377] width 7 height 7
click at [835, 30] on button "Continue" at bounding box center [832, 20] width 70 height 24
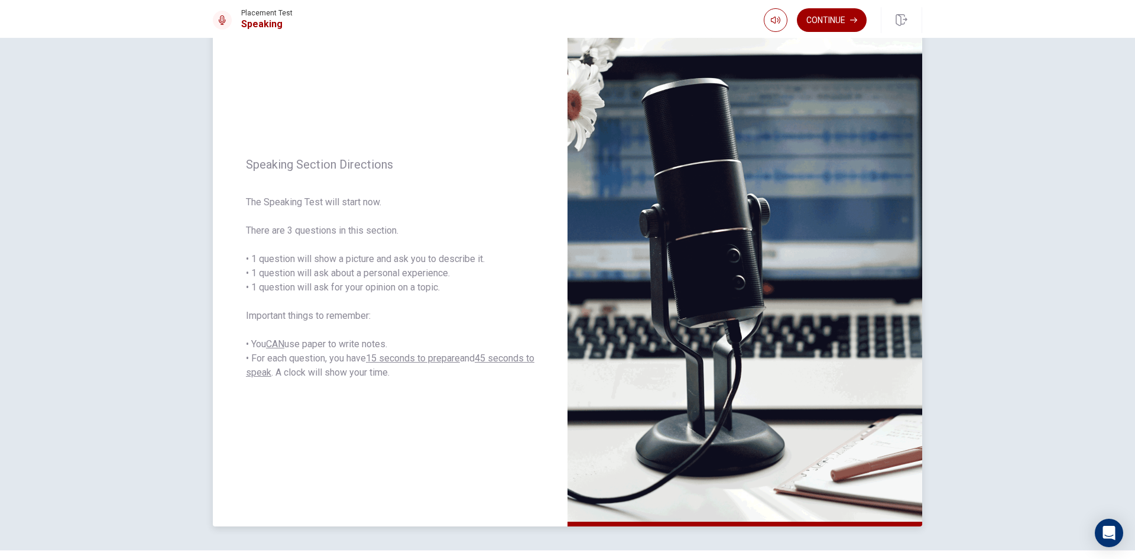
scroll to position [59, 0]
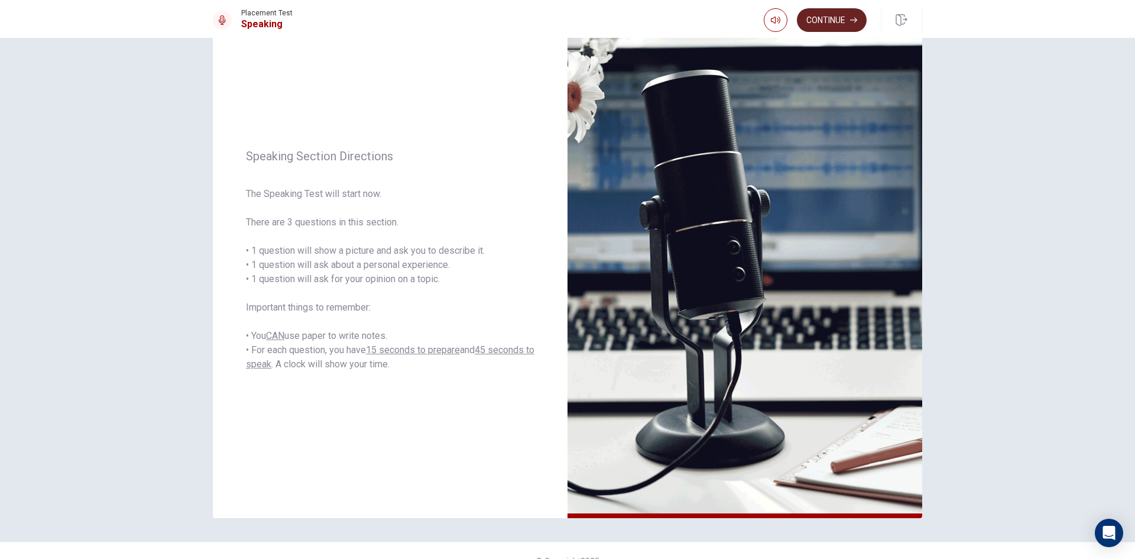
click at [841, 25] on button "Continue" at bounding box center [832, 20] width 70 height 24
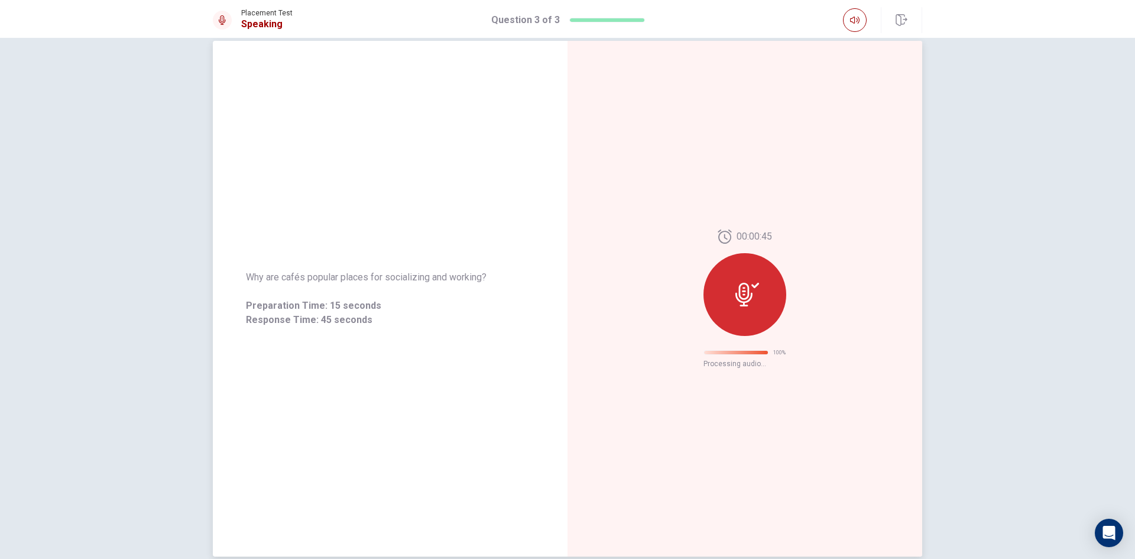
scroll to position [0, 0]
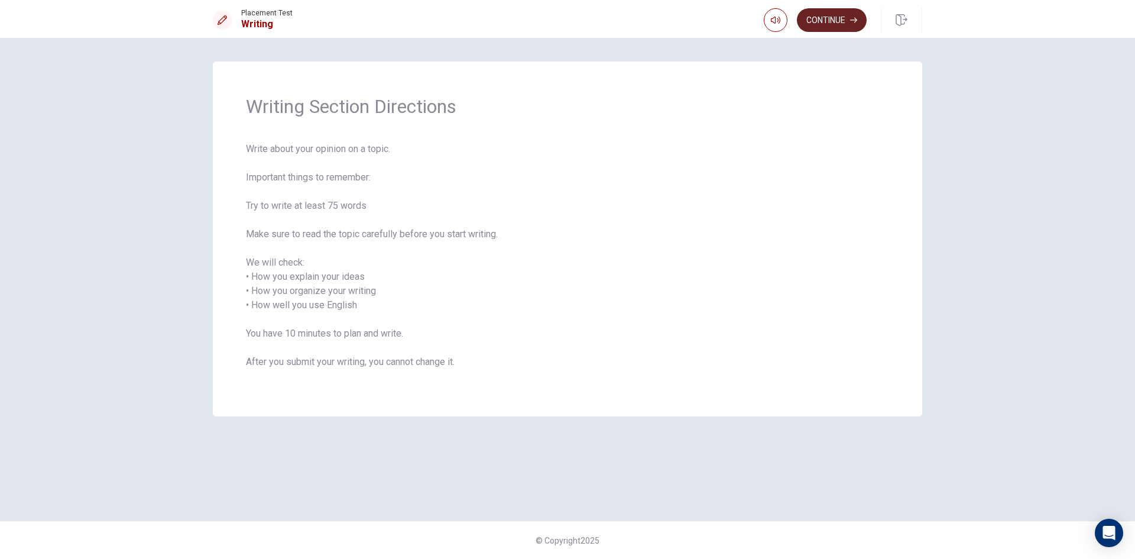
click at [828, 22] on button "Continue" at bounding box center [832, 20] width 70 height 24
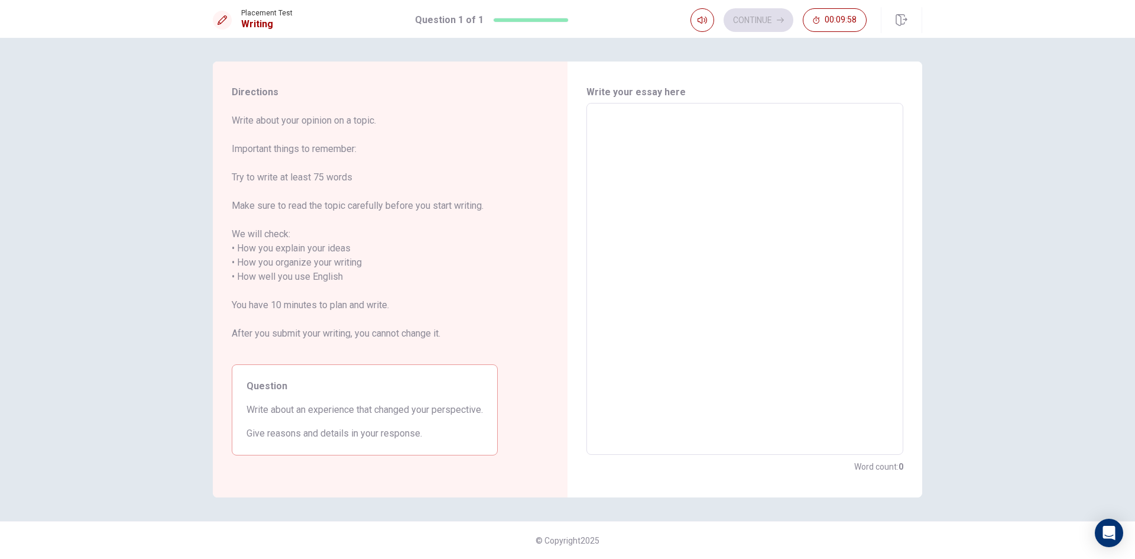
click at [665, 119] on textarea at bounding box center [745, 279] width 300 height 332
type textarea "m"
type textarea "x"
type textarea "my"
type textarea "x"
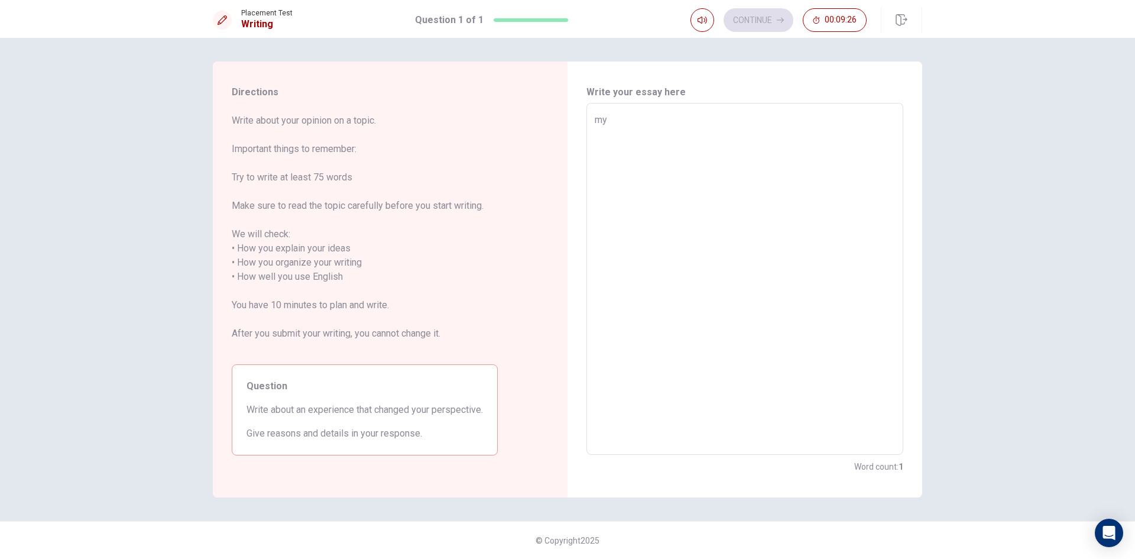
type textarea "my"
type textarea "x"
type textarea "my t"
type textarea "x"
type textarea "my to"
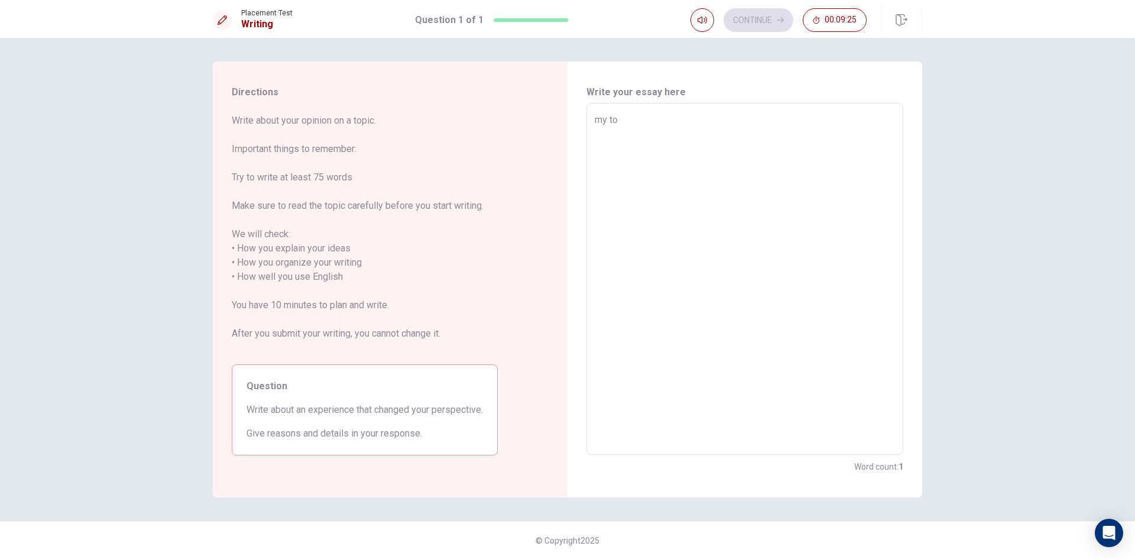
type textarea "x"
type textarea "my top"
type textarea "x"
type textarea "my topi"
type textarea "x"
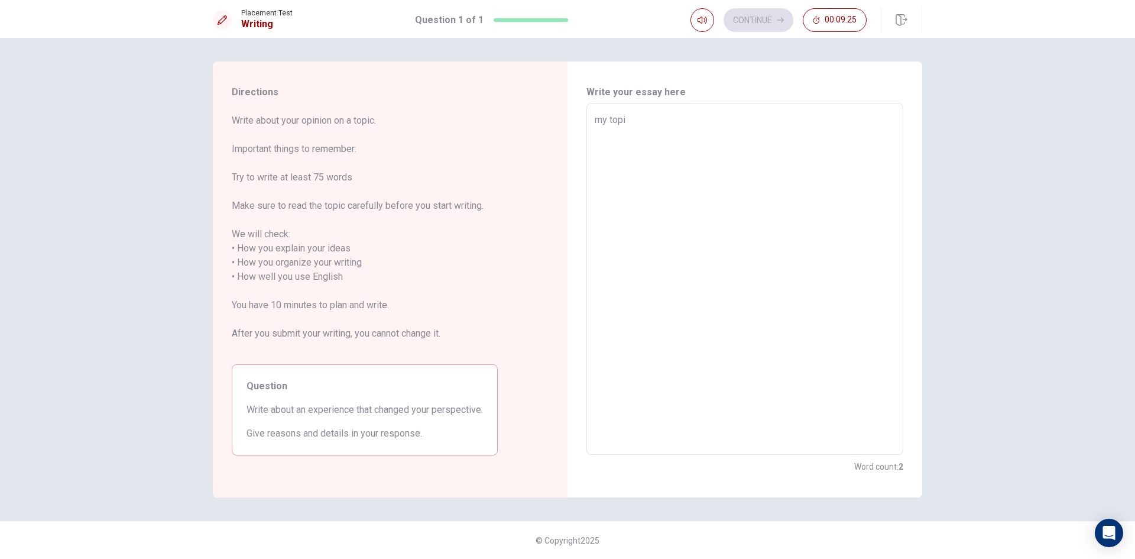
type textarea "my topic"
type textarea "x"
type textarea "my topic"
type textarea "x"
type textarea "my topic i"
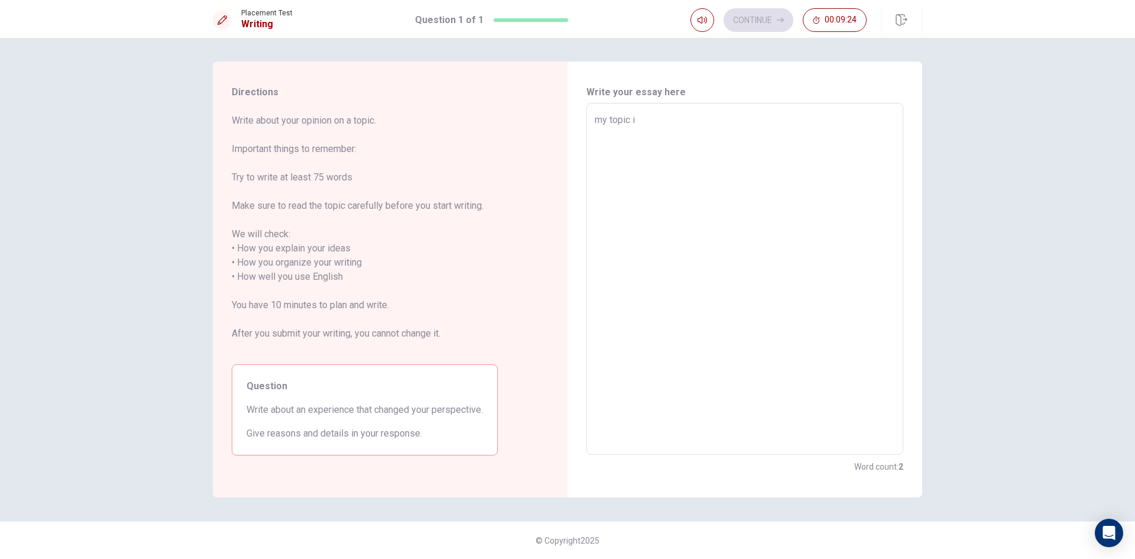
type textarea "x"
type textarea "my topic is"
drag, startPoint x: 657, startPoint y: 119, endPoint x: 586, endPoint y: 121, distance: 71.0
click at [586, 121] on div "my topic is x ​" at bounding box center [744, 279] width 317 height 352
type textarea "x"
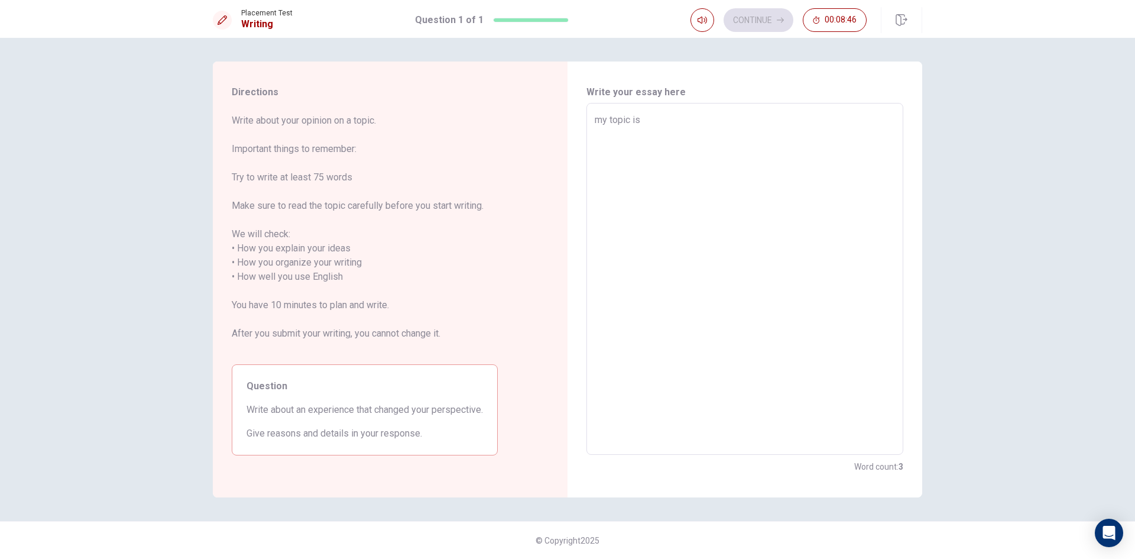
type textarea "m"
type textarea "x"
type textarea "M"
type textarea "x"
type textarea "My"
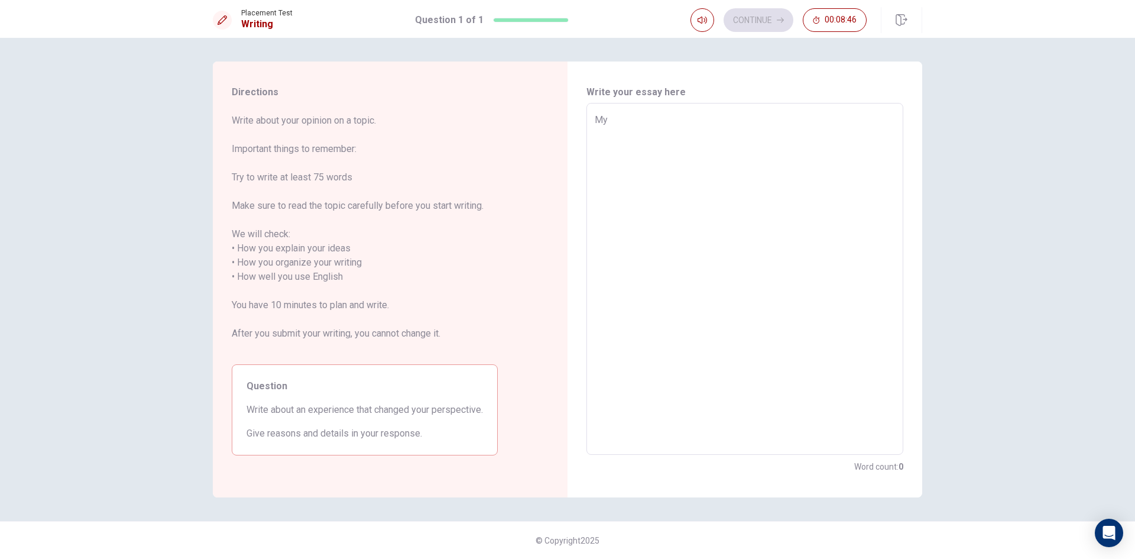
type textarea "x"
type textarea "My"
type textarea "x"
type textarea "My e"
type textarea "x"
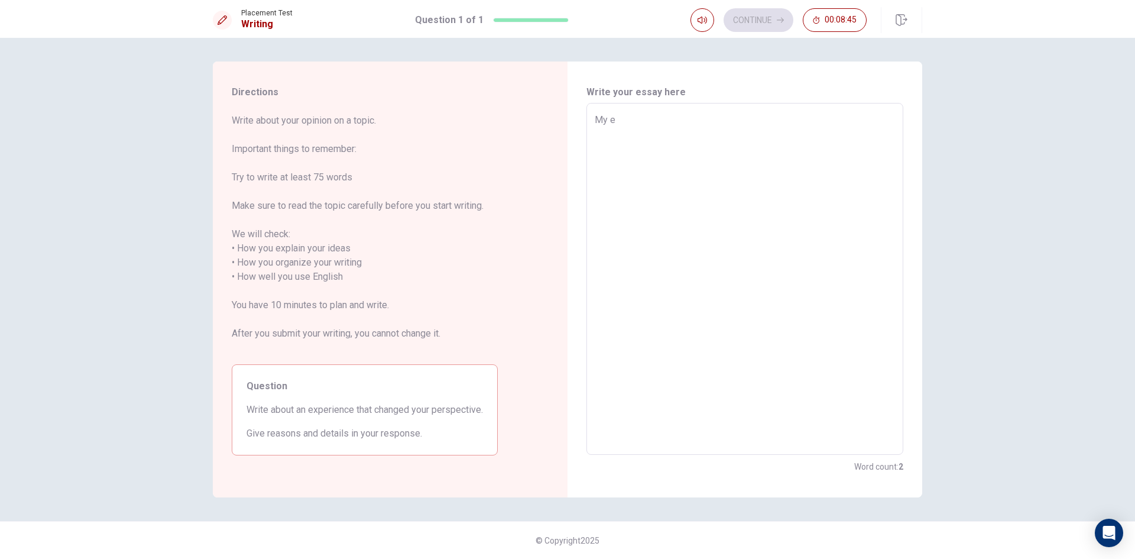
type textarea "My ex"
type textarea "x"
type textarea "My exp"
type textarea "x"
type textarea "My expe"
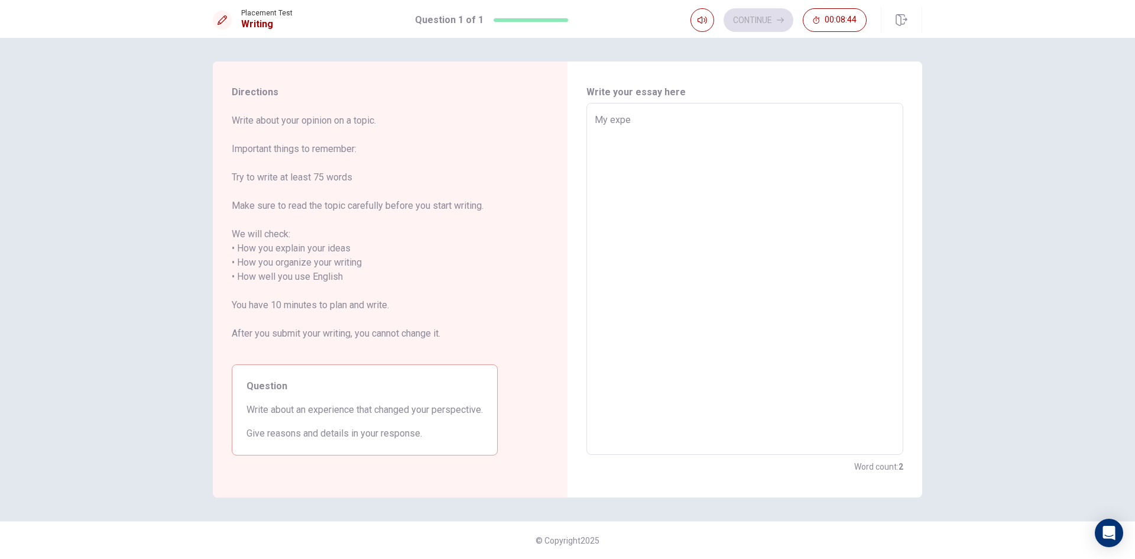
type textarea "x"
type textarea "My exper"
type textarea "x"
type textarea "My experi"
type textarea "x"
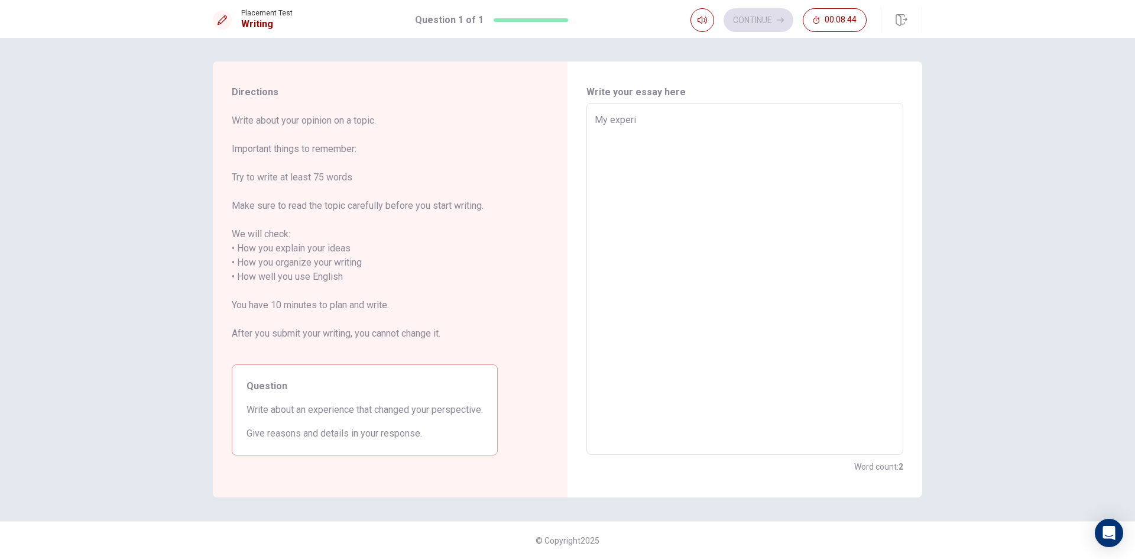
type textarea "My experie"
type textarea "x"
type textarea "My experien"
type textarea "x"
type textarea "My experienc"
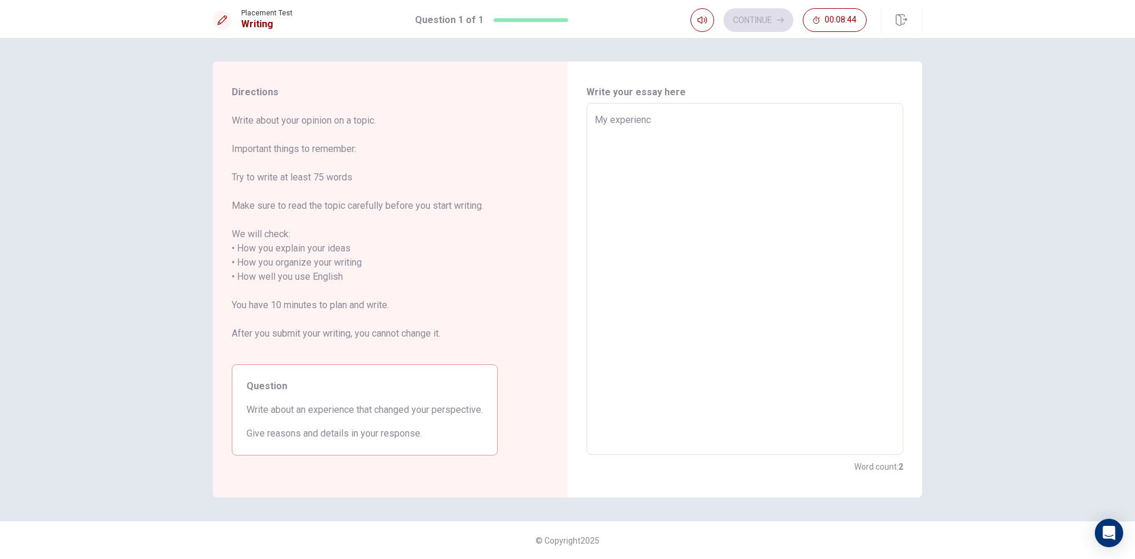
type textarea "x"
type textarea "My experience"
type textarea "x"
type textarea "My experience"
type textarea "x"
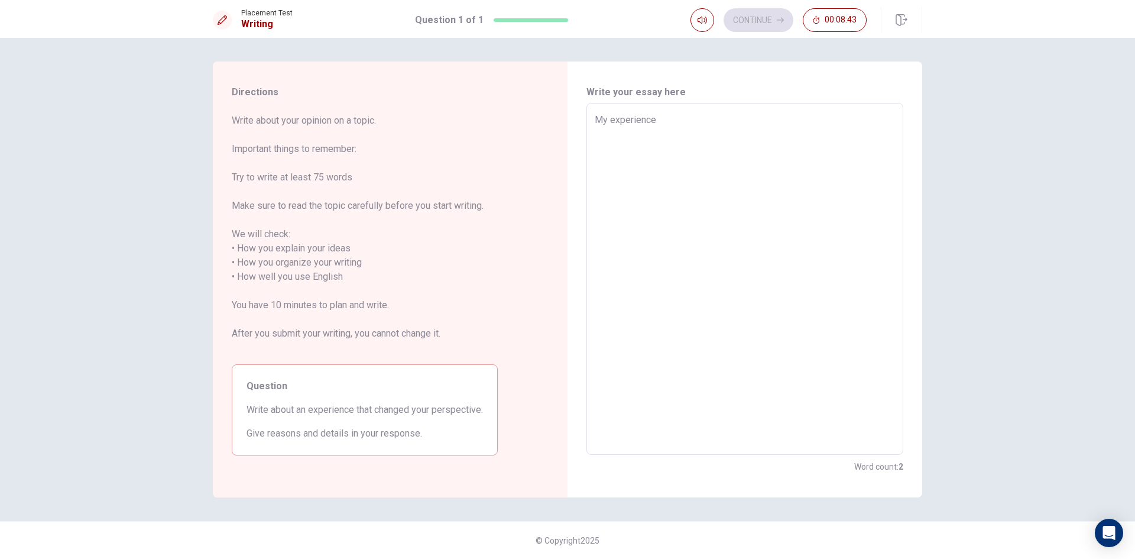
type textarea "My experience t"
type textarea "x"
type textarea "My experience th"
type textarea "x"
type textarea "My experience tha"
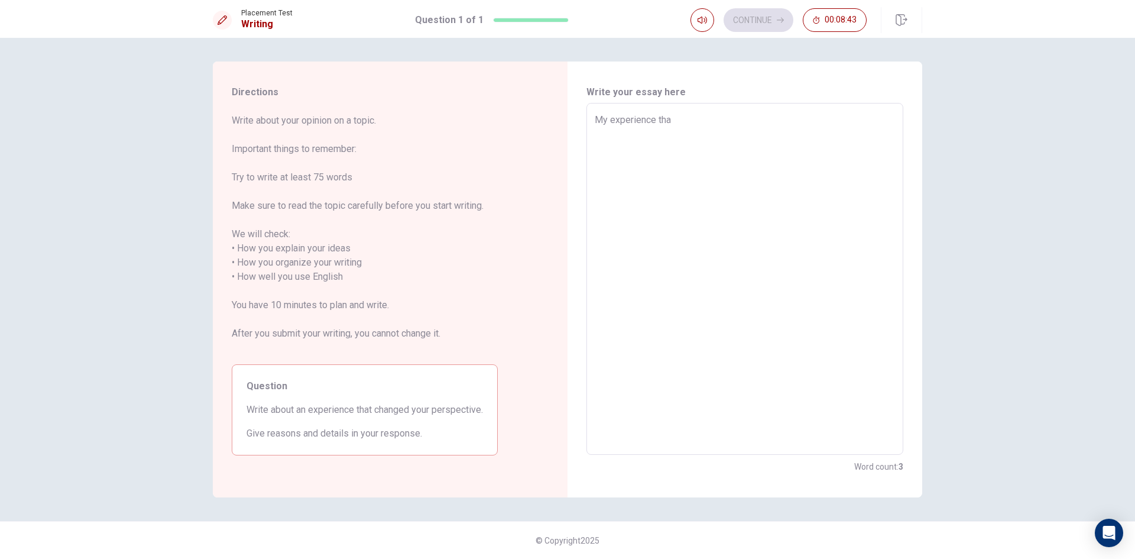
type textarea "x"
type textarea "My experience that"
type textarea "x"
type textarea "My experience that"
type textarea "x"
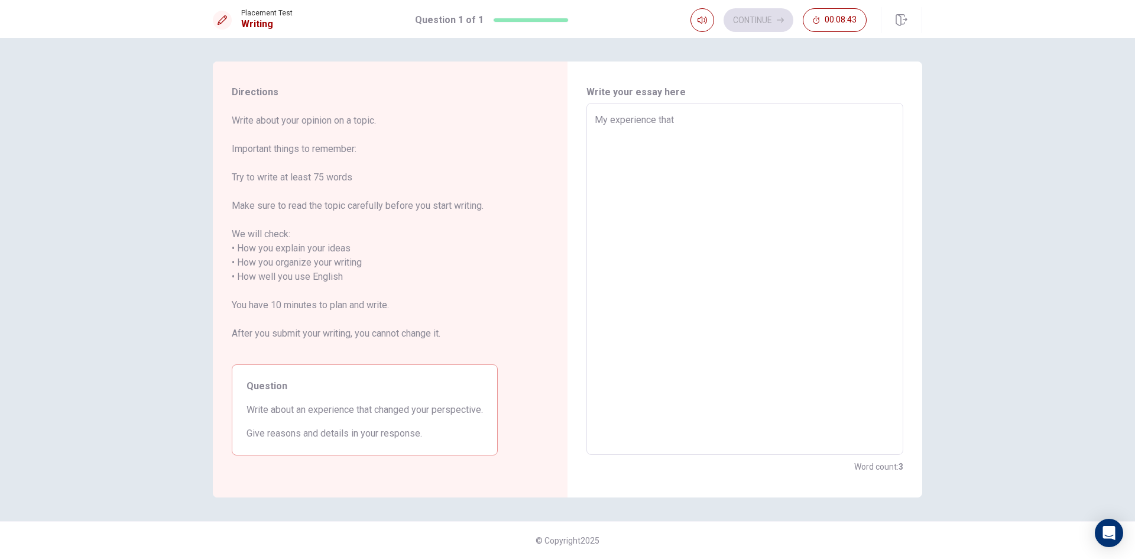
type textarea "My experience that c"
type textarea "x"
type textarea "My experience that ch"
type textarea "x"
type textarea "My experience that cha"
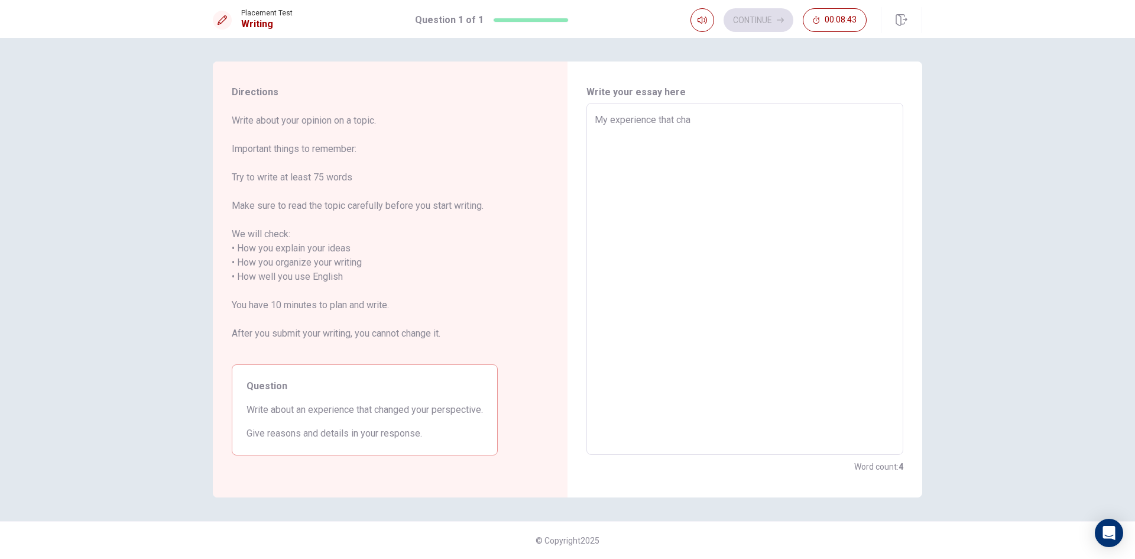
type textarea "x"
type textarea "My experience that [PERSON_NAME]"
type textarea "x"
type textarea "My experience that [PERSON_NAME]"
type textarea "x"
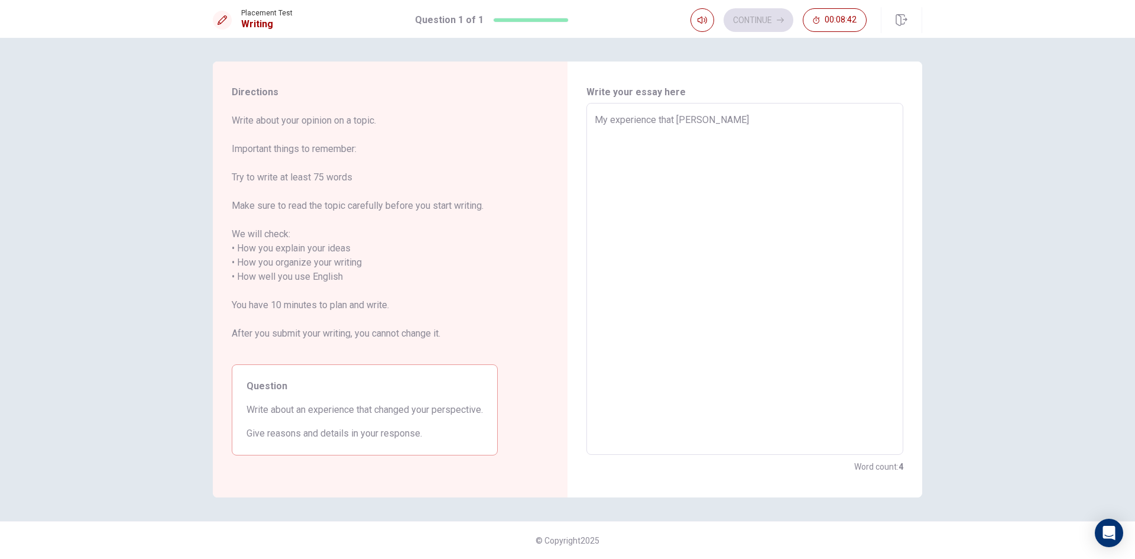
type textarea "My experience that change"
type textarea "x"
type textarea "My experience that changed"
type textarea "x"
type textarea "My experience that changed"
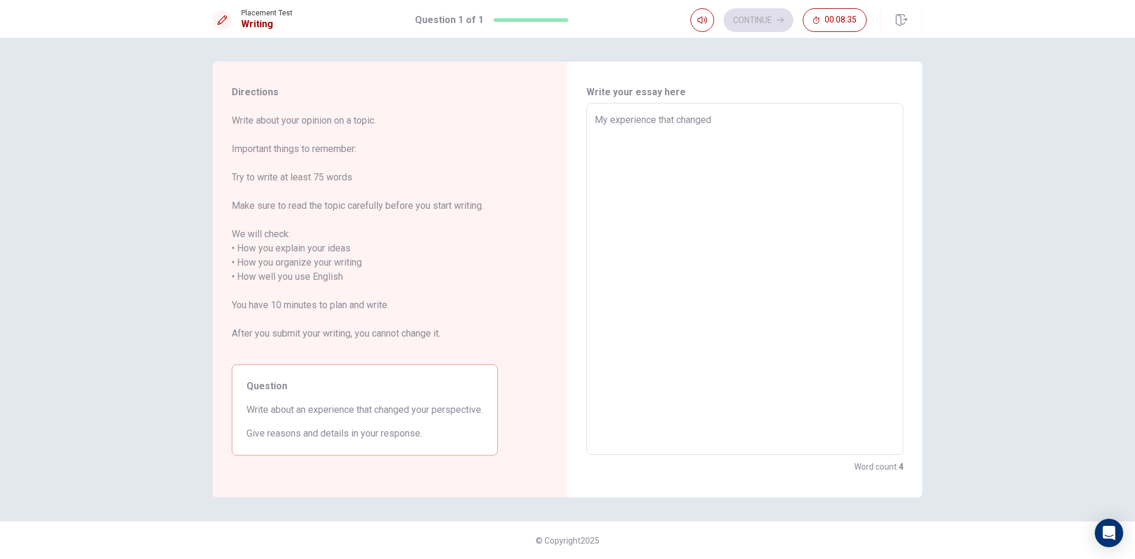
type textarea "x"
type textarea "|My experience that changed"
type textarea "x"
type textarea "My experience that changed"
type textarea "x"
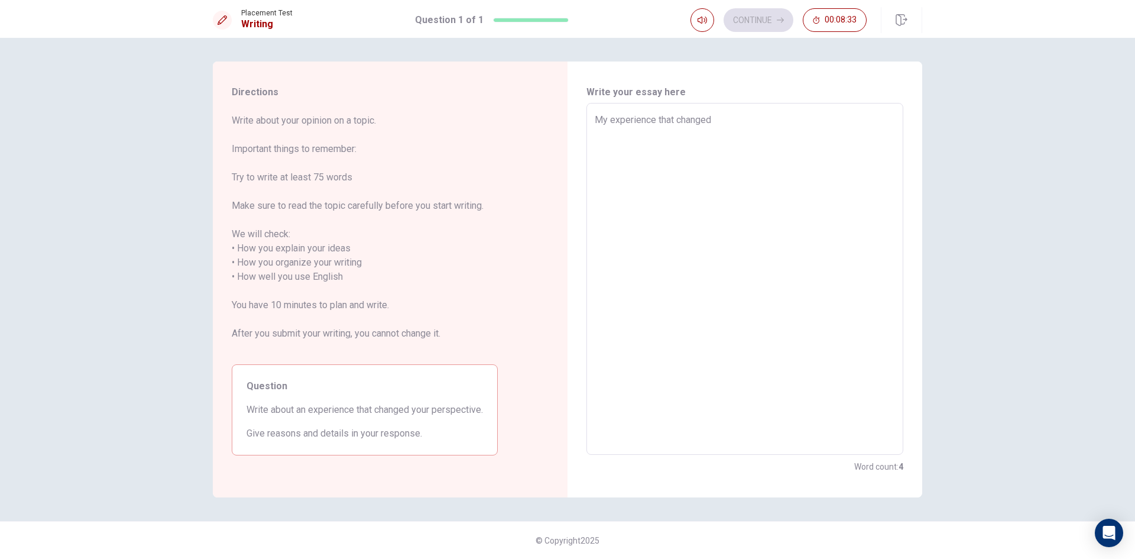
type textarea "My experience that changed"
type textarea "x"
type textarea "1 My experience that changed"
type textarea "x"
type textarea "10 My experience that changed"
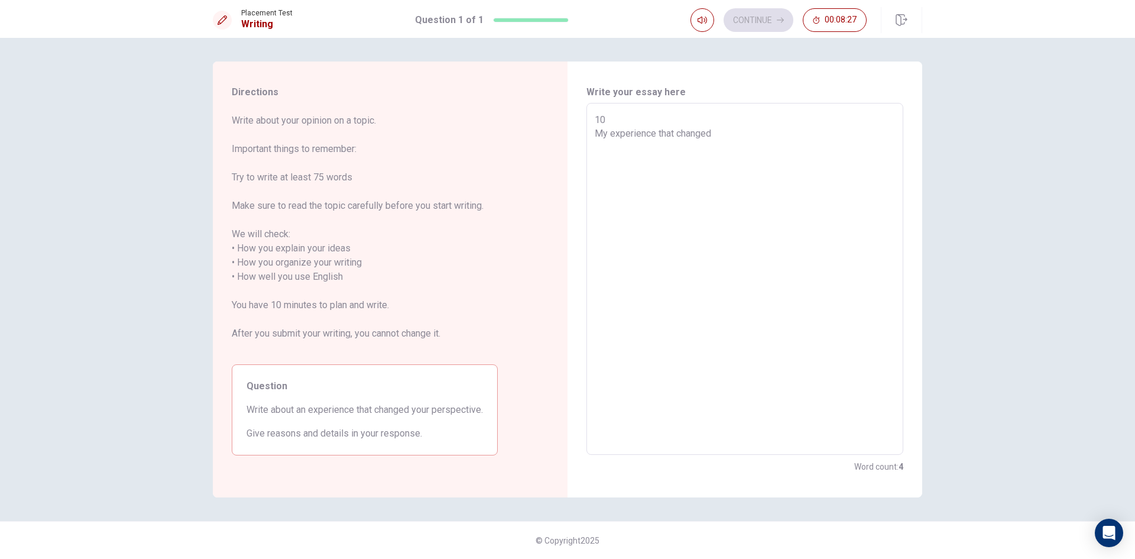
type textarea "x"
type textarea "10 My experience that changed"
type textarea "x"
type textarea "10 Y My experience that changed"
type textarea "x"
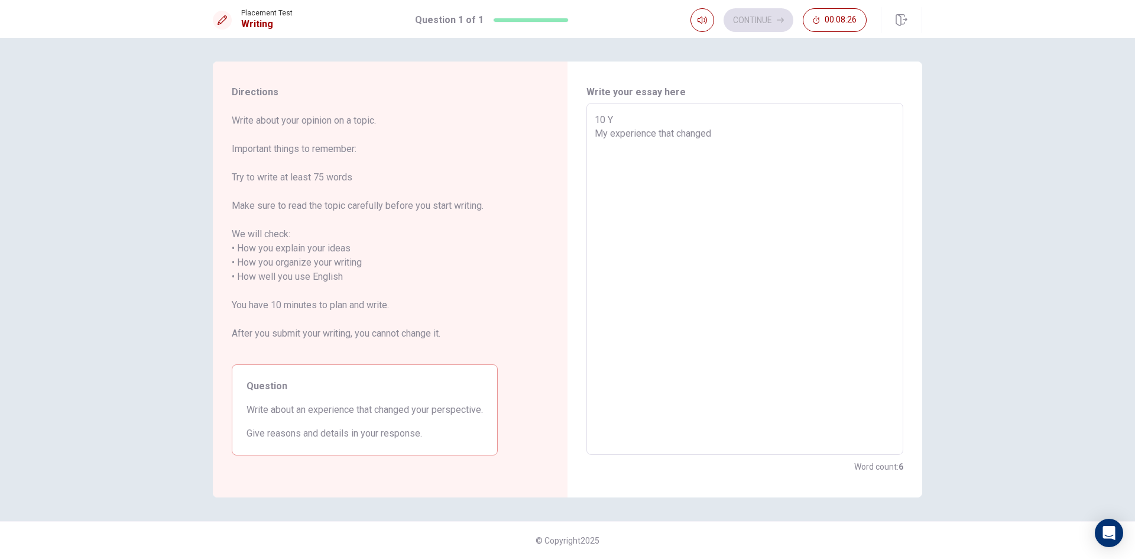
type textarea "10 My experience that changed"
type textarea "x"
type textarea "10 My experience that changed"
type textarea "x"
type textarea "1 My experience that changed"
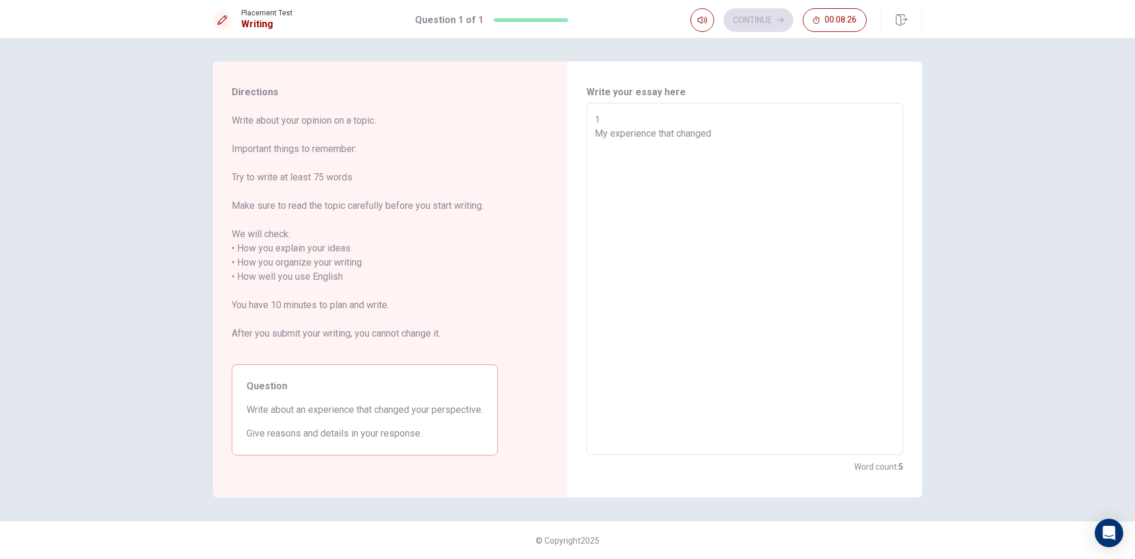
type textarea "x"
type textarea "My experience that changed"
type textarea "x"
type textarea "& My experience that changed"
type textarea "x"
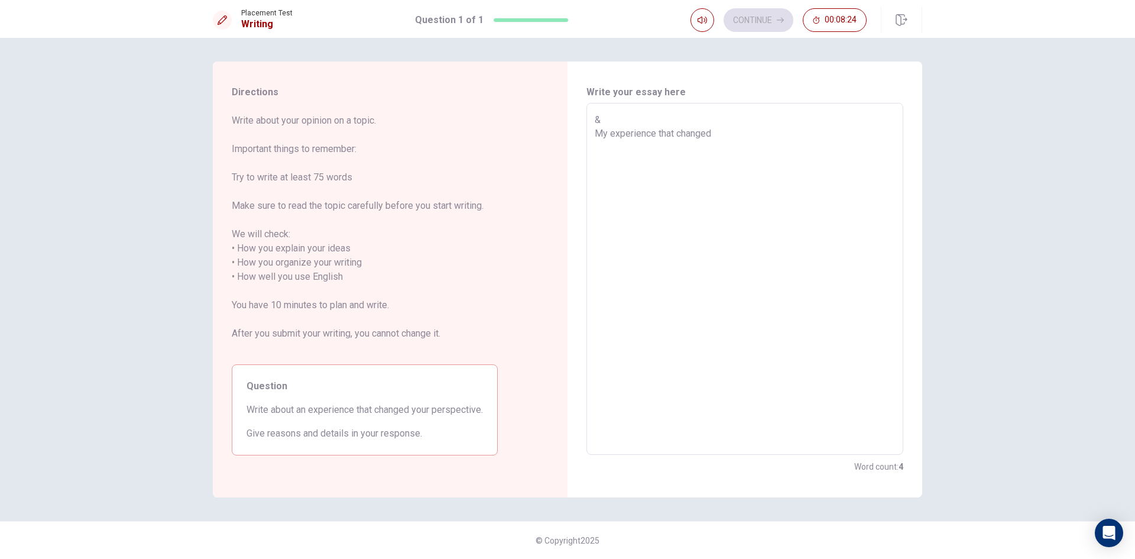
type textarea "&Y My experience that changed"
type textarea "x"
type textarea "& My experience that changed"
type textarea "x"
type textarea "My experience that changed"
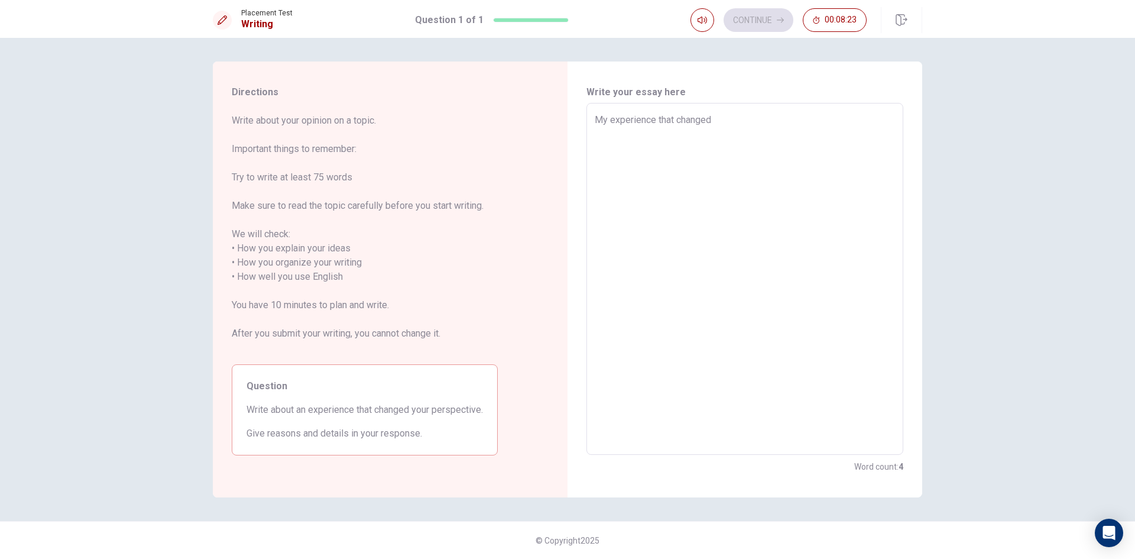
type textarea "x"
type textarea "7 My experience that changed"
type textarea "x"
type textarea "7 My experience that changed"
type textarea "x"
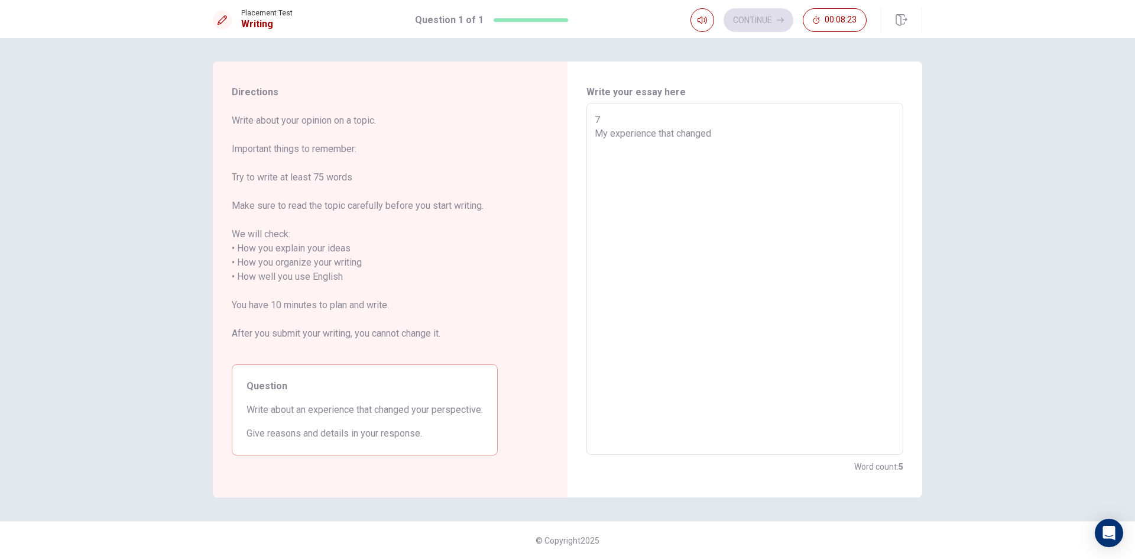
type textarea "7 Y My experience that changed"
type textarea "x"
type textarea "7 Ye My experience that changed"
type textarea "x"
type textarea "7 Yea My experience that changed"
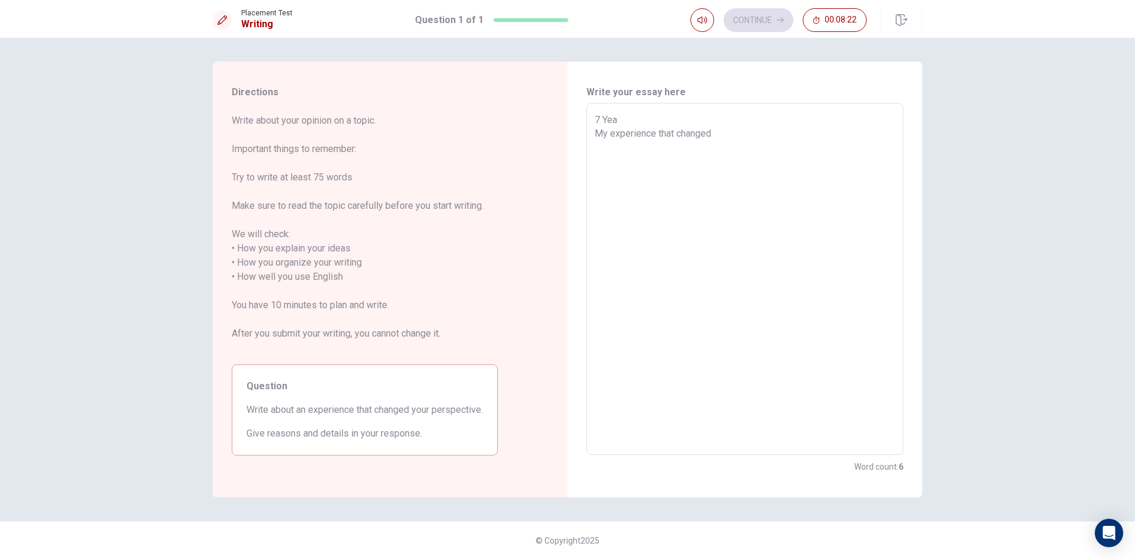
type textarea "x"
type textarea "7 Year My experience that changed"
type textarea "x"
type textarea "7 Years My experience that changed"
type textarea "x"
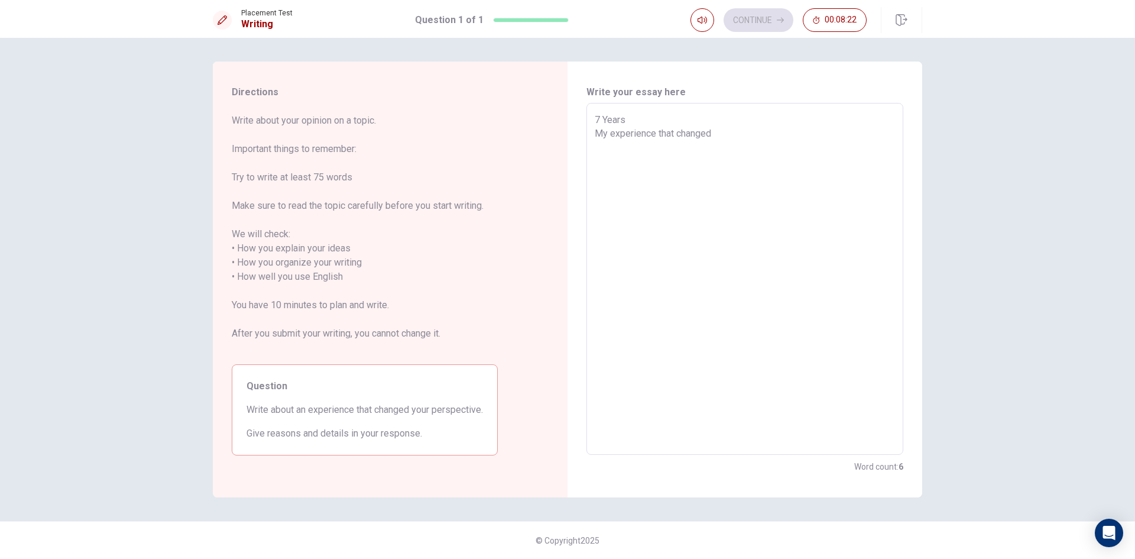
type textarea "7 Years My experience that changed"
type textarea "x"
type textarea "7 Years A My experience that changed"
type textarea "x"
type textarea "7 Years Ag My experience that changed"
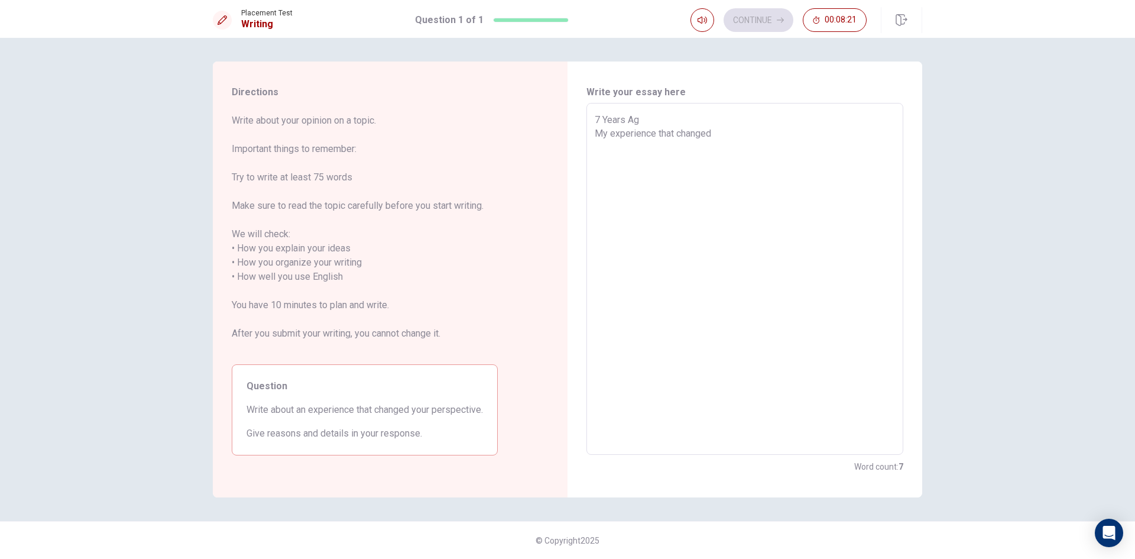
type textarea "x"
type textarea "[DATE] My experience that changed"
type textarea "x"
type textarea "[DATE]. My experience that changed"
type textarea "x"
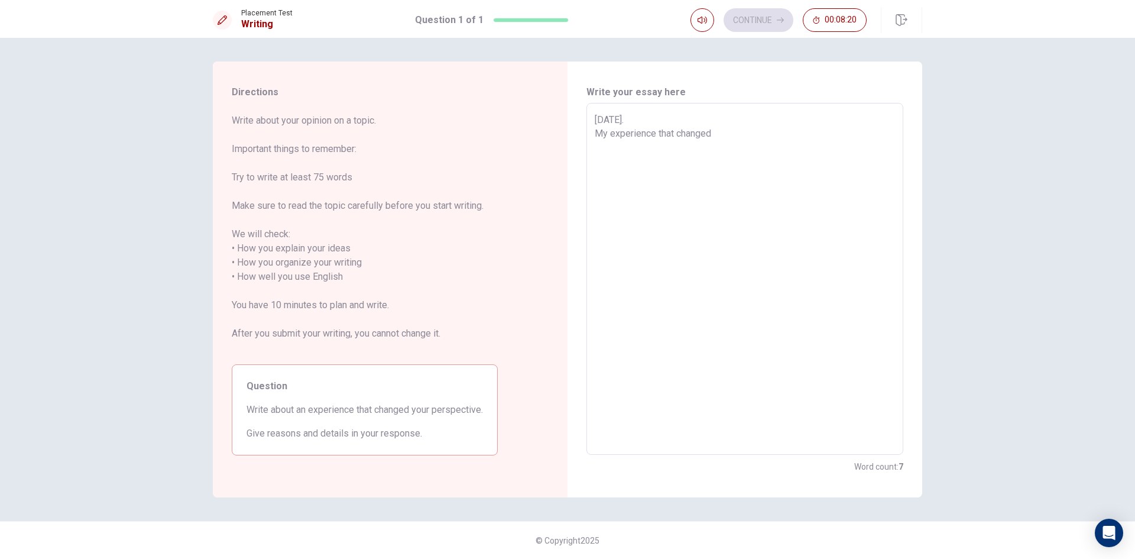
type textarea "[DATE].. My experience that changed"
click at [735, 134] on textarea "[DATE].. My experience that changed" at bounding box center [745, 279] width 300 height 332
type textarea "x"
type textarea "[DATE].. My experience that changed m"
type textarea "x"
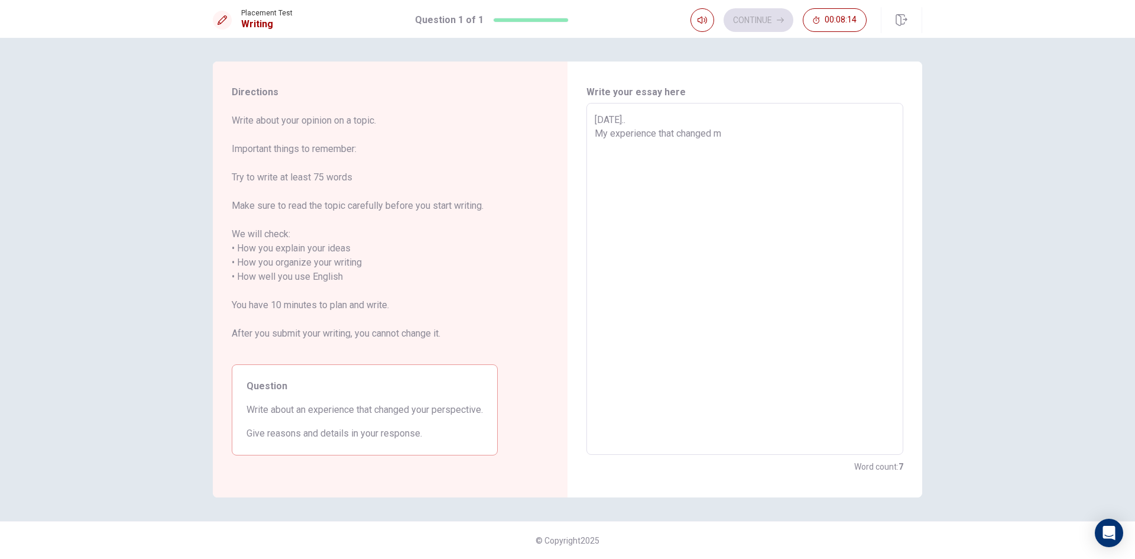
type textarea "[DATE].. My experience that changed my"
type textarea "x"
type textarea "[DATE].. My experience that changed m"
type textarea "x"
type textarea "[DATE].. My experience that changed"
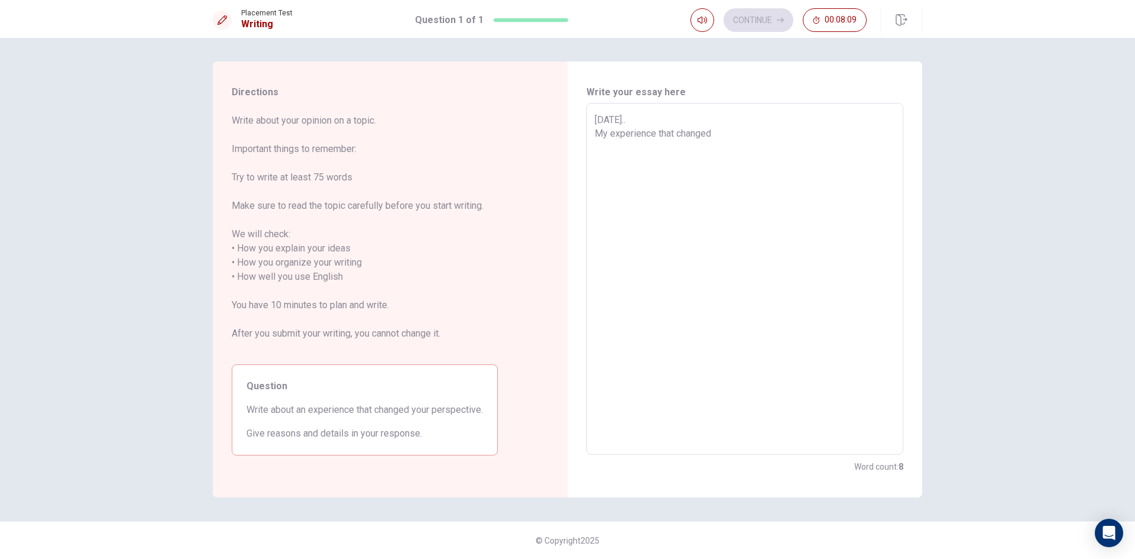
type textarea "x"
type textarea "[DATE].. My experience that changed"
type textarea "x"
type textarea "[DATE].. My experience that change"
type textarea "x"
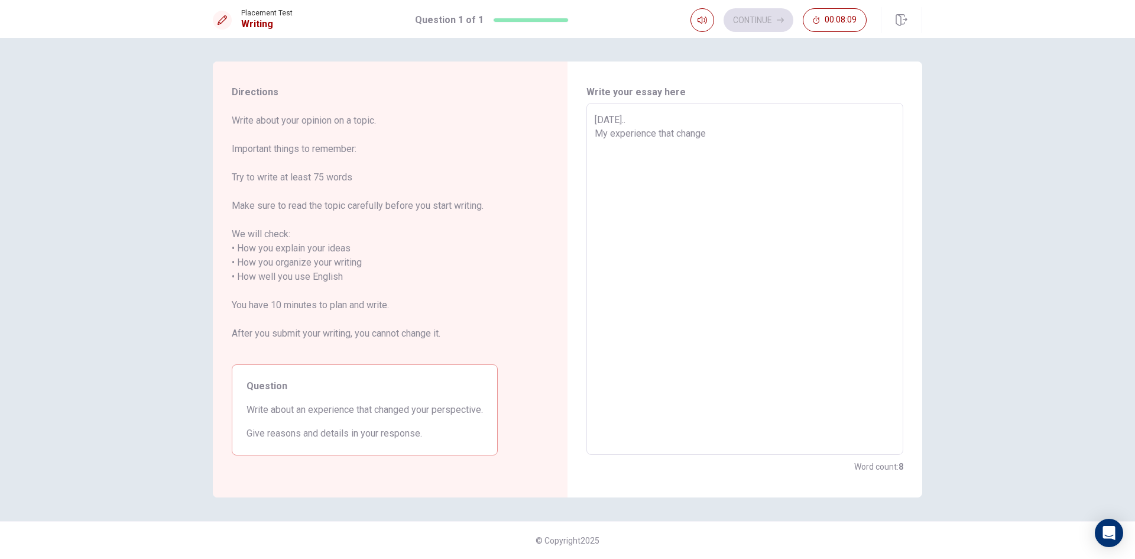
type textarea "[DATE].. My experience that [PERSON_NAME]"
type textarea "x"
type textarea "[DATE].. My experience that cha"
type textarea "x"
type textarea "[DATE].. My experience that ch"
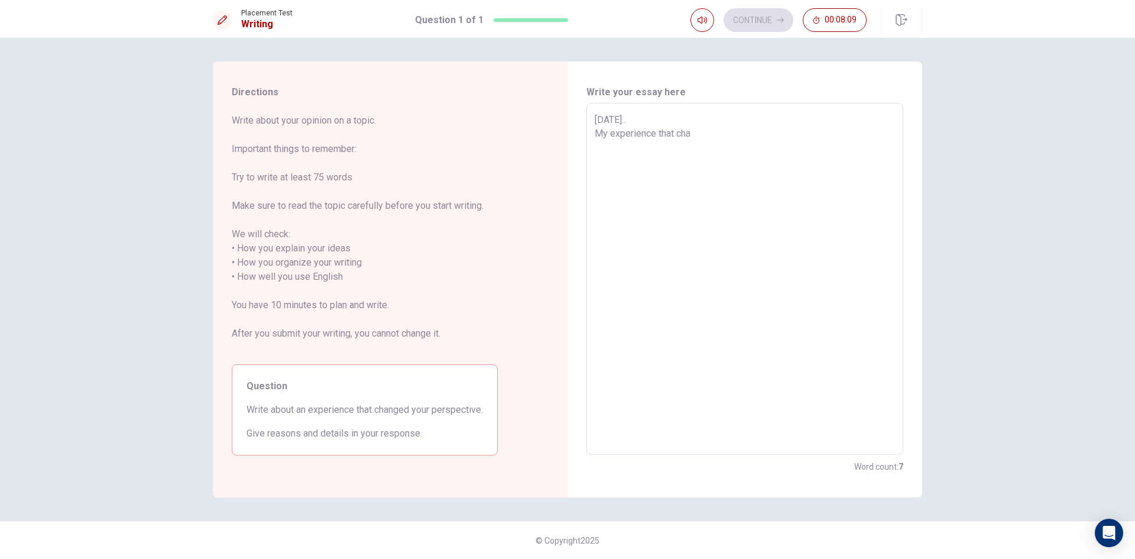
type textarea "x"
type textarea "[DATE].. My experience that c"
type textarea "x"
type textarea "[DATE].. My experience that"
type textarea "x"
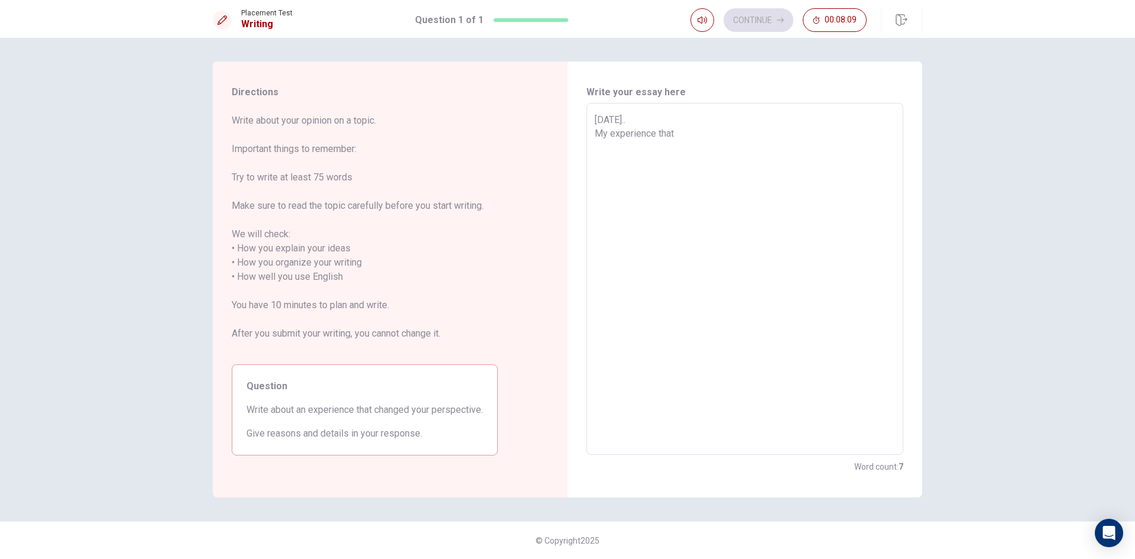
type textarea "[DATE].. My experience that"
type textarea "x"
type textarea "[DATE].. My experience tha"
type textarea "x"
type textarea "[DATE].. My experience th"
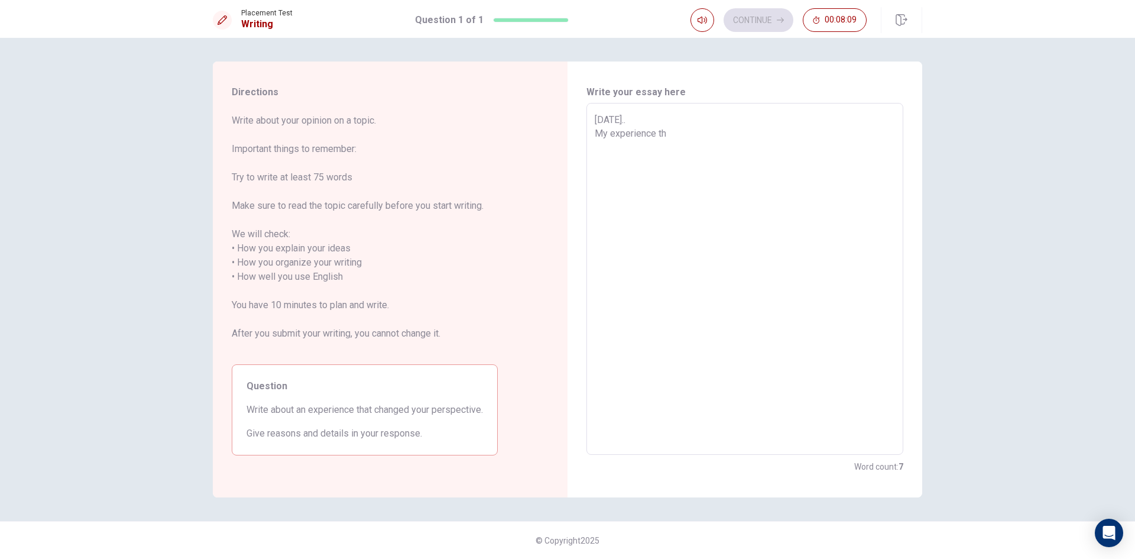
type textarea "x"
type textarea "[DATE].. My experience t"
type textarea "x"
type textarea "[DATE].. My experience"
type textarea "x"
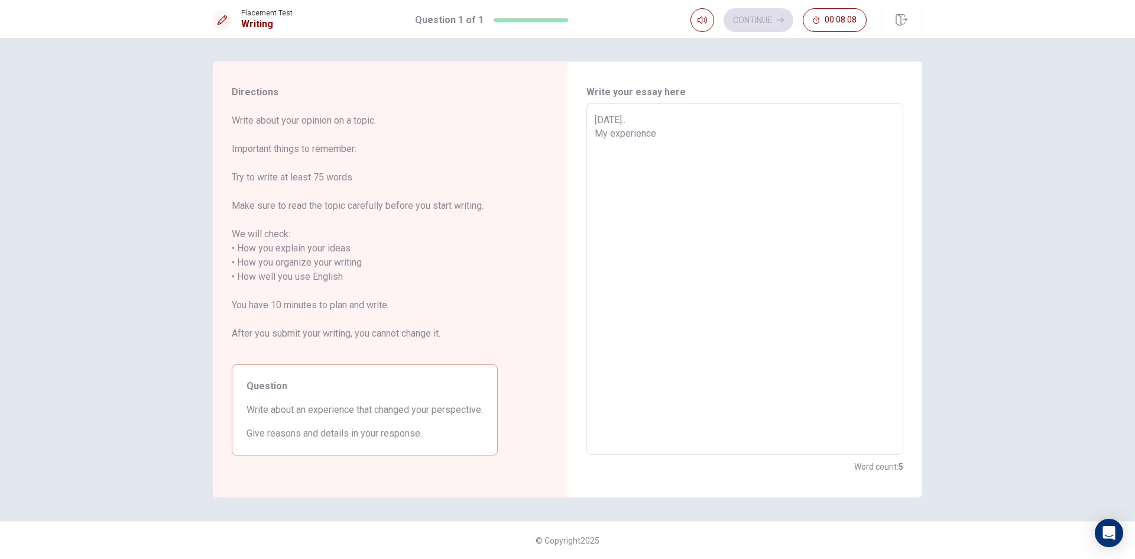
type textarea "[DATE].. My experience"
type textarea "x"
type textarea "[DATE].. My experienc"
type textarea "x"
type textarea "[DATE].. My experie"
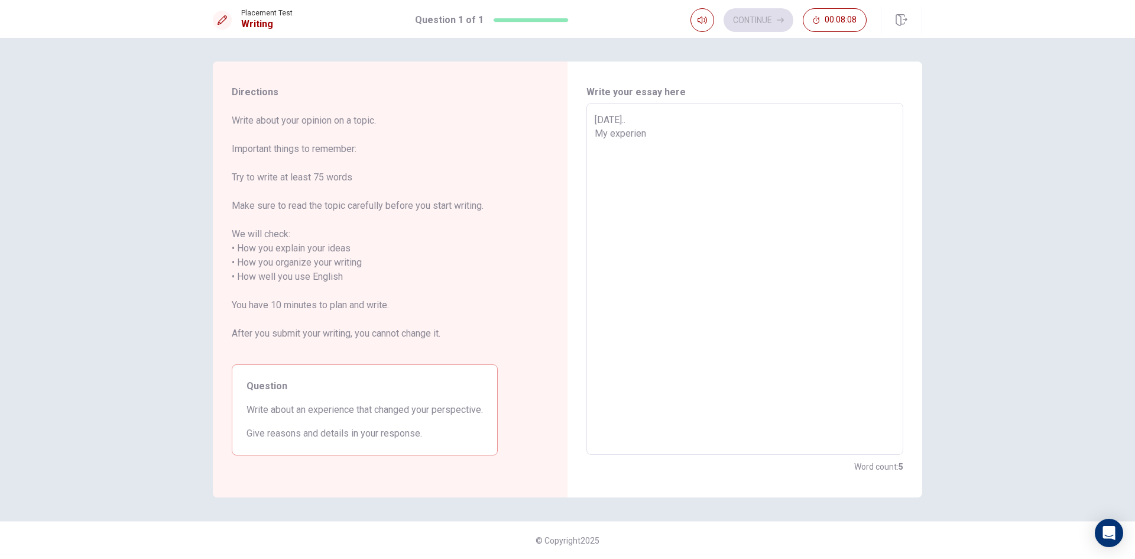
type textarea "x"
type textarea "[DATE].. My experi"
type textarea "x"
type textarea "[DATE].. My exper"
type textarea "x"
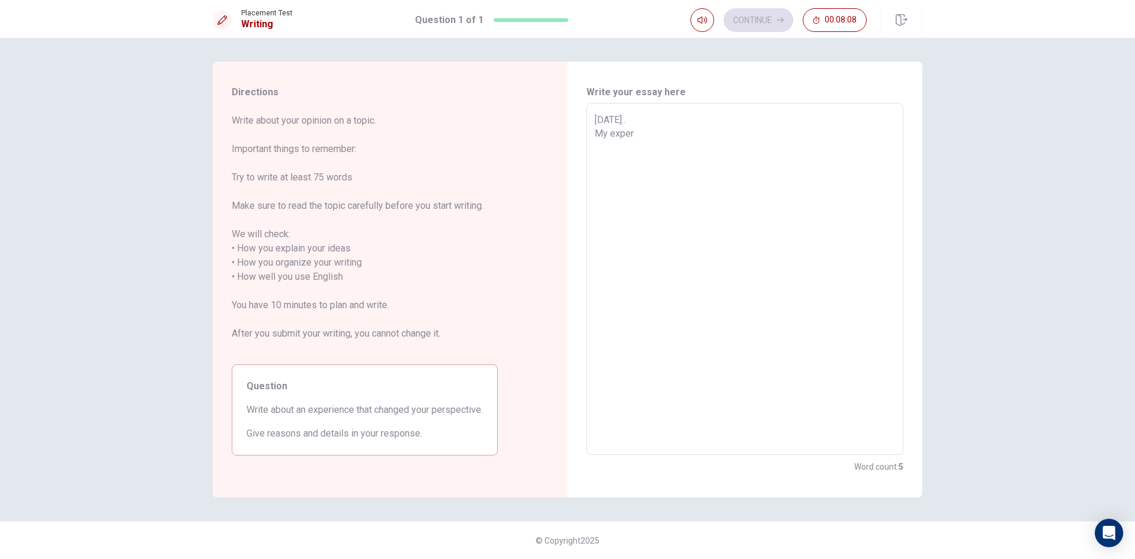
type textarea "[DATE].. My expe"
type textarea "x"
type textarea "[DATE].. My exp"
type textarea "x"
type textarea "[DATE].. My ex"
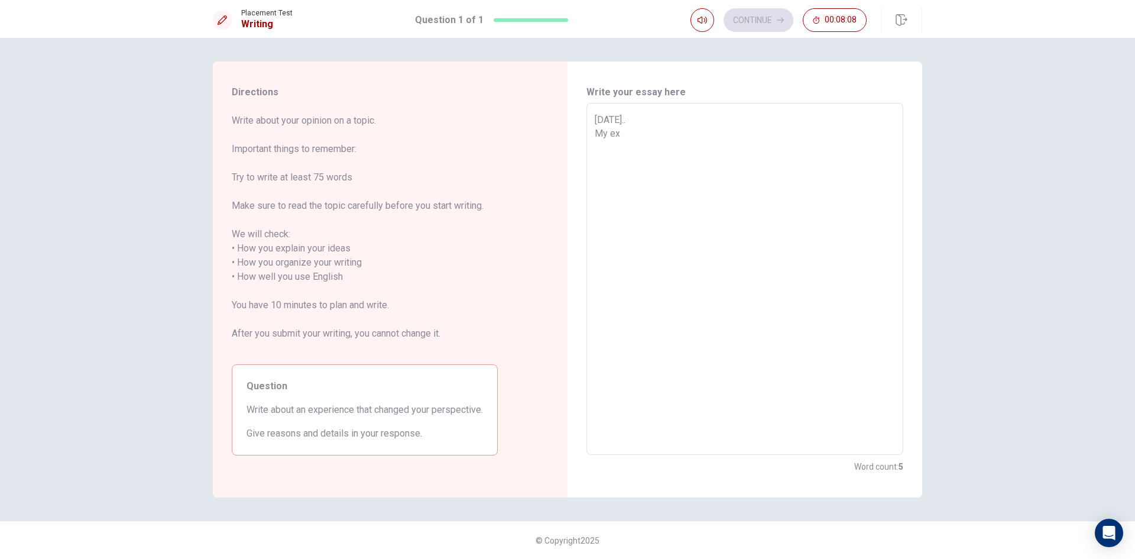
type textarea "x"
type textarea "[DATE].. My e"
type textarea "x"
type textarea "[DATE].. My"
type textarea "x"
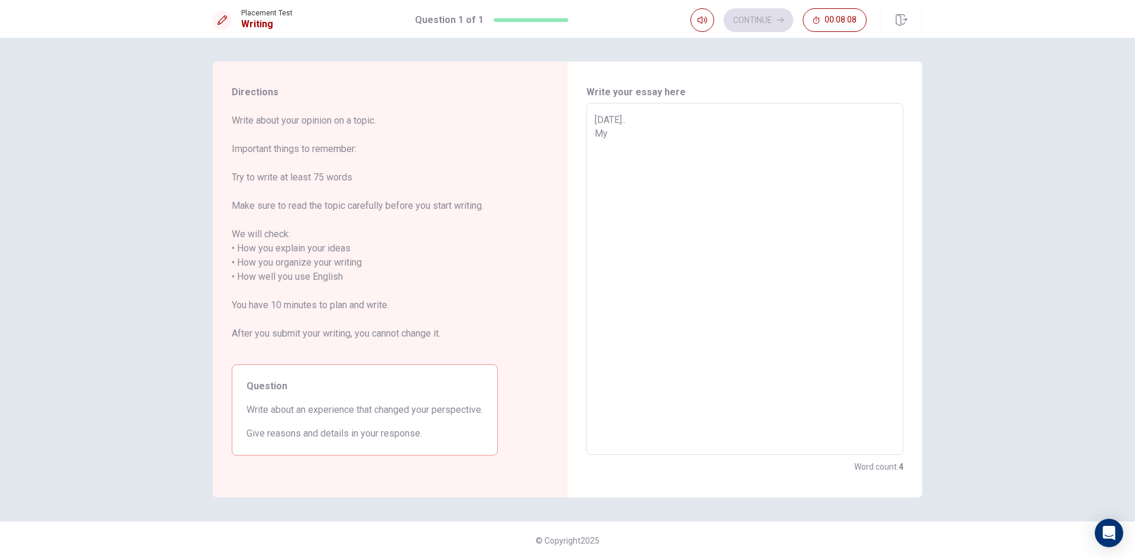
type textarea "[DATE].. My"
type textarea "x"
type textarea "[DATE].. M"
type textarea "x"
type textarea "[DATE].."
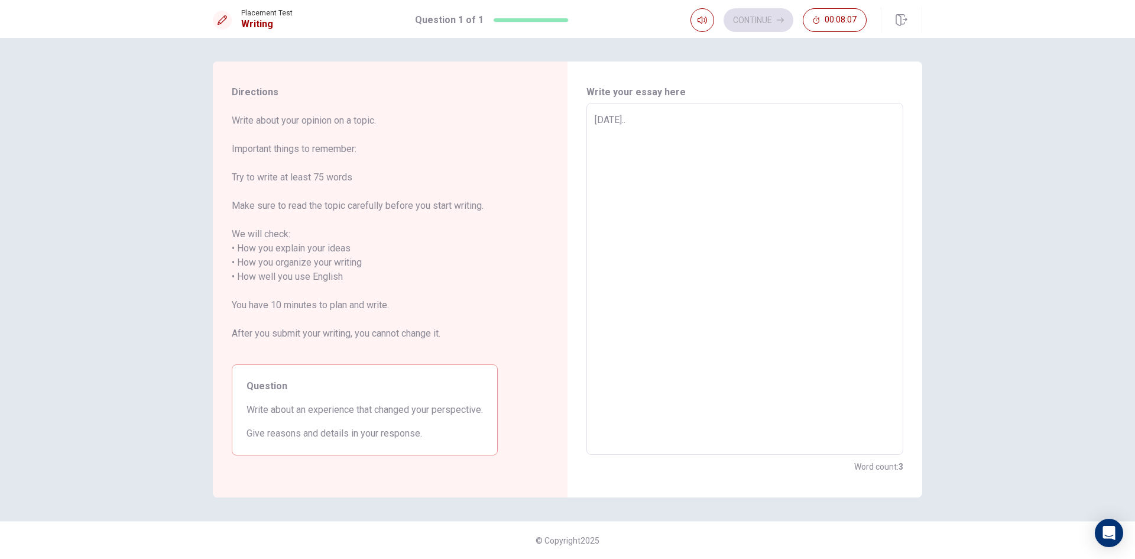
type textarea "x"
type textarea "[DATE].. A"
type textarea "x"
type textarea "[DATE].. An"
click at [599, 124] on textarea "[DATE].. An Experience that changed my perspective was" at bounding box center [745, 279] width 300 height 332
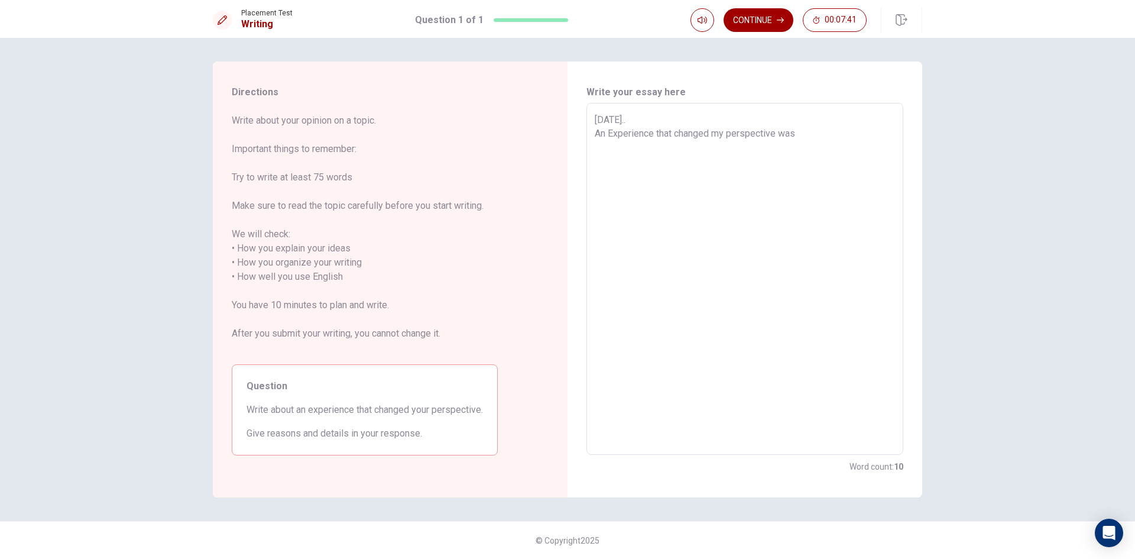
click at [808, 137] on textarea "[DATE].. An Experience that changed my perspective was" at bounding box center [745, 279] width 300 height 332
click at [673, 177] on textarea "[DATE].. An Experience that changed my perspective was the time when first time…" at bounding box center [745, 279] width 300 height 332
click at [807, 177] on textarea "[DATE].. An Experience that changed my perspective was the time when first time…" at bounding box center [745, 279] width 300 height 332
click at [672, 174] on textarea "[DATE].. An Experience that changed my perspective was the time when first time…" at bounding box center [745, 279] width 300 height 332
click at [800, 174] on textarea "[DATE].. An Experience that changed my perspective was the time when first time…" at bounding box center [745, 279] width 300 height 332
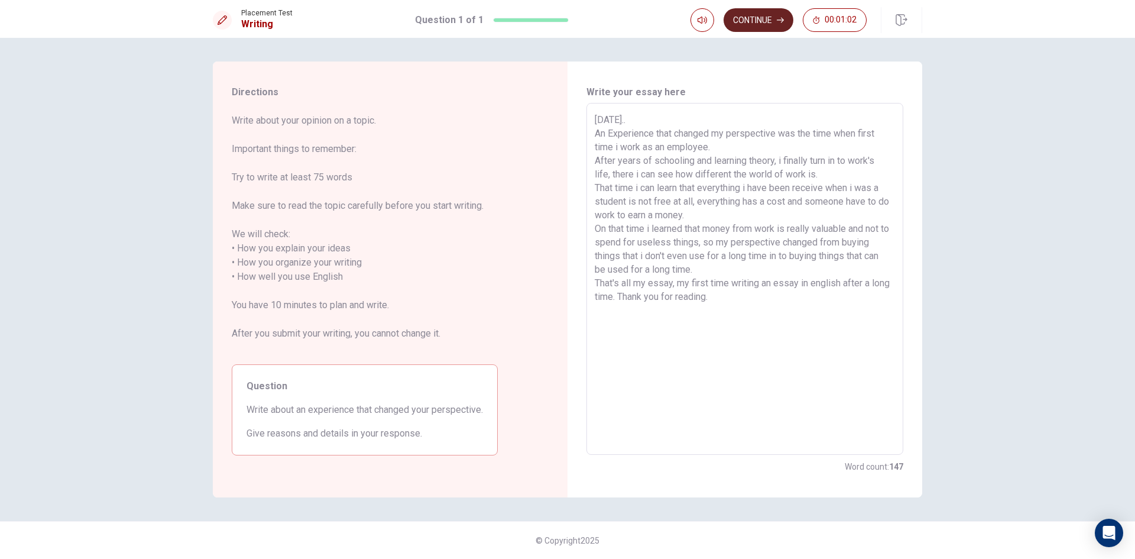
click at [768, 24] on button "Continue" at bounding box center [759, 20] width 70 height 24
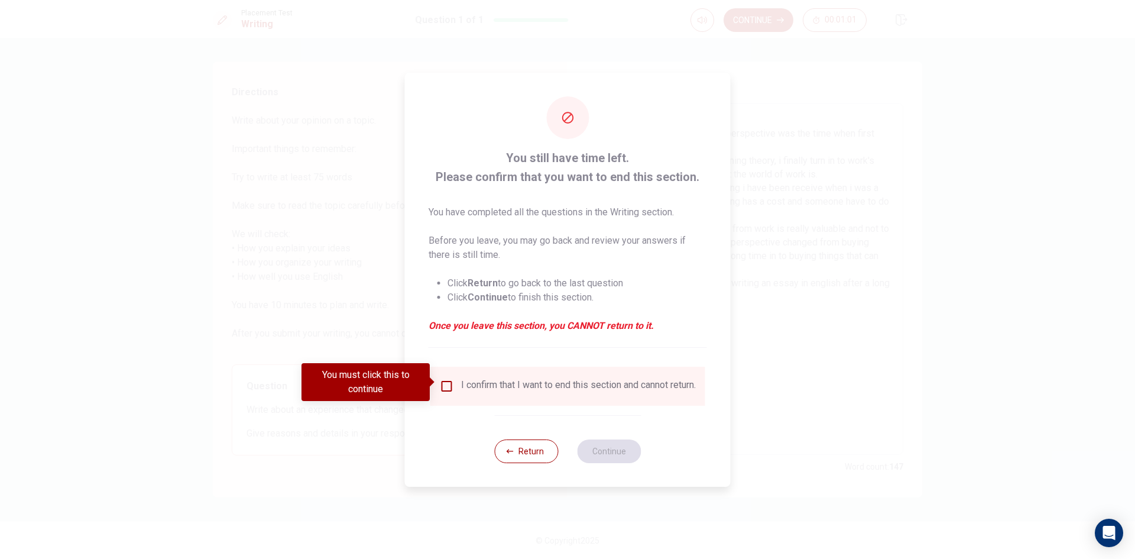
click at [440, 383] on input "You must click this to continue" at bounding box center [447, 386] width 14 height 14
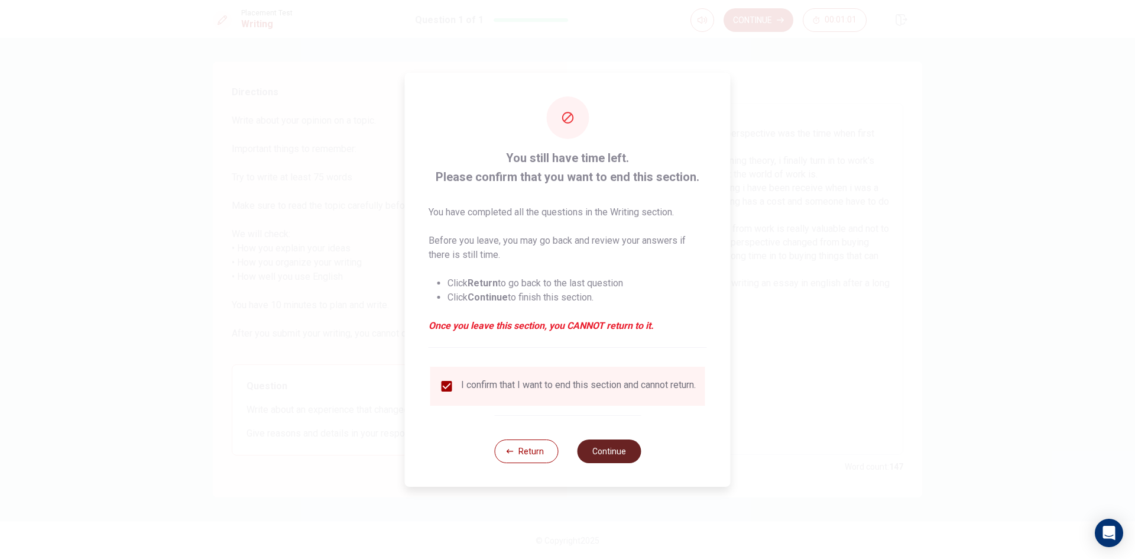
click at [620, 449] on button "Continue" at bounding box center [609, 451] width 64 height 24
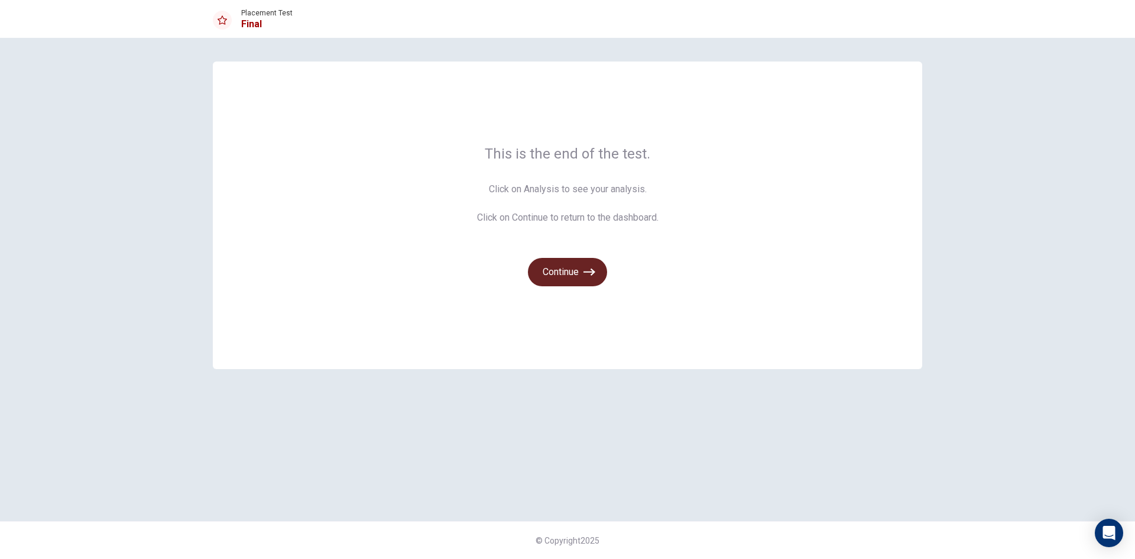
click at [588, 278] on button "Continue" at bounding box center [567, 272] width 79 height 28
